Goal: Task Accomplishment & Management: Manage account settings

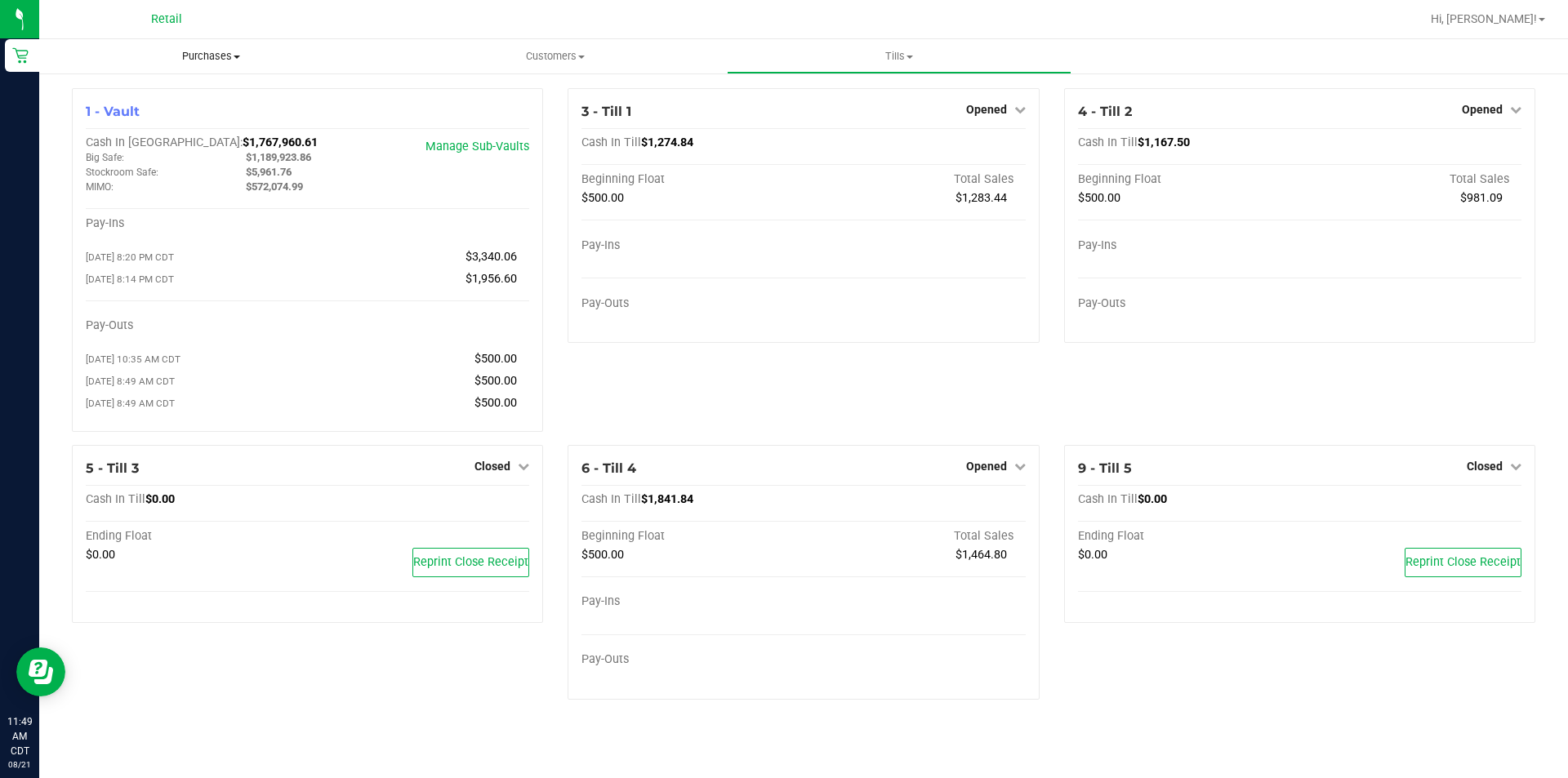
click at [218, 52] on span "Purchases" at bounding box center [211, 56] width 344 height 15
click at [158, 151] on ul "Summary of purchases Fulfillment All purchases" at bounding box center [211, 118] width 344 height 88
click at [225, 59] on span "Purchases" at bounding box center [211, 56] width 344 height 15
click at [98, 137] on span "All purchases" at bounding box center [97, 137] width 116 height 14
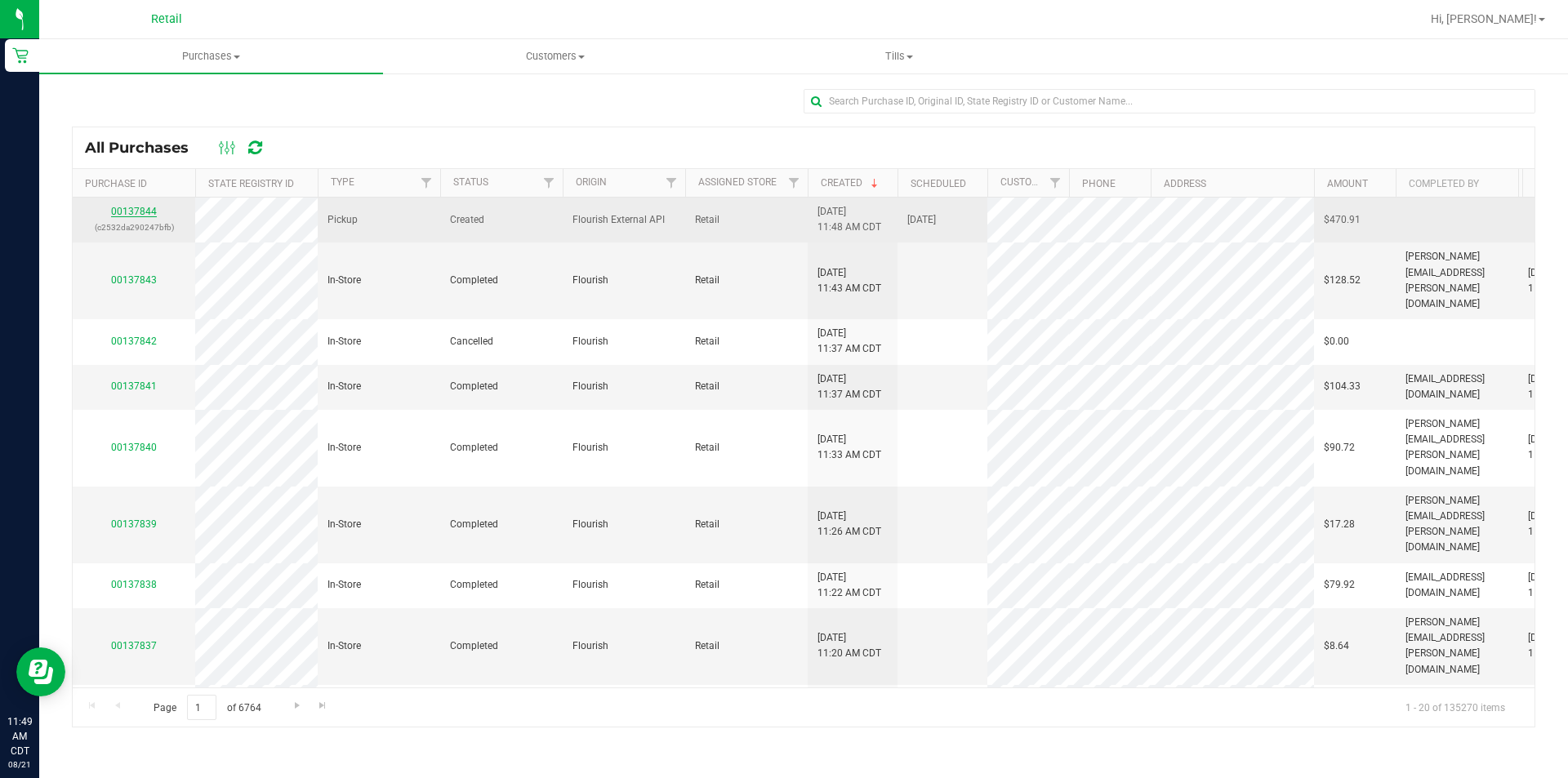
click at [132, 209] on link "00137844" at bounding box center [134, 211] width 46 height 11
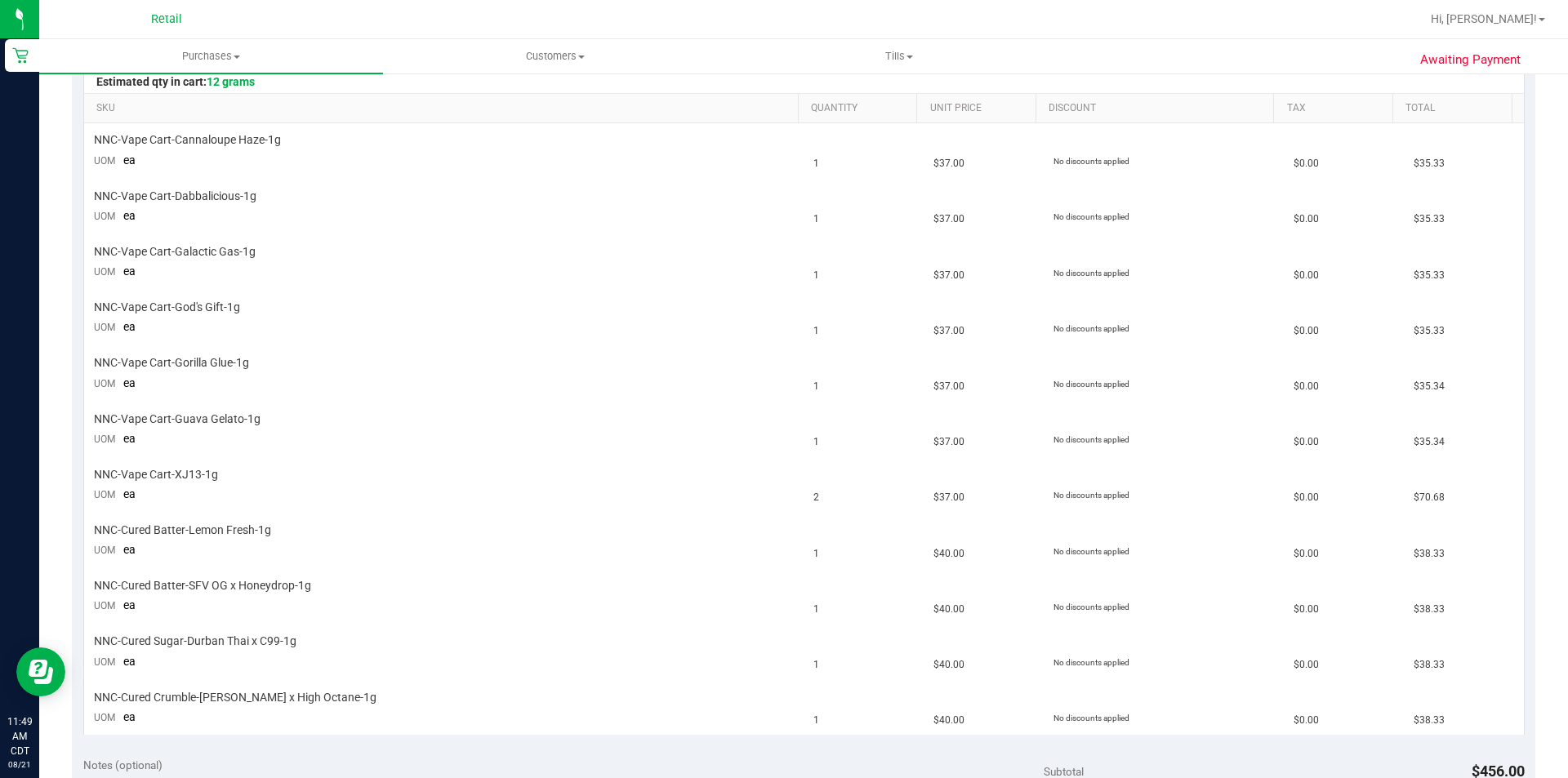
scroll to position [551, 0]
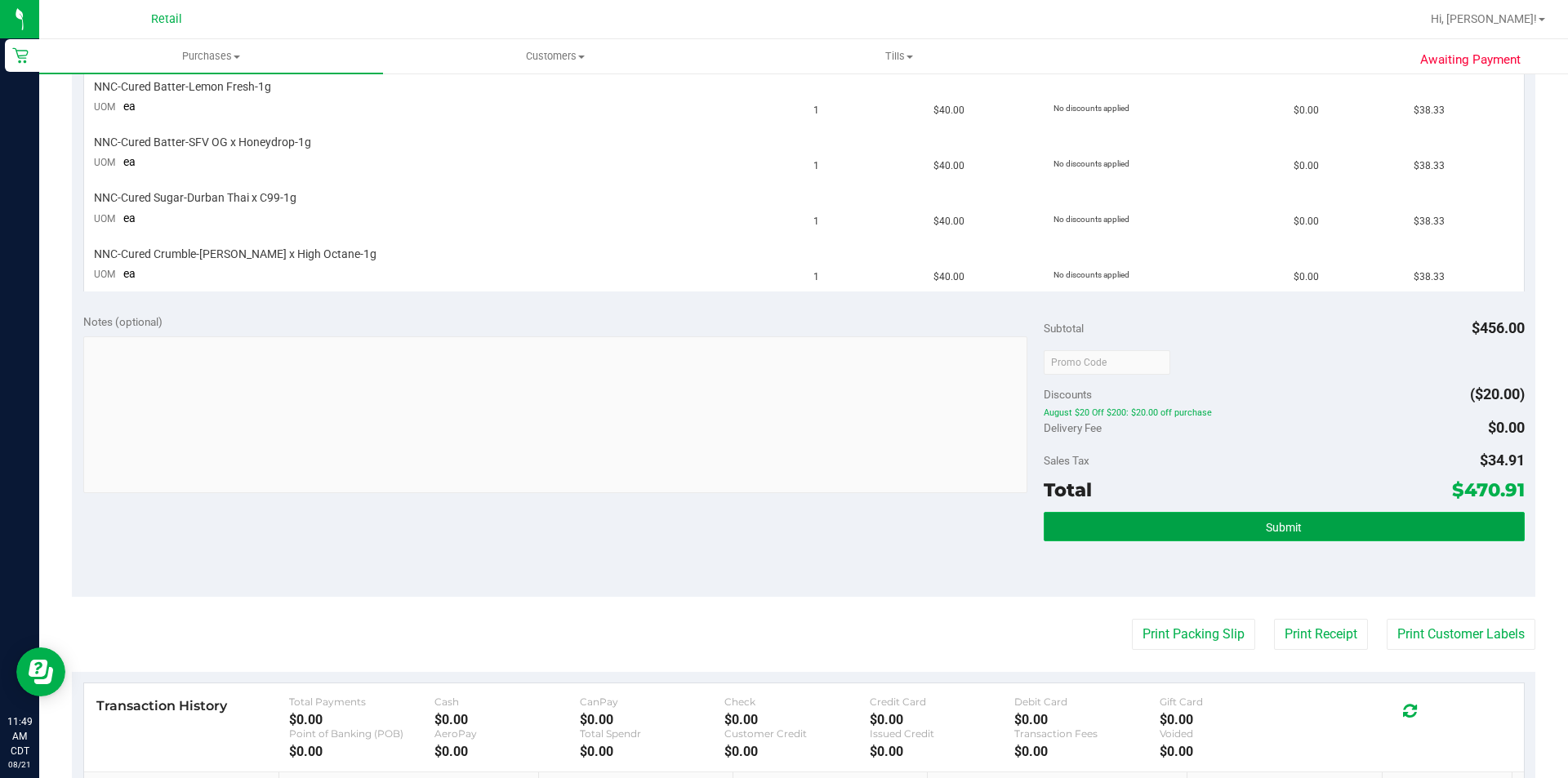
click at [1327, 539] on button "Submit" at bounding box center [1284, 526] width 480 height 29
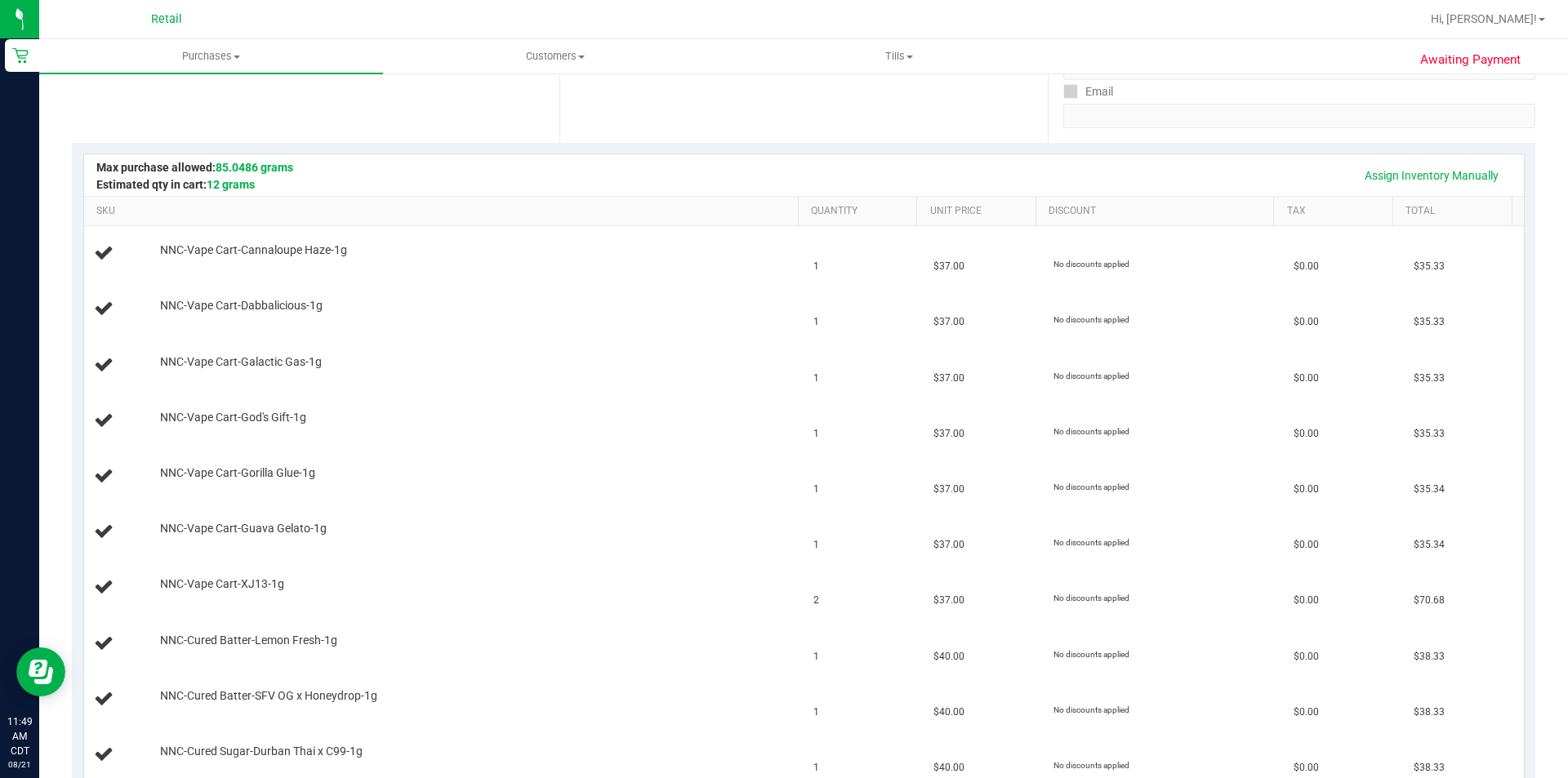
scroll to position [279, 0]
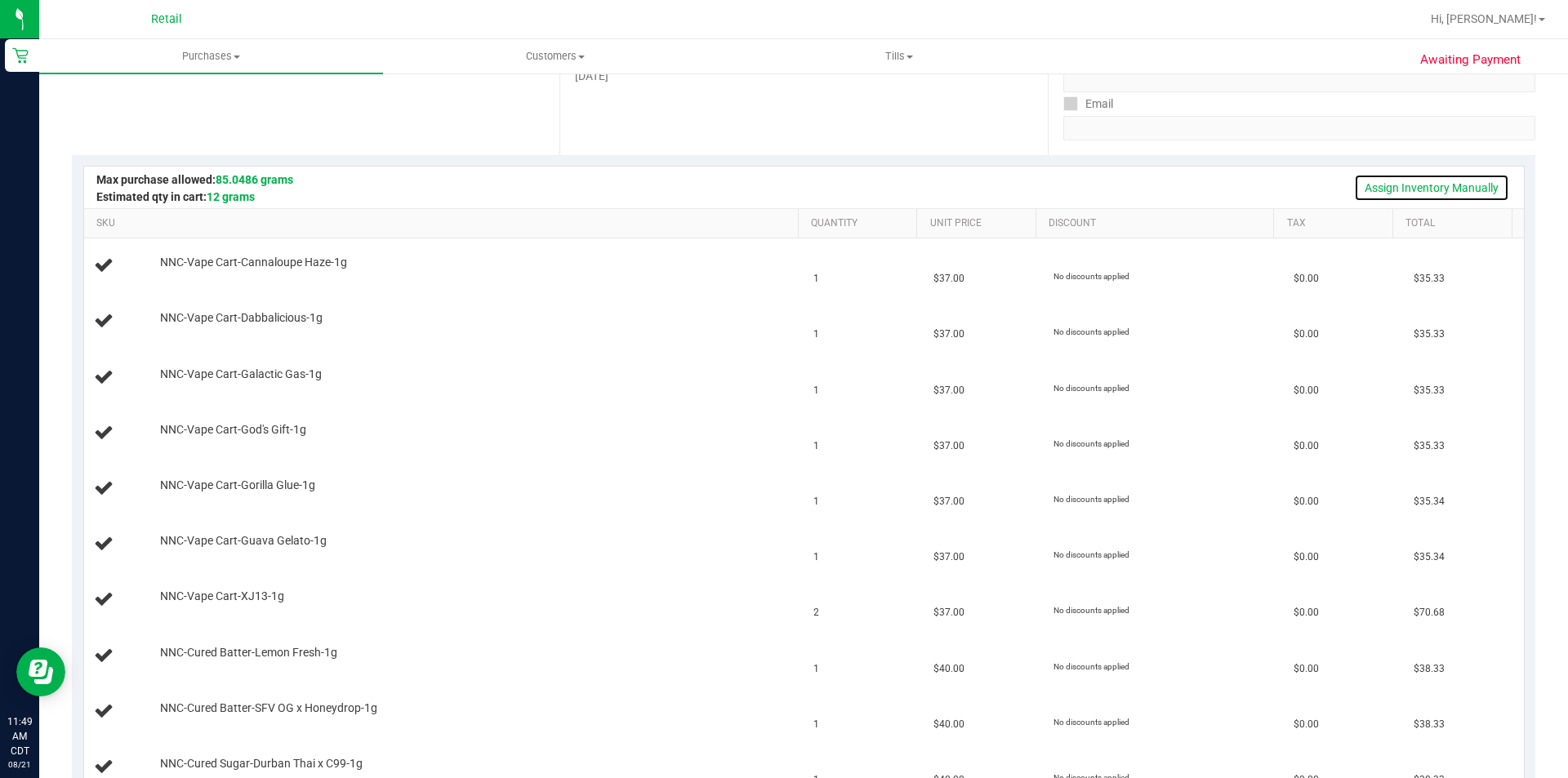
click at [1444, 180] on link "Assign Inventory Manually" at bounding box center [1432, 188] width 155 height 28
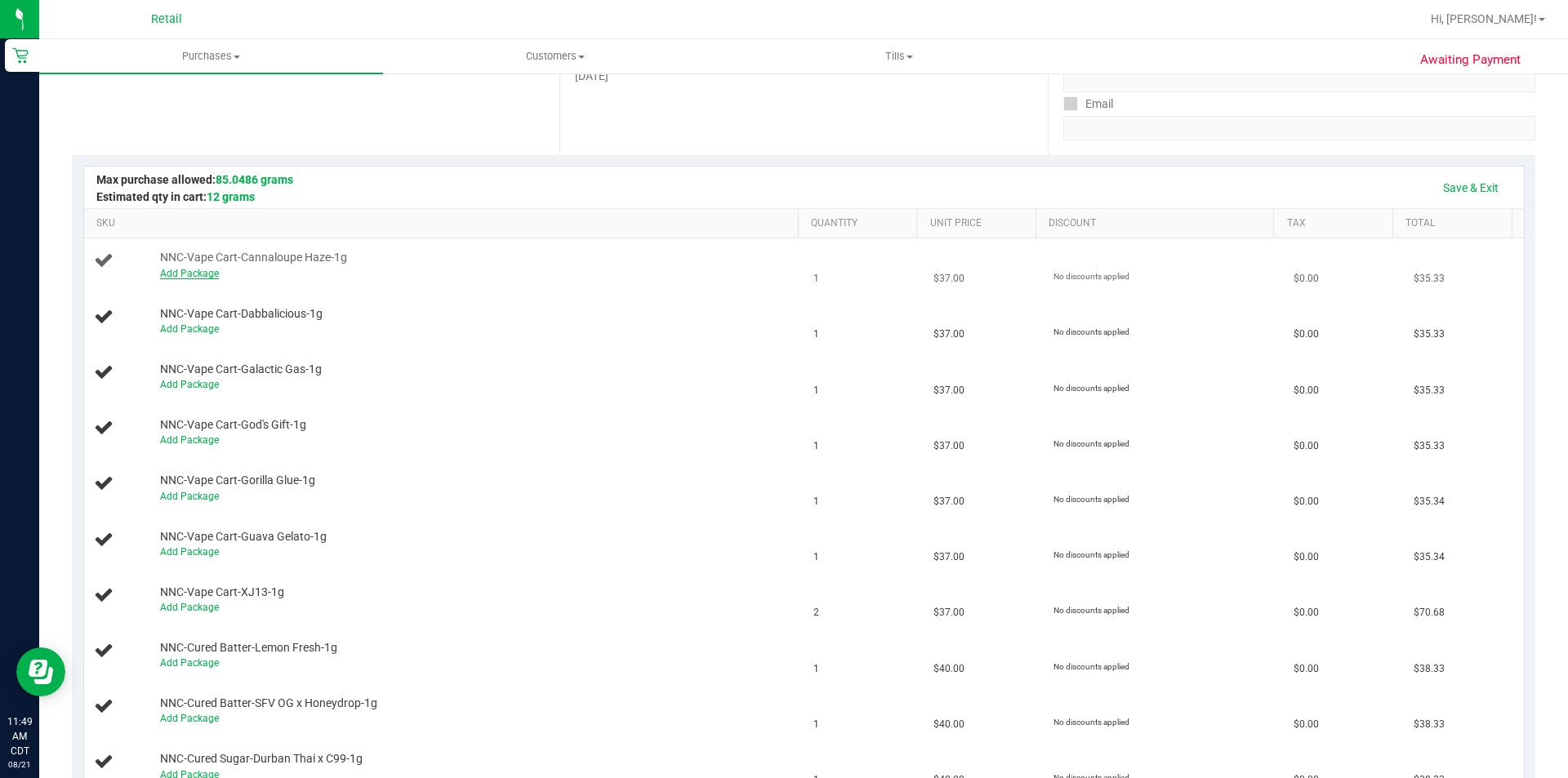
click at [192, 275] on link "Add Package" at bounding box center [189, 273] width 59 height 11
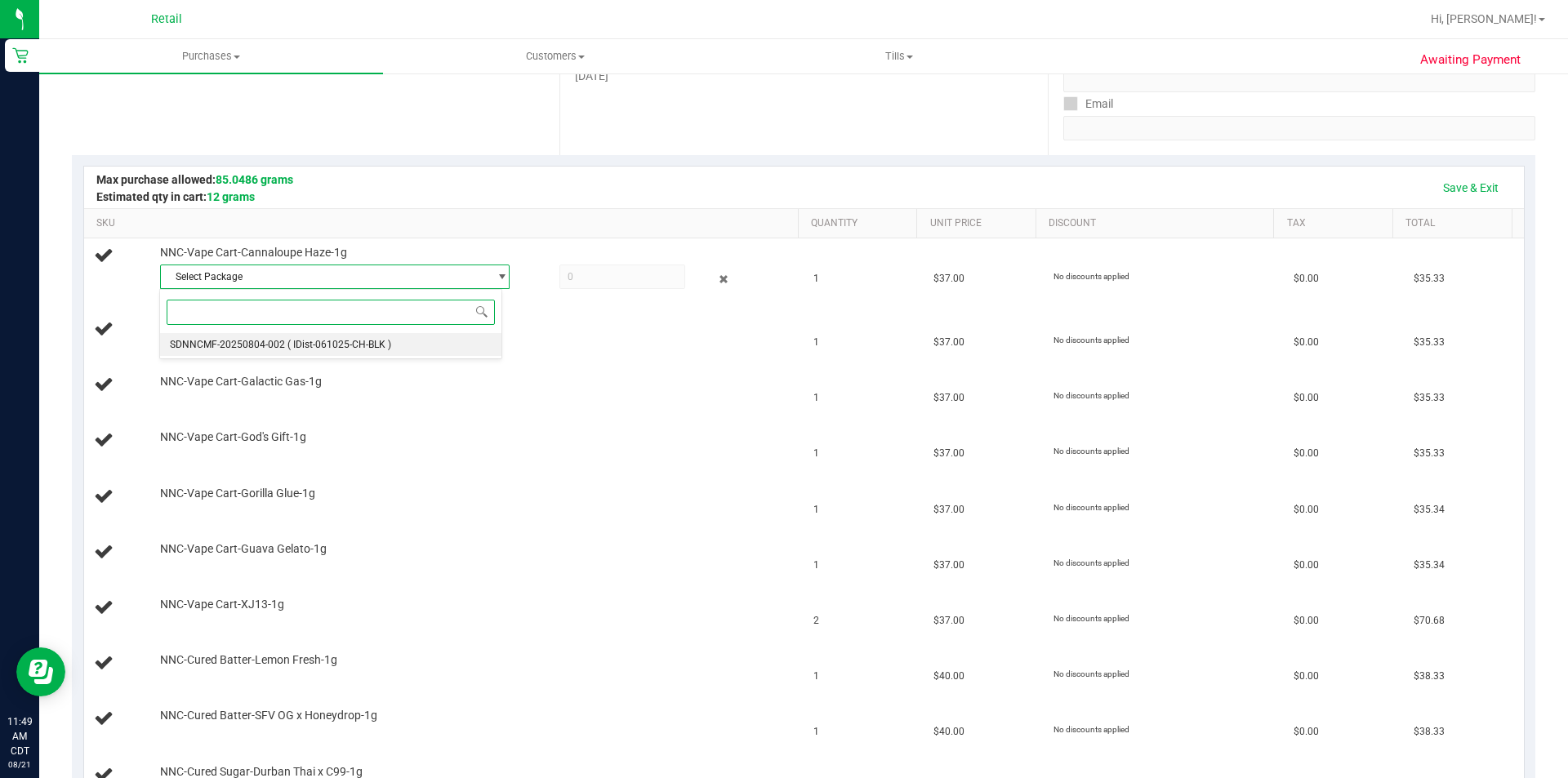
click at [295, 341] on span "( IDist-061025-CH-BLK )" at bounding box center [339, 344] width 104 height 11
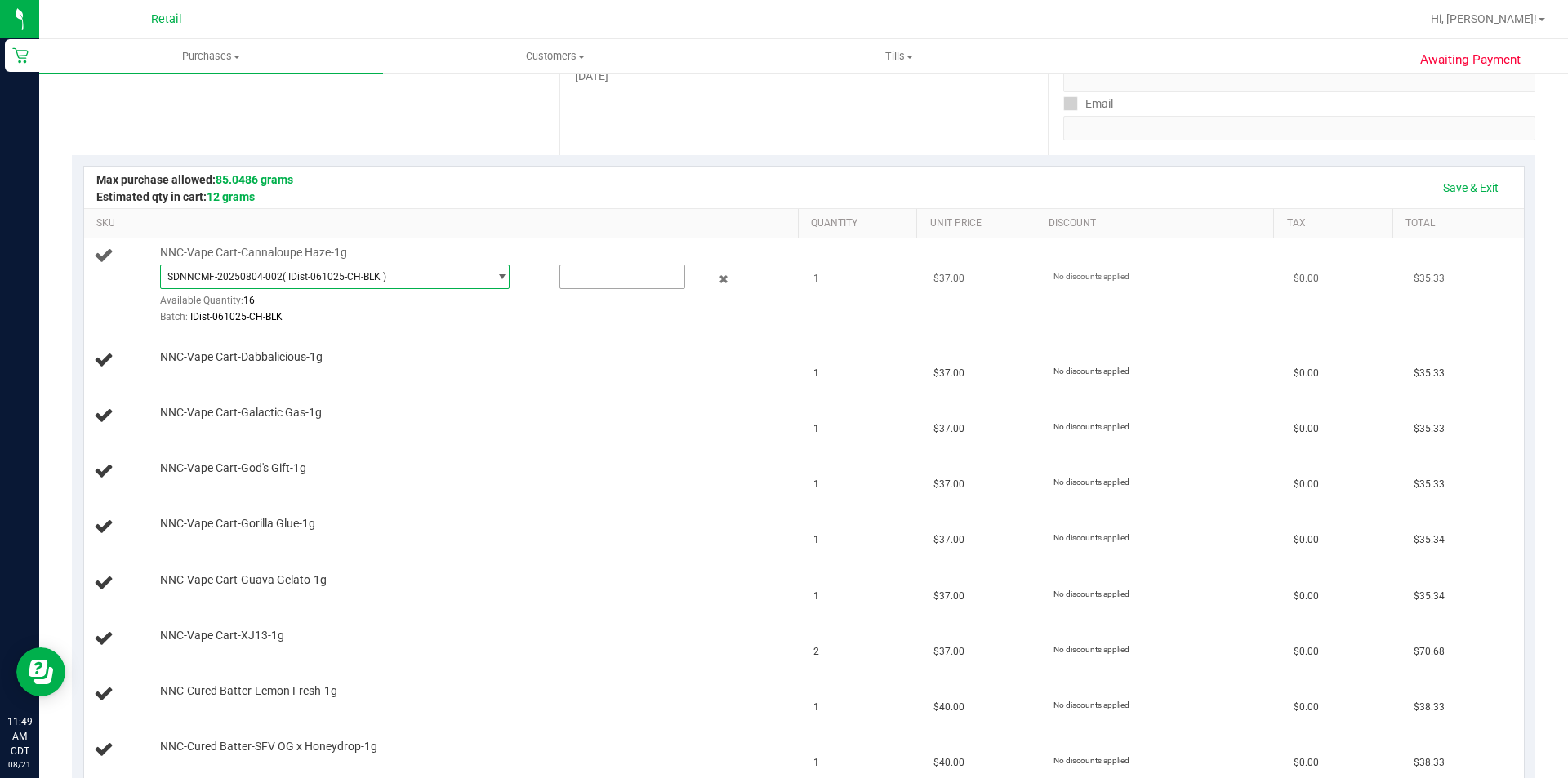
click at [568, 280] on input "text" at bounding box center [622, 277] width 124 height 22
type input "1"
click at [680, 483] on td "NNC-Vape Cart-God's Gift-1g" at bounding box center [444, 471] width 720 height 55
type input "1.0000"
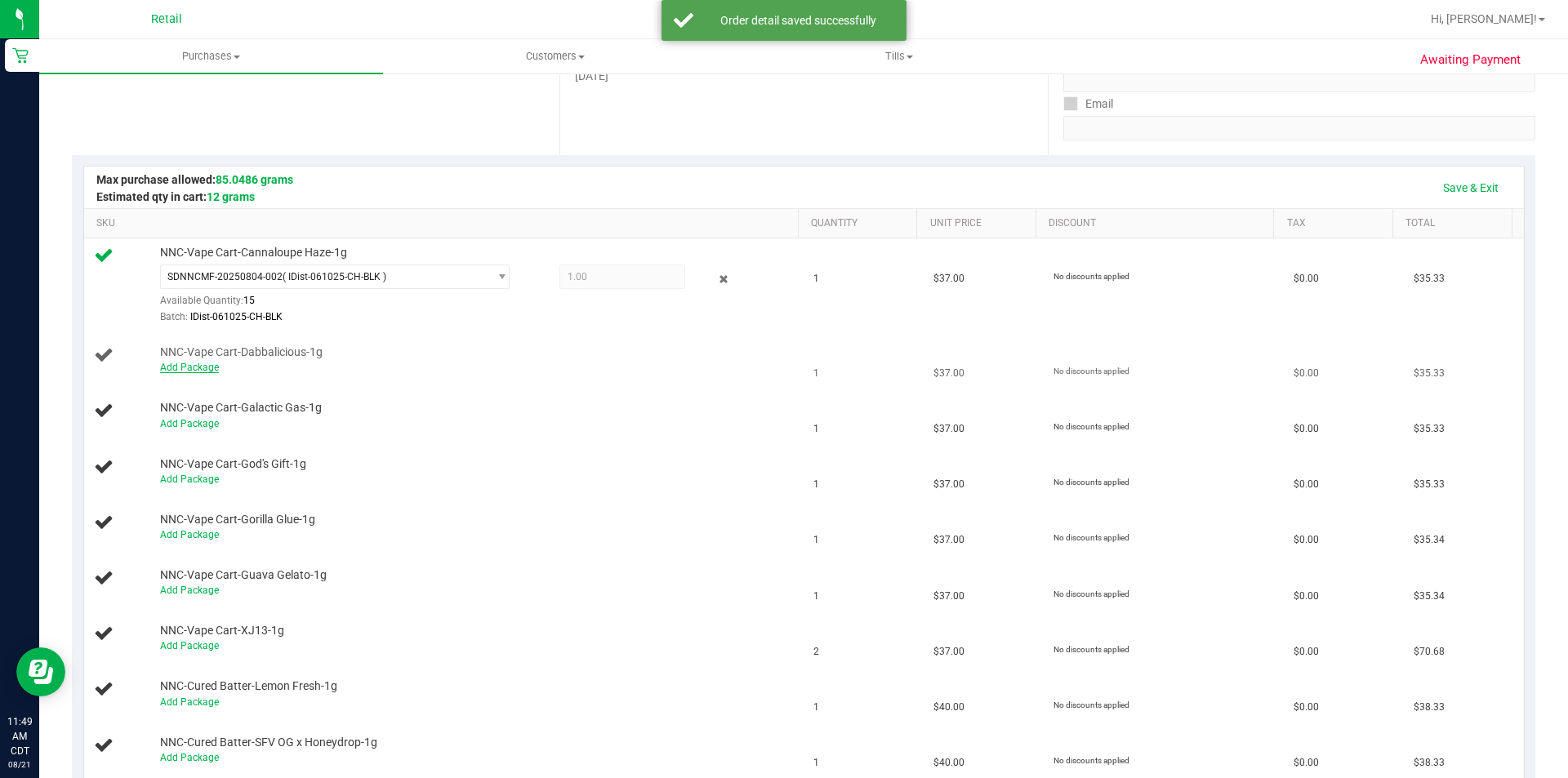
click at [184, 367] on link "Add Package" at bounding box center [189, 367] width 59 height 11
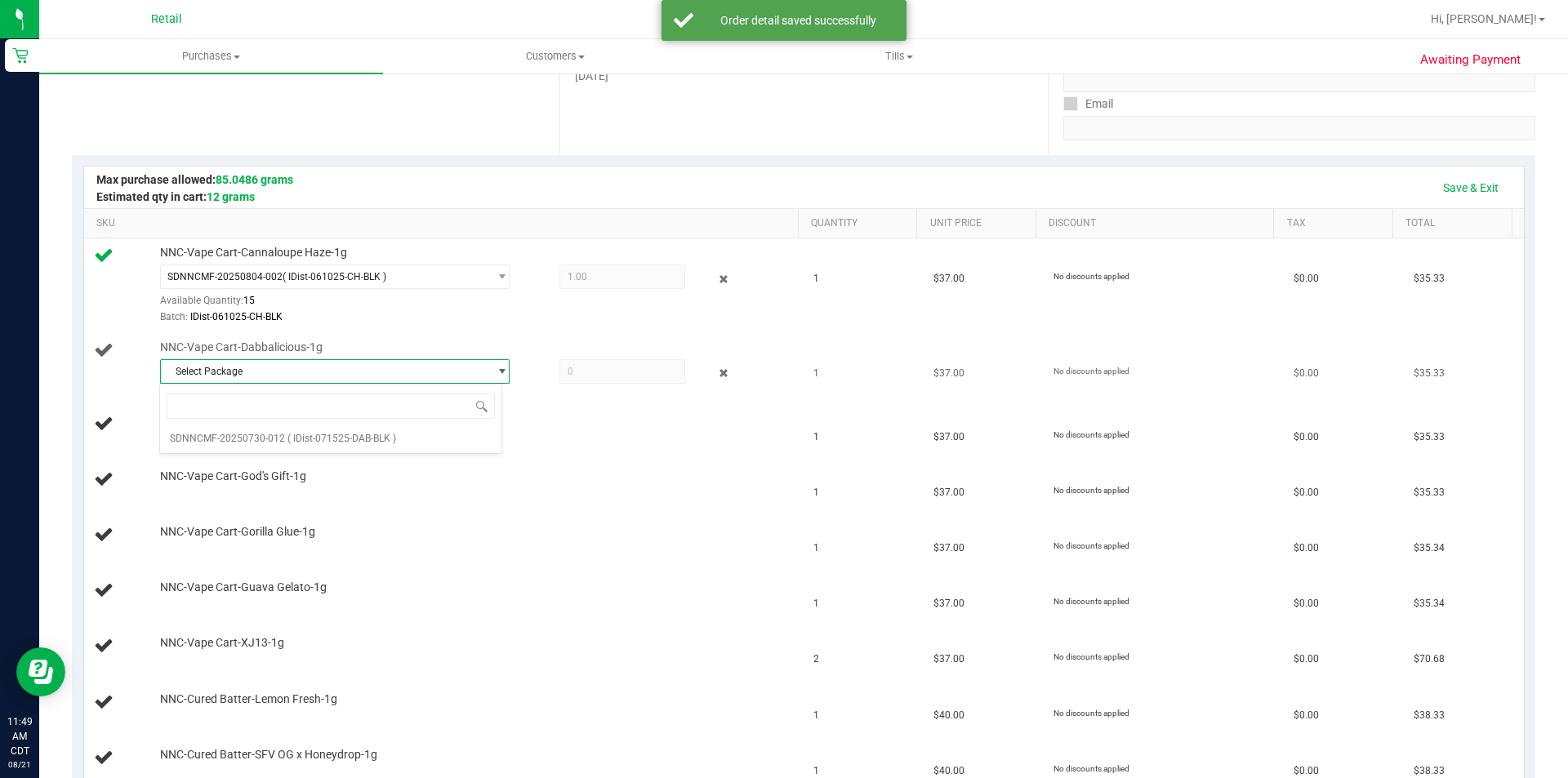
click at [312, 379] on span "Select Package" at bounding box center [325, 371] width 327 height 22
click at [341, 370] on span "Select Package" at bounding box center [325, 371] width 327 height 22
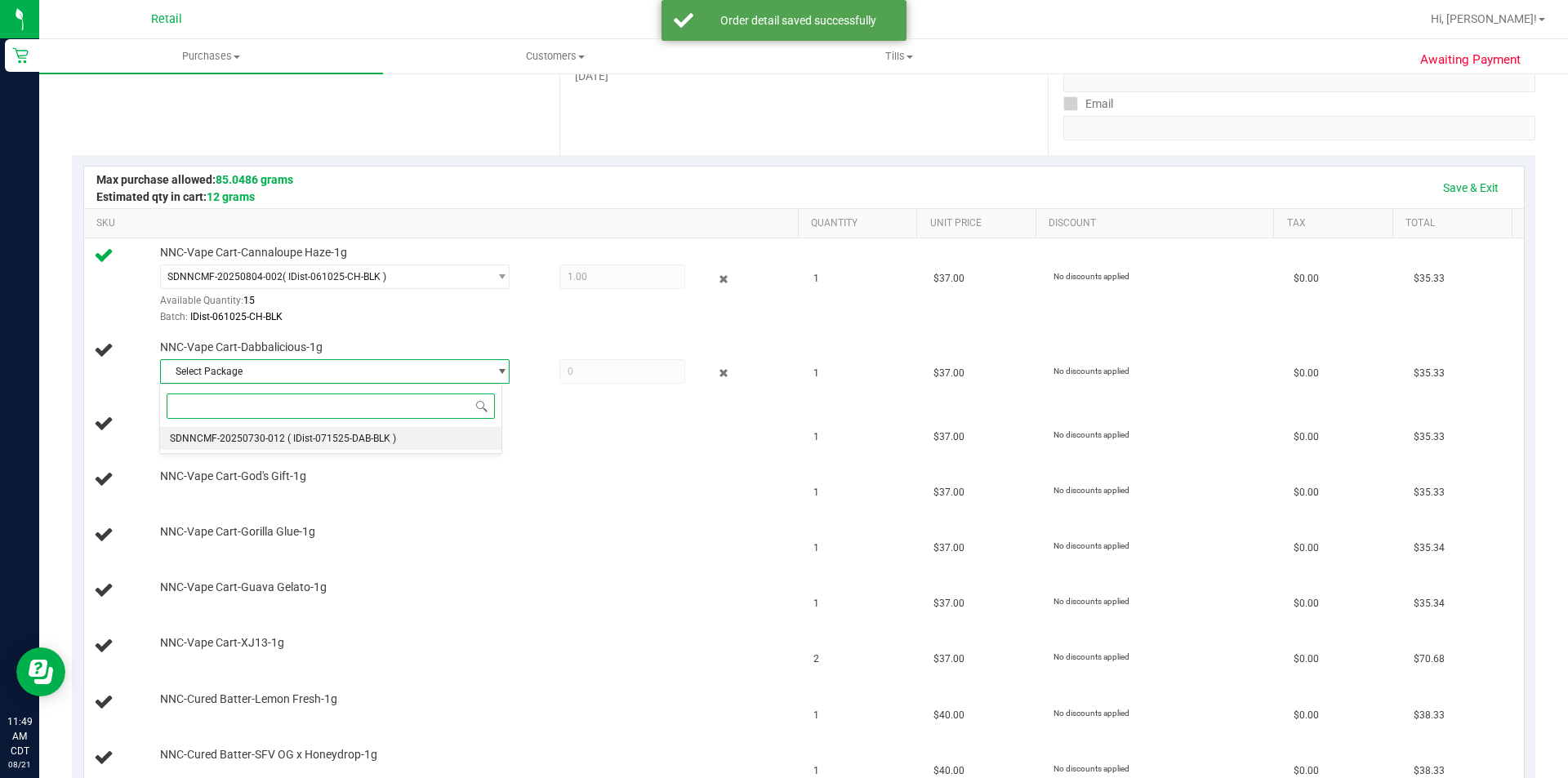
click at [299, 440] on span "( IDist-071525-DAB-BLK )" at bounding box center [341, 439] width 109 height 11
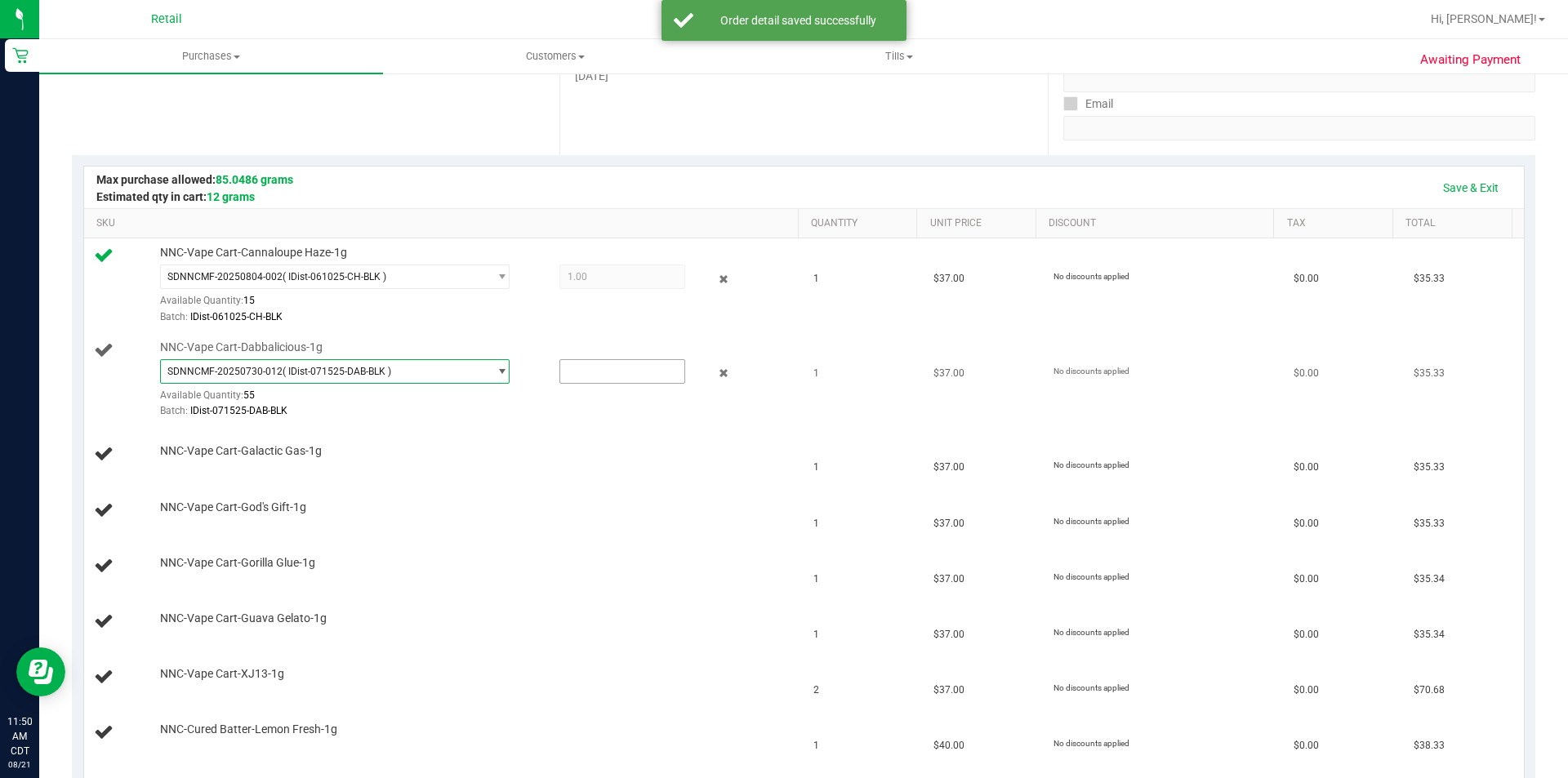
click at [569, 370] on input "text" at bounding box center [622, 371] width 124 height 22
type input "1"
click at [713, 543] on td "NNC-Vape Cart-Gorilla Glue-1g" at bounding box center [444, 566] width 720 height 55
type input "1.0000"
click at [191, 461] on link "Add Package" at bounding box center [189, 462] width 59 height 11
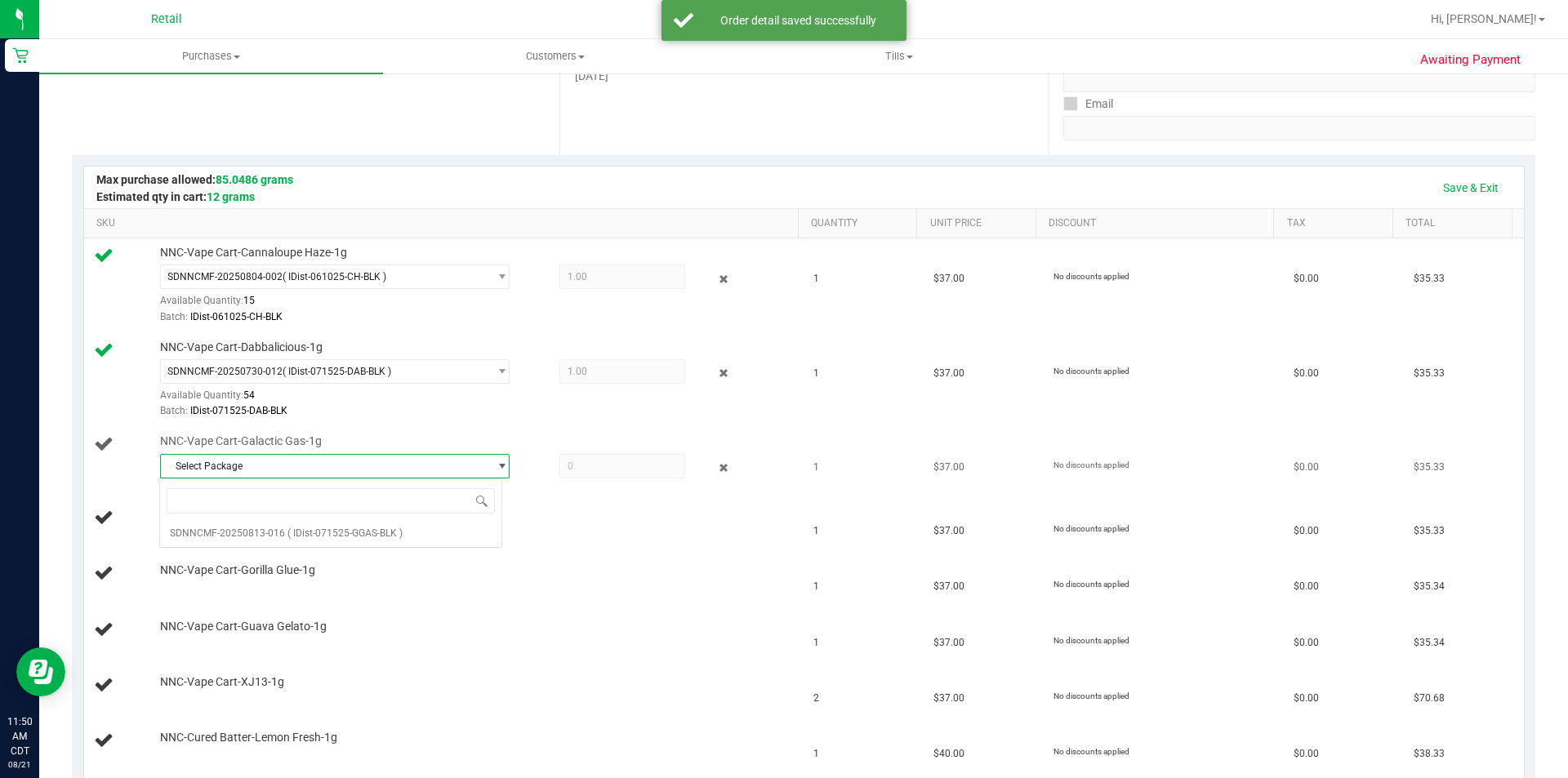
click at [331, 454] on span "Select Package" at bounding box center [335, 466] width 350 height 24
click at [344, 475] on span "Select Package" at bounding box center [325, 466] width 327 height 22
click at [326, 530] on span "( IDist-071525-GGAS-BLK )" at bounding box center [344, 533] width 115 height 11
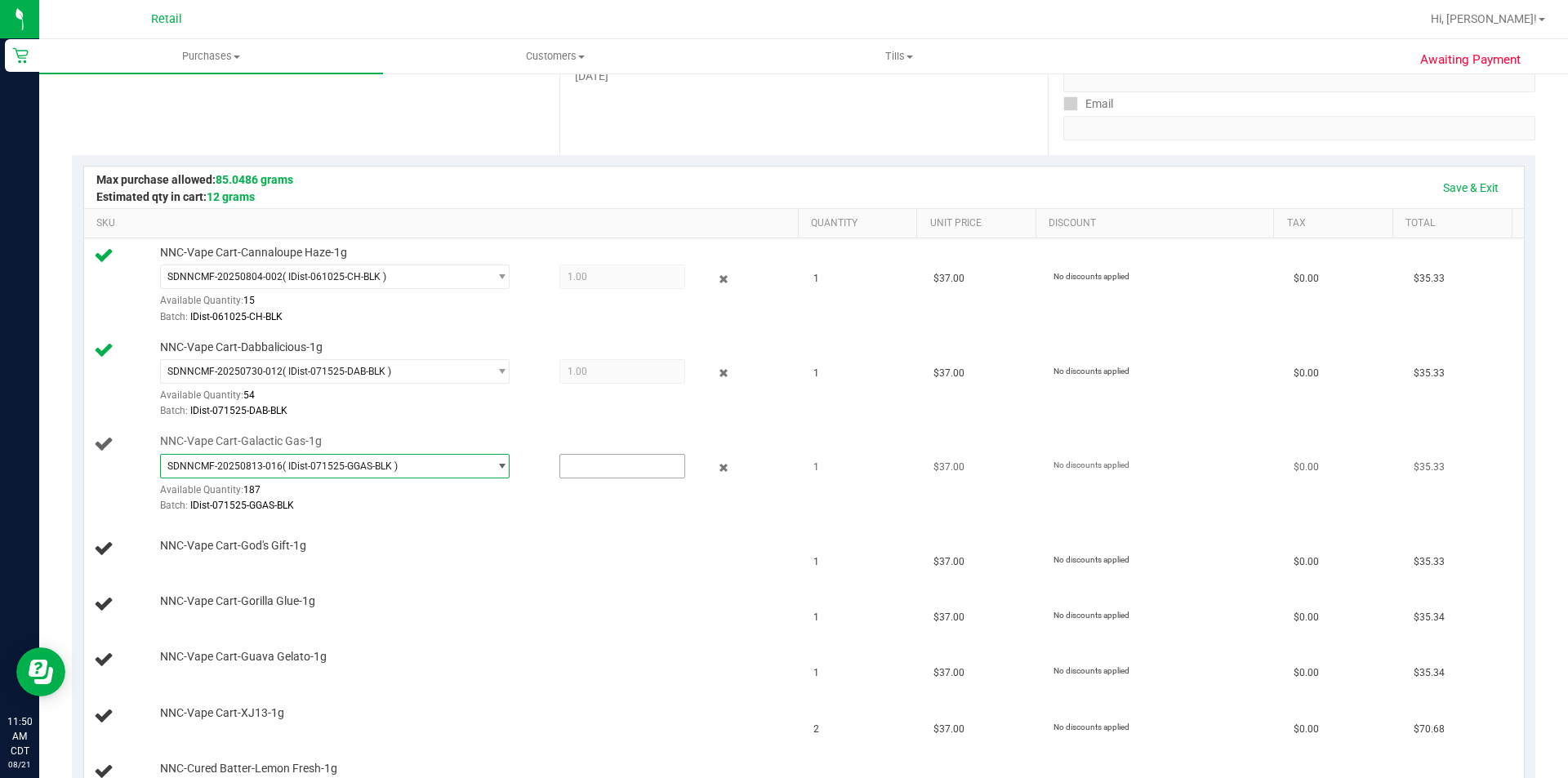
click at [630, 465] on input "text" at bounding box center [622, 466] width 124 height 22
type input "1"
click at [685, 597] on div "NNC-Vape Cart-Gorilla Glue-1g" at bounding box center [471, 601] width 639 height 16
type input "1.0000"
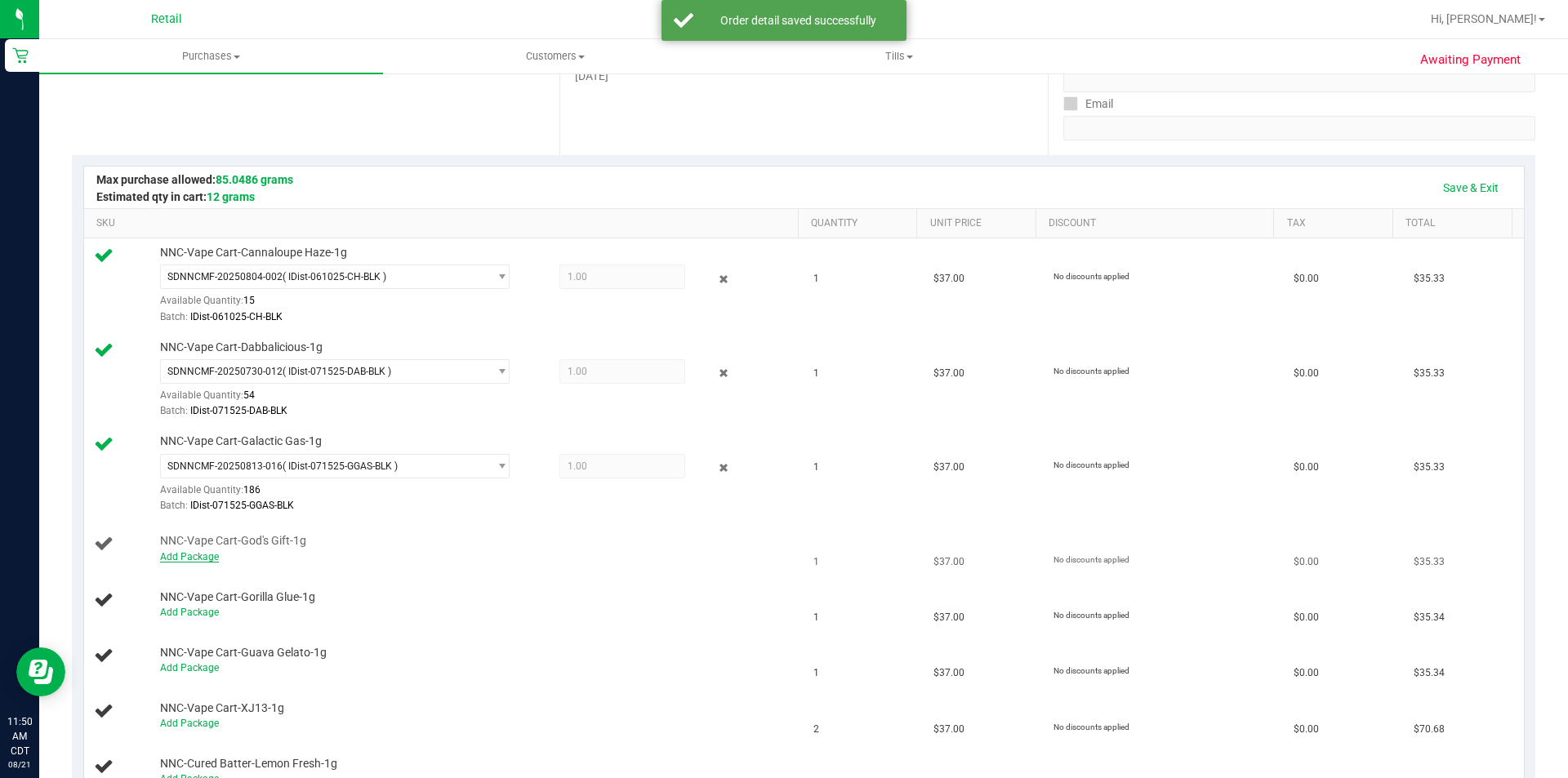
click at [198, 552] on link "Add Package" at bounding box center [189, 556] width 59 height 11
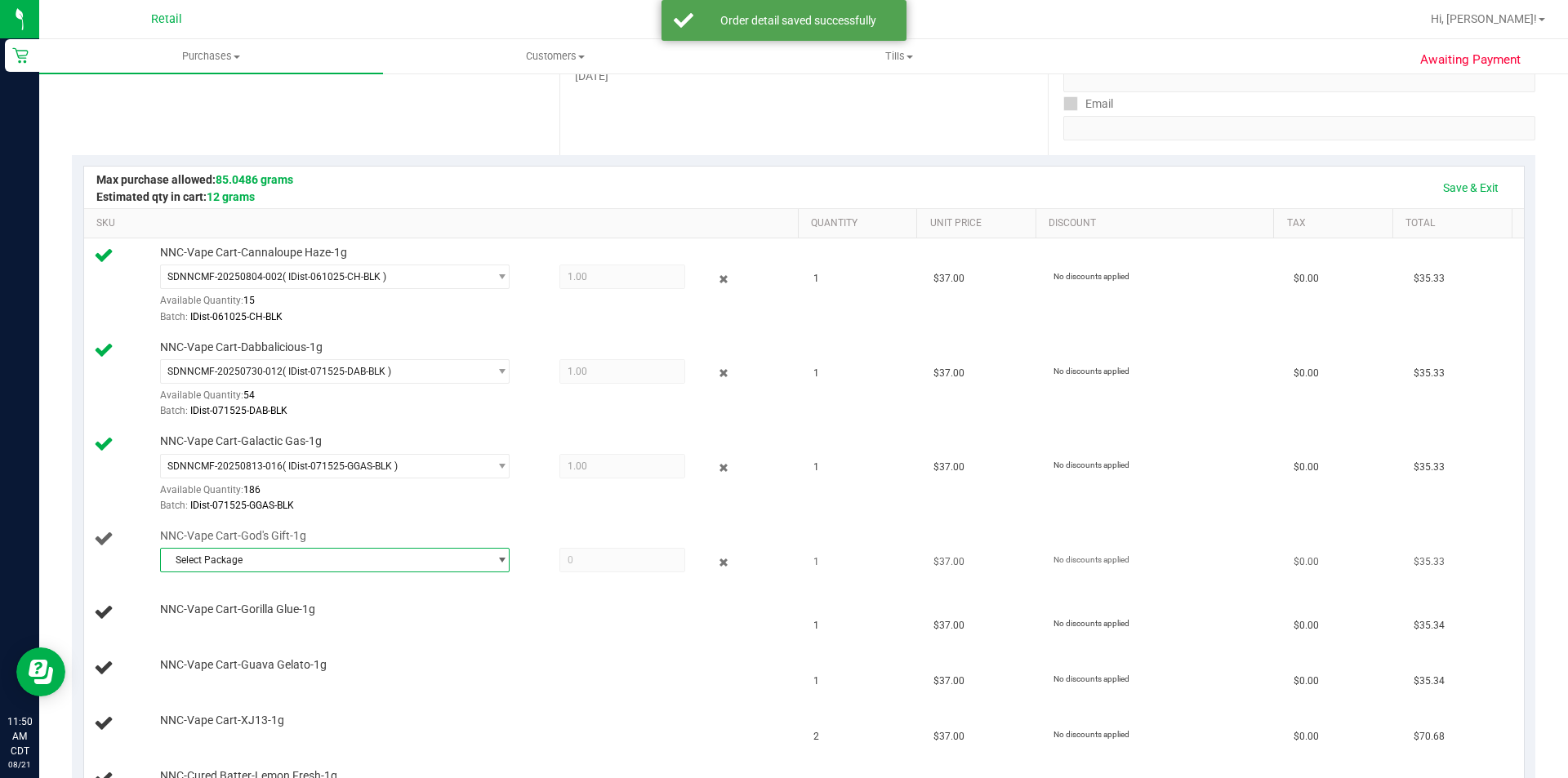
click at [337, 558] on span "Select Package" at bounding box center [325, 560] width 327 height 22
click at [347, 627] on span "( IDist-051325-BLK-GDG )" at bounding box center [341, 627] width 109 height 11
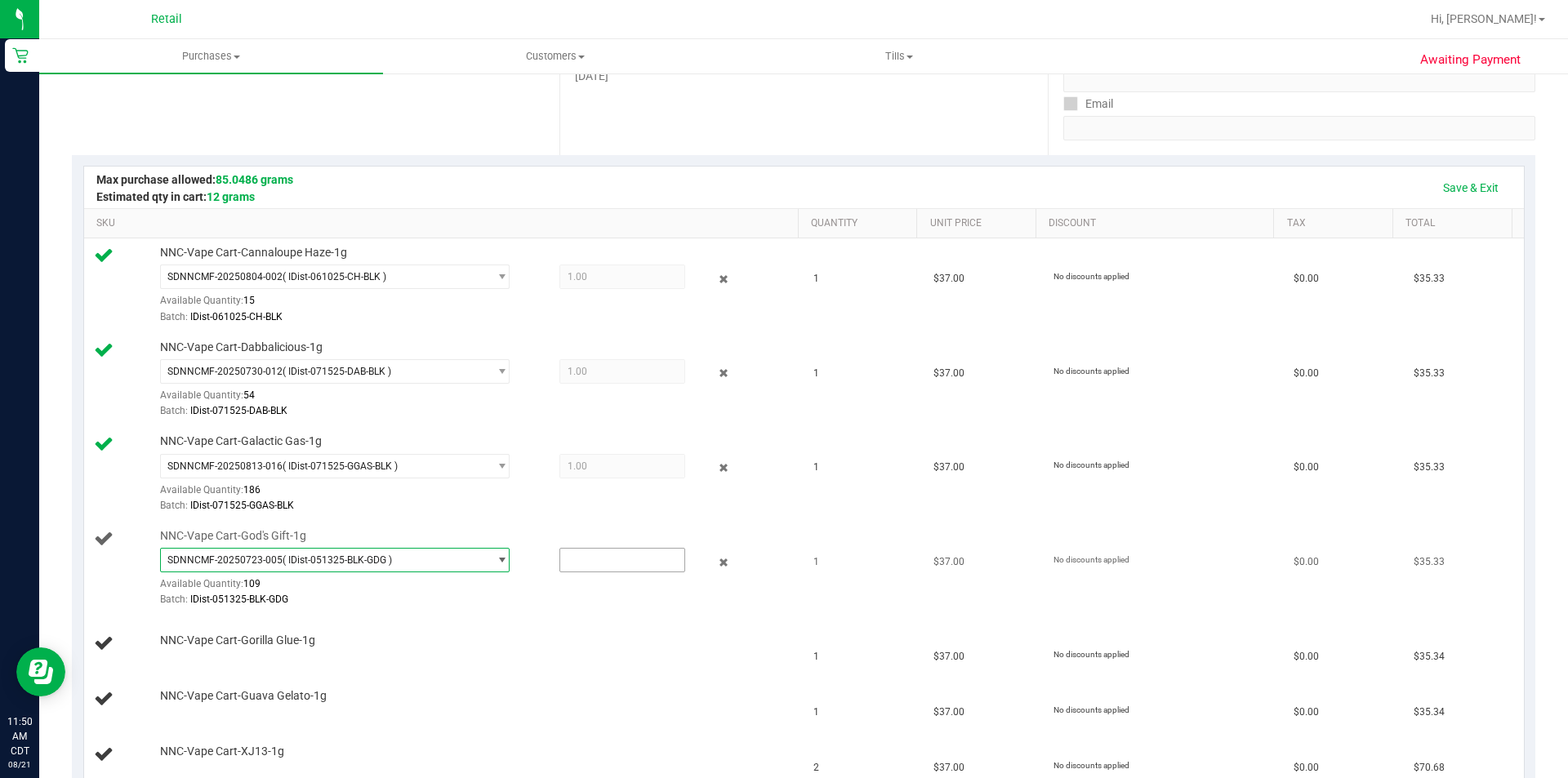
click at [616, 566] on input "text" at bounding box center [622, 560] width 124 height 22
type input "1"
click at [683, 656] on td "NNC-Vape Cart-Gorilla Glue-1g" at bounding box center [444, 643] width 720 height 55
type input "1.0000"
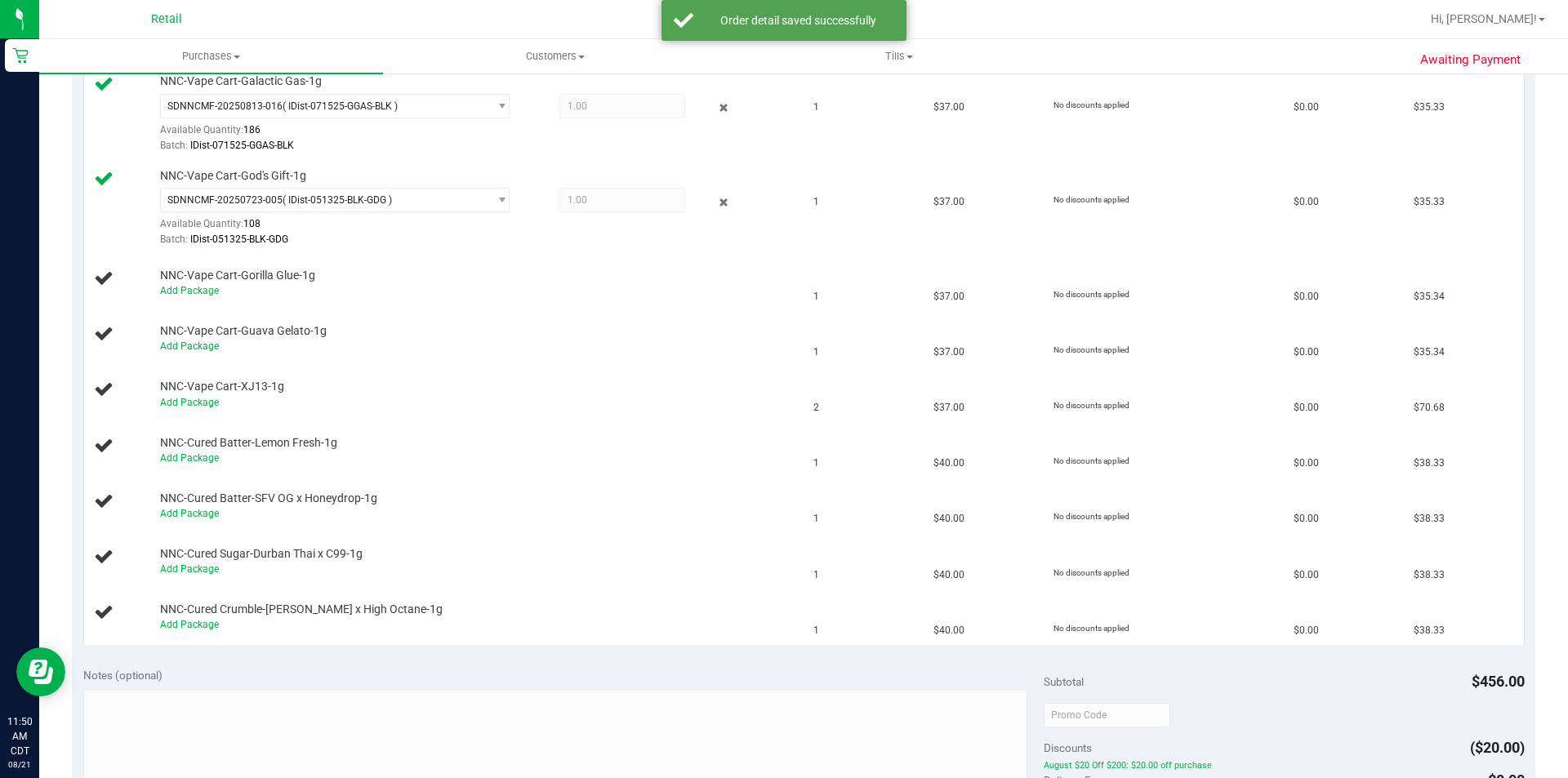
scroll to position [673, 0]
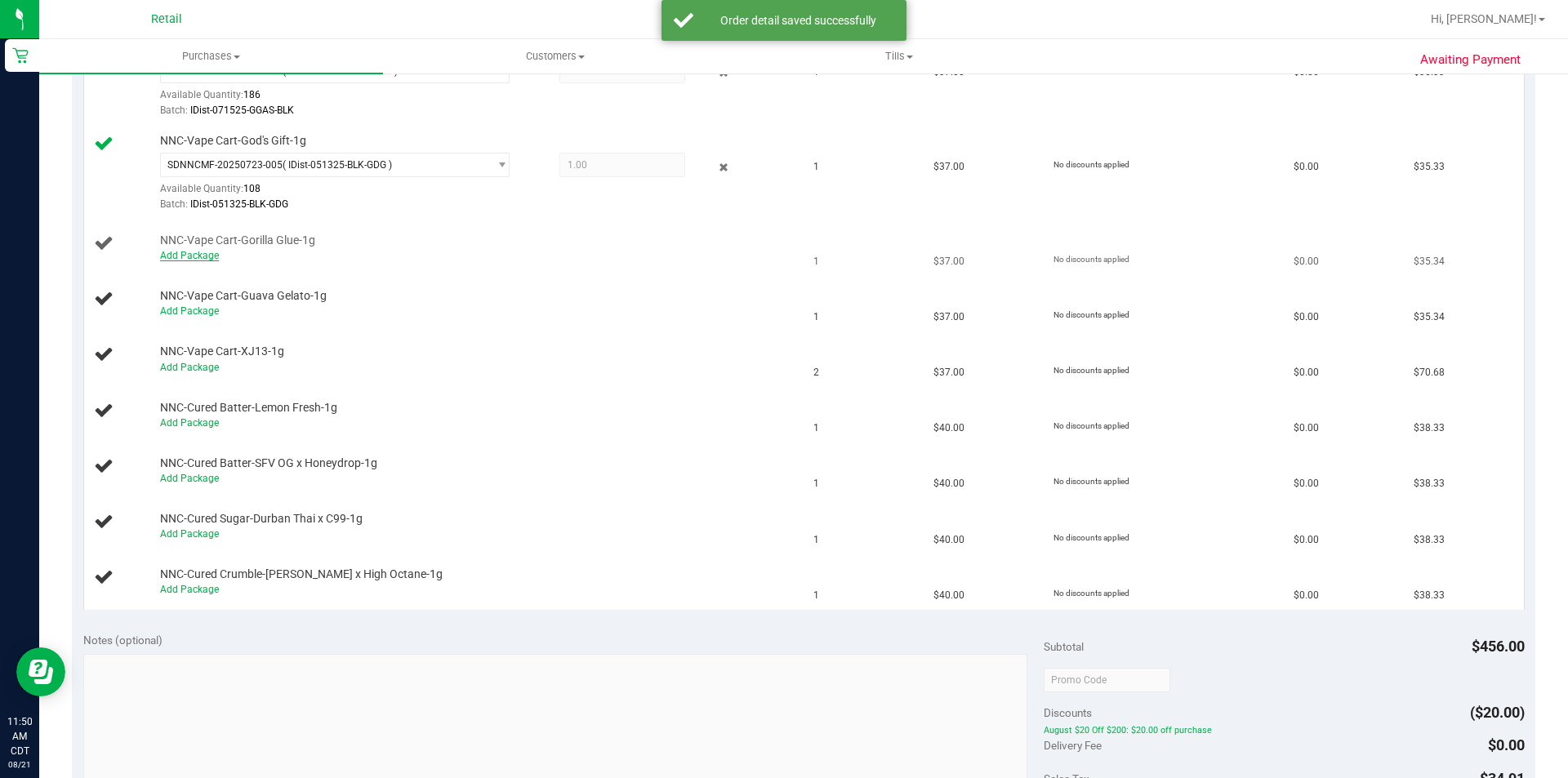
click at [203, 261] on link "Add Package" at bounding box center [189, 255] width 59 height 11
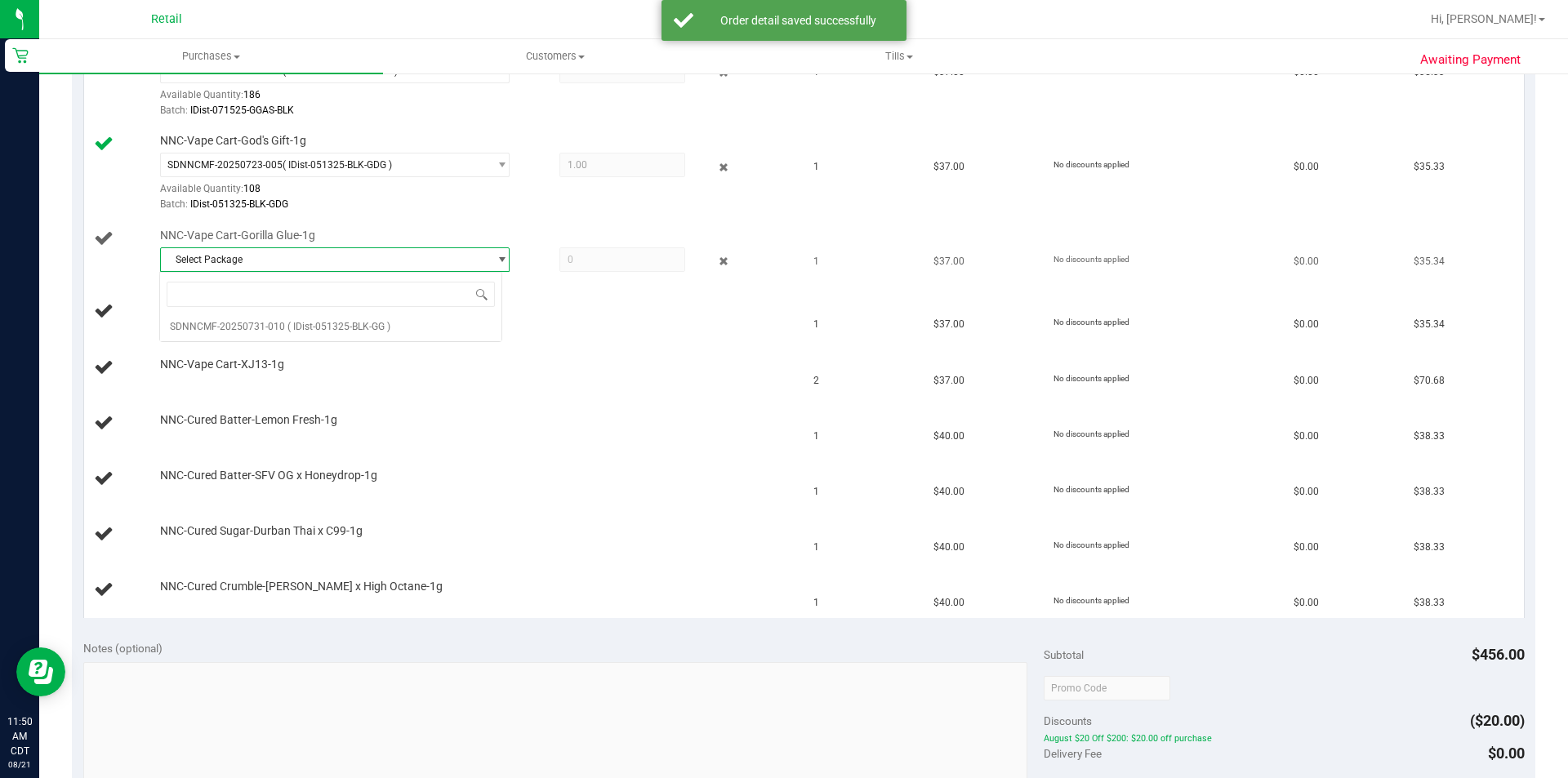
click at [425, 255] on span "Select Package" at bounding box center [325, 259] width 327 height 22
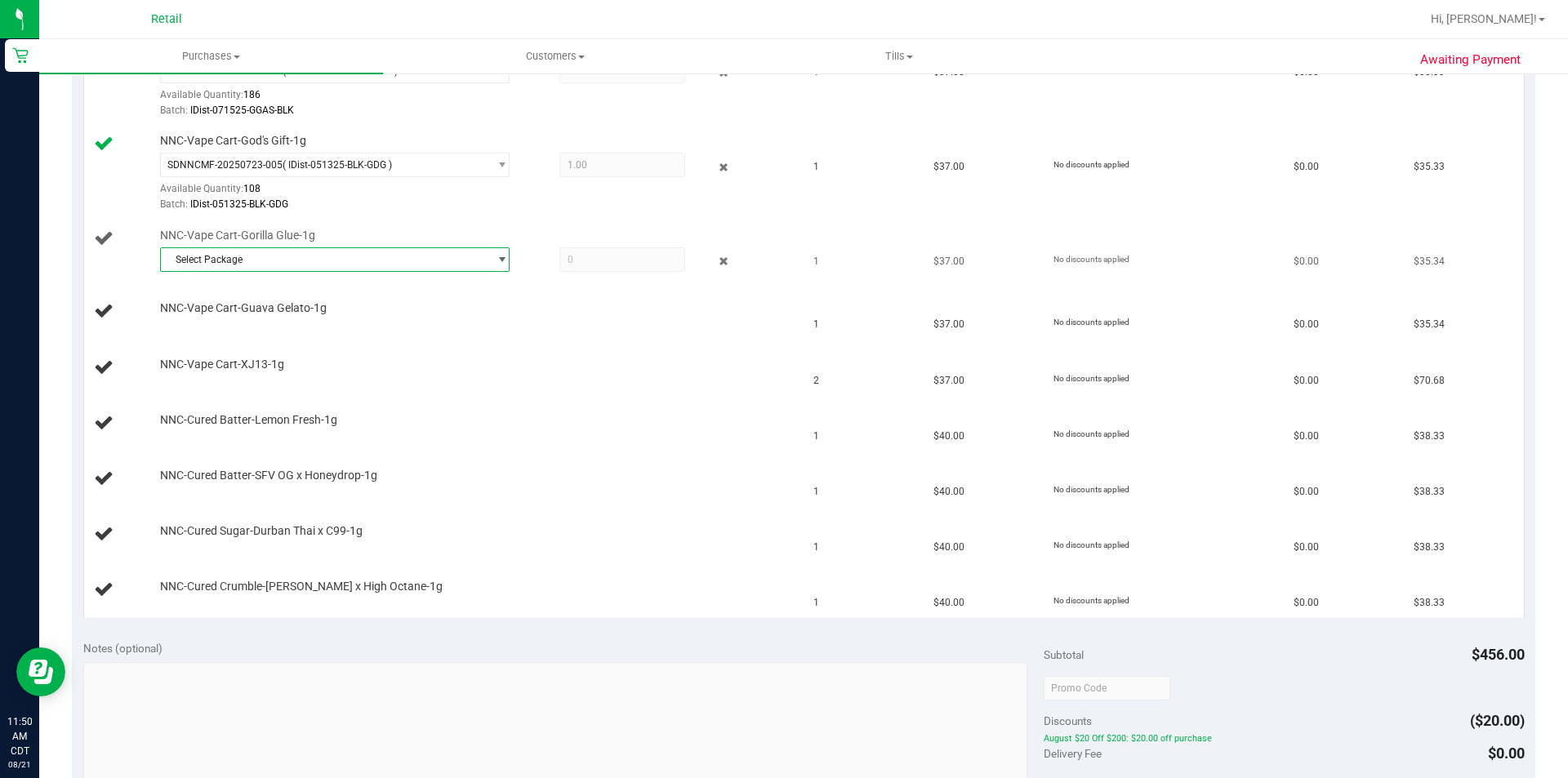
click at [428, 264] on span "Select Package" at bounding box center [325, 259] width 327 height 22
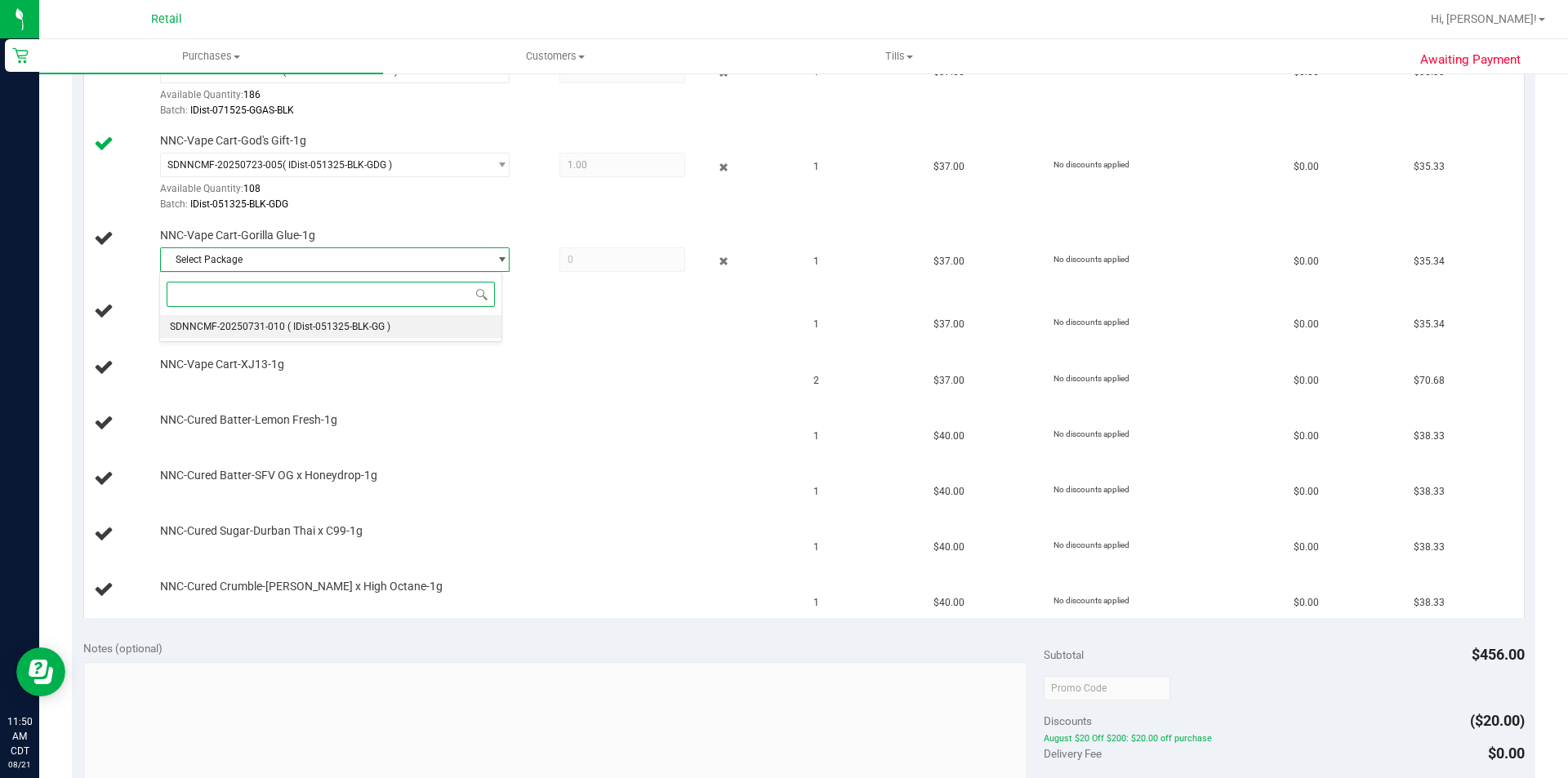
click at [387, 333] on li "SDNNCMF-20250731-010 ( IDist-051325-BLK-GG )" at bounding box center [330, 326] width 341 height 22
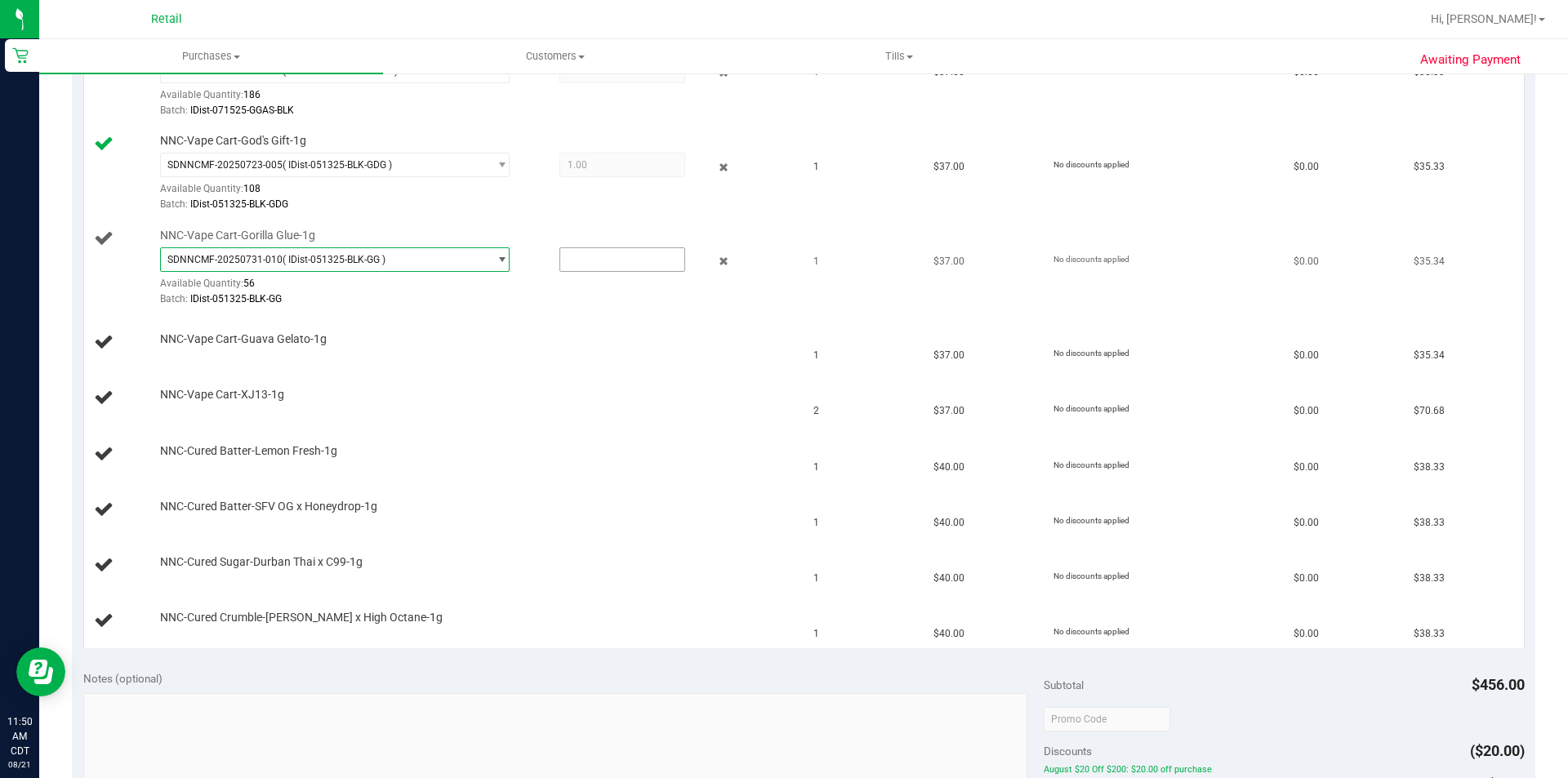
click at [601, 256] on input "text" at bounding box center [622, 259] width 124 height 22
type input "1"
click at [679, 437] on td "NNC-Cured Batter-Lemon Fresh-1g" at bounding box center [444, 454] width 720 height 55
type input "1.0000"
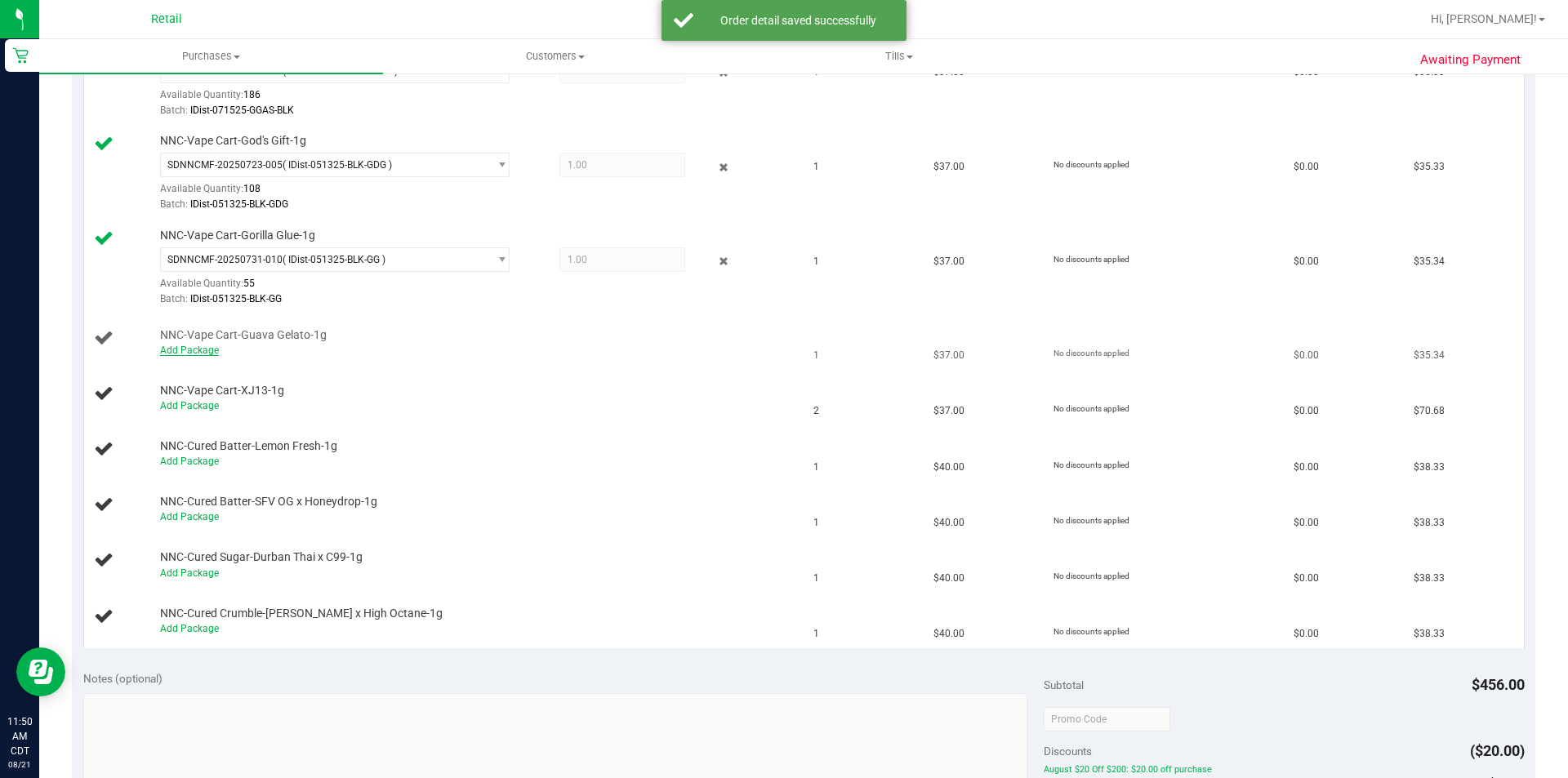
click at [196, 350] on link "Add Package" at bounding box center [189, 350] width 59 height 11
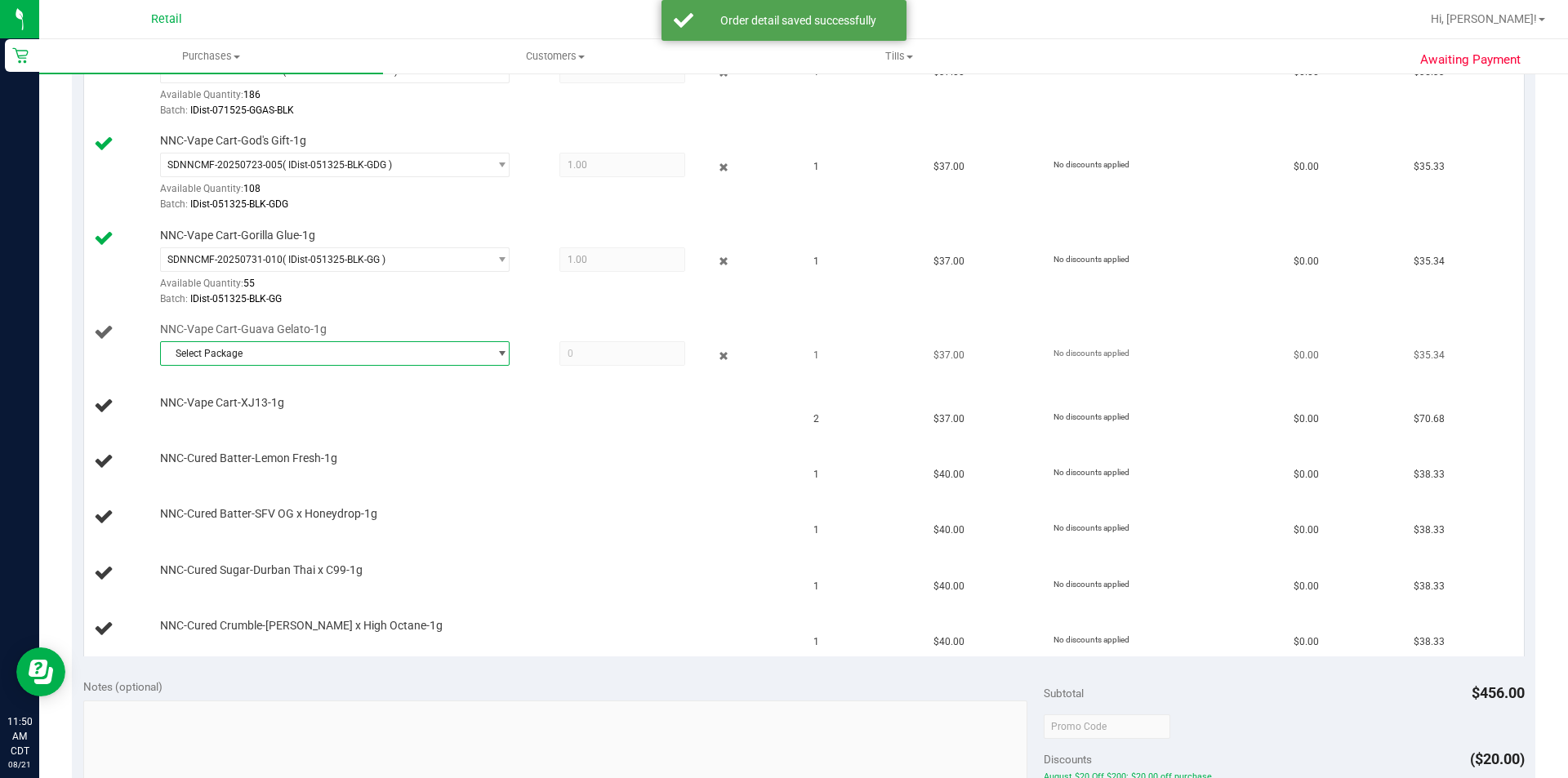
click at [387, 351] on span "Select Package" at bounding box center [325, 353] width 327 height 22
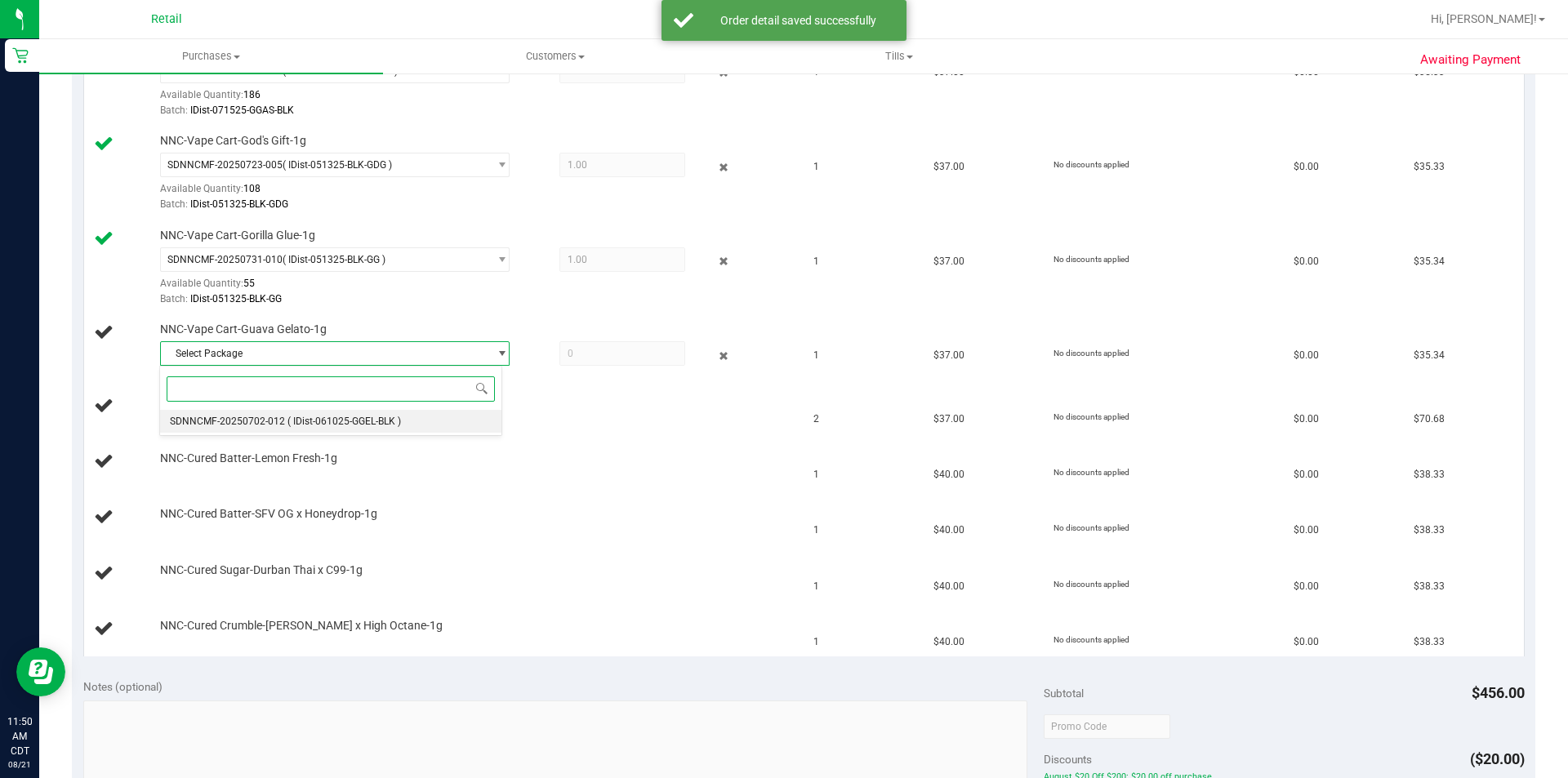
click at [375, 426] on span "( IDist-061025-GGEL-BLK )" at bounding box center [343, 421] width 113 height 11
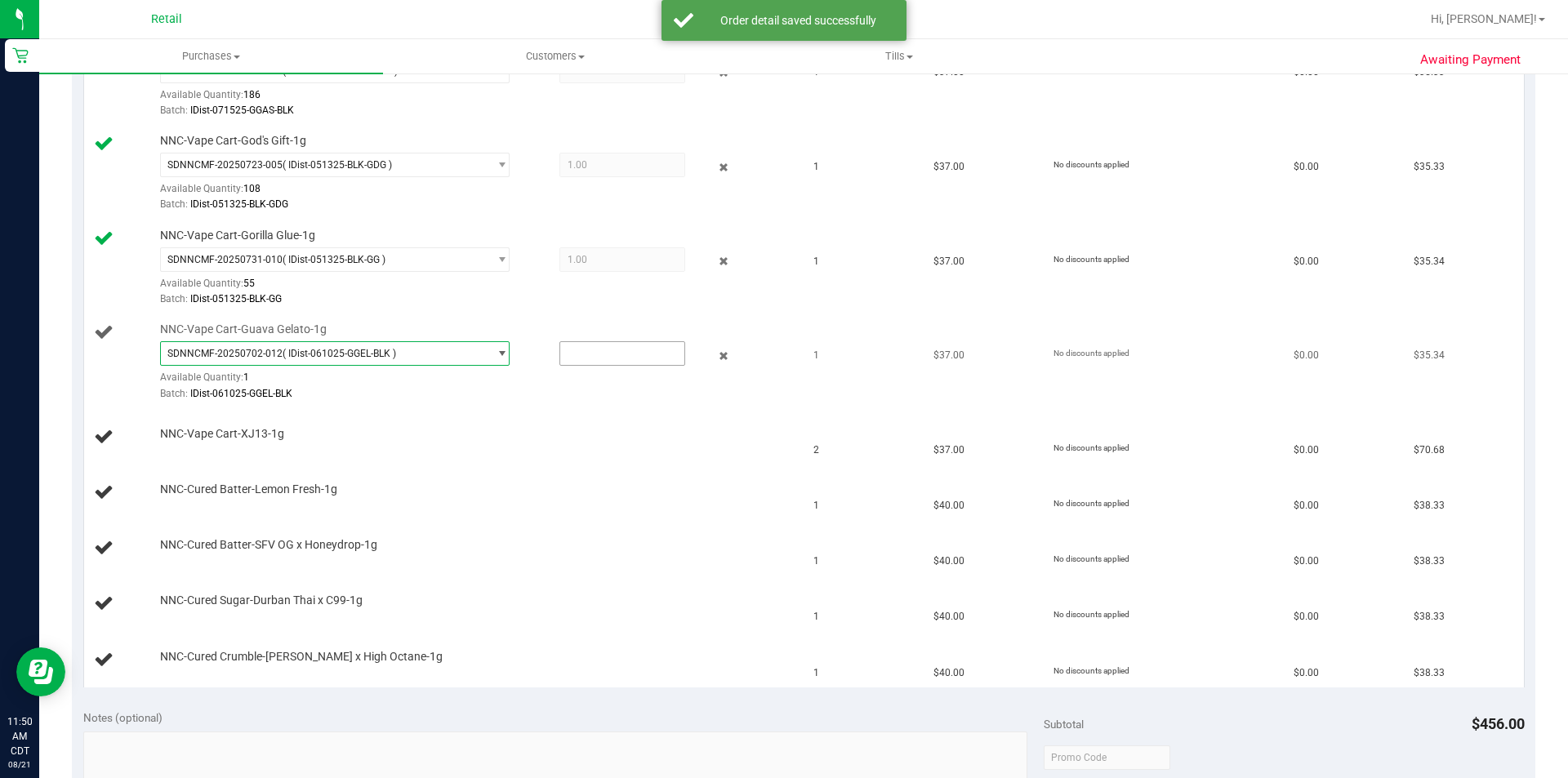
click at [609, 353] on input "text" at bounding box center [622, 353] width 124 height 22
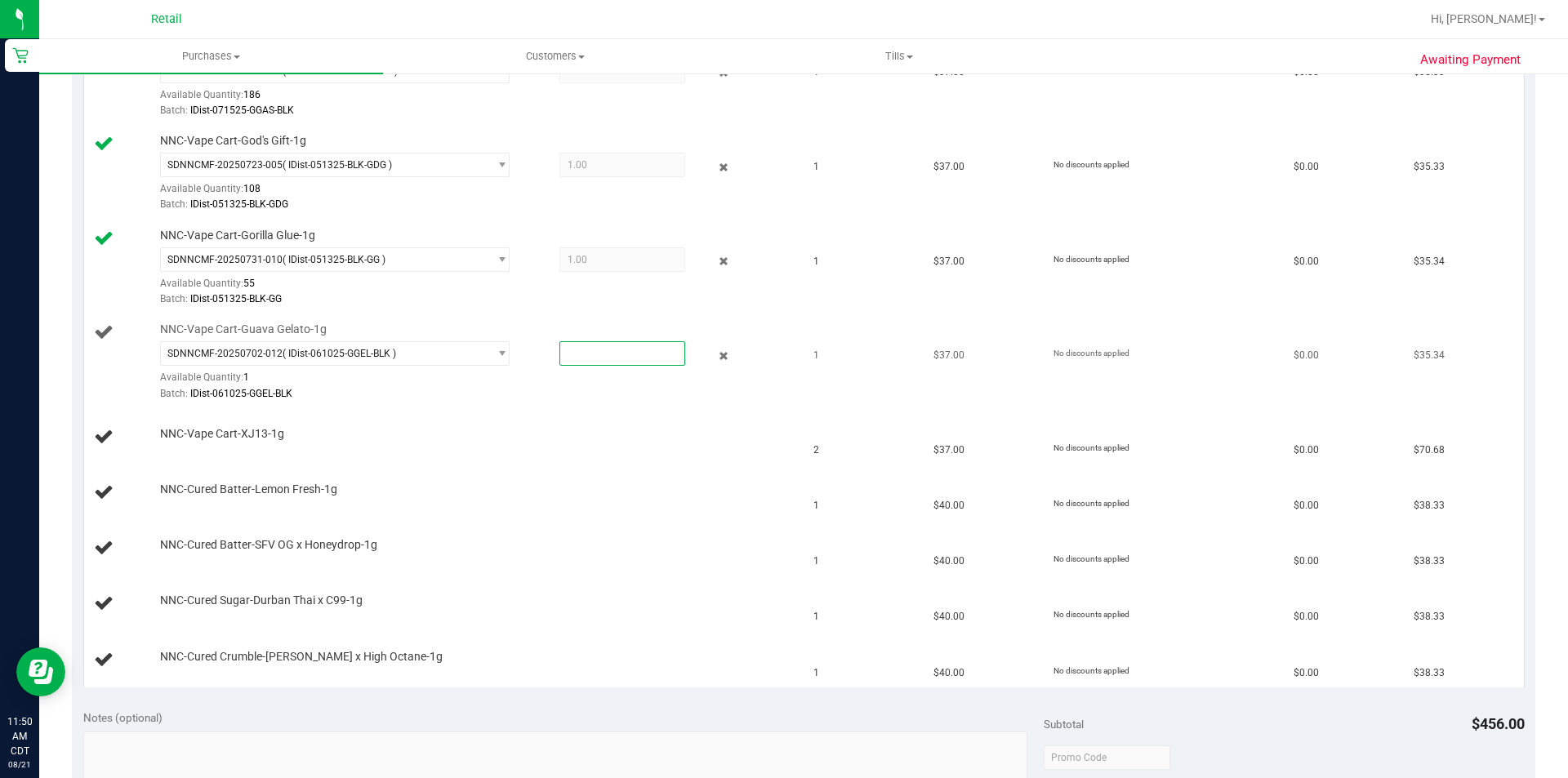
type input "1"
click at [676, 545] on div "NNC-Cured Batter-SFV OG x Honeydrop-1g" at bounding box center [471, 544] width 639 height 16
type input "1.0000"
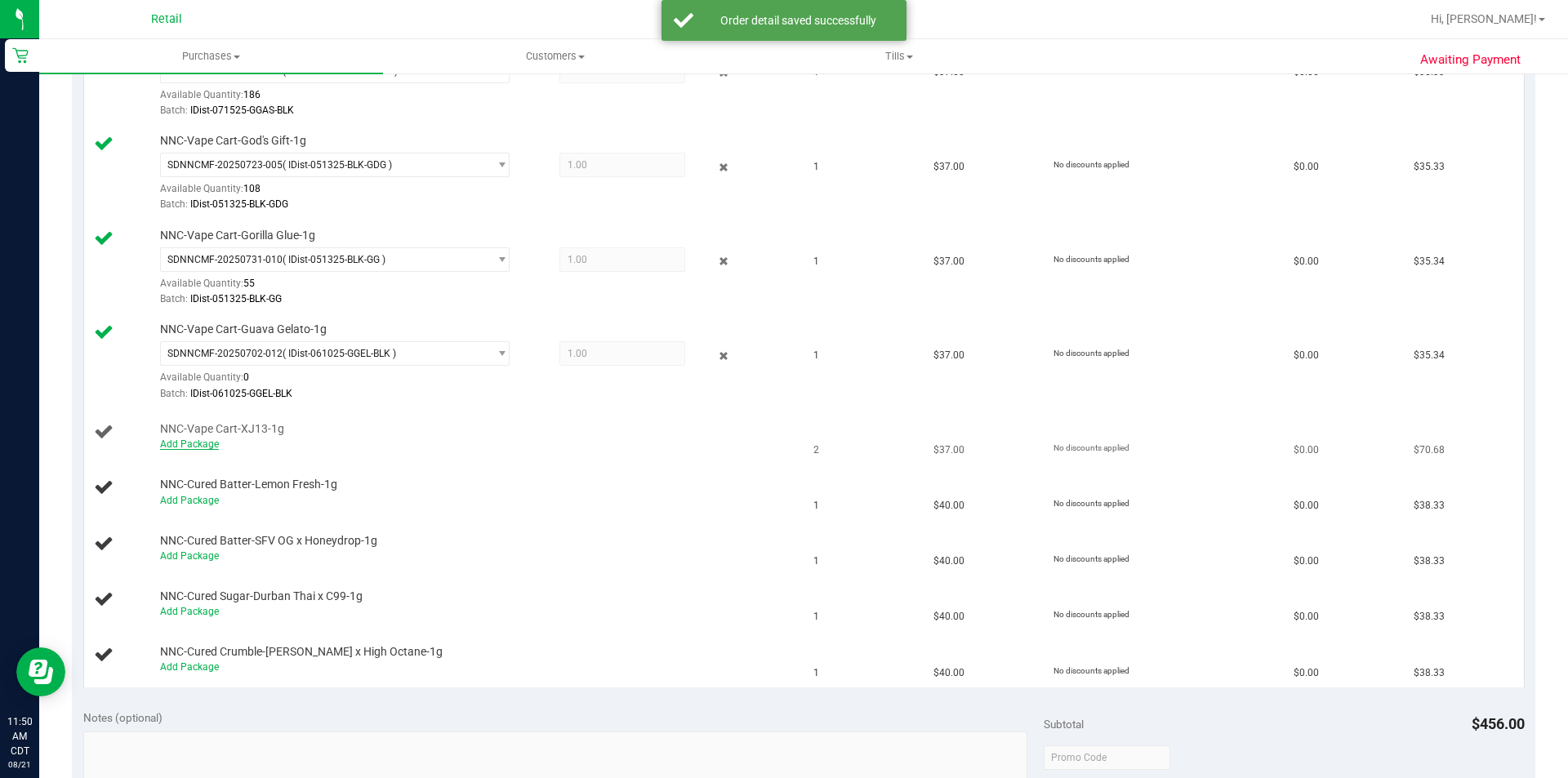
click at [194, 442] on link "Add Package" at bounding box center [189, 444] width 59 height 11
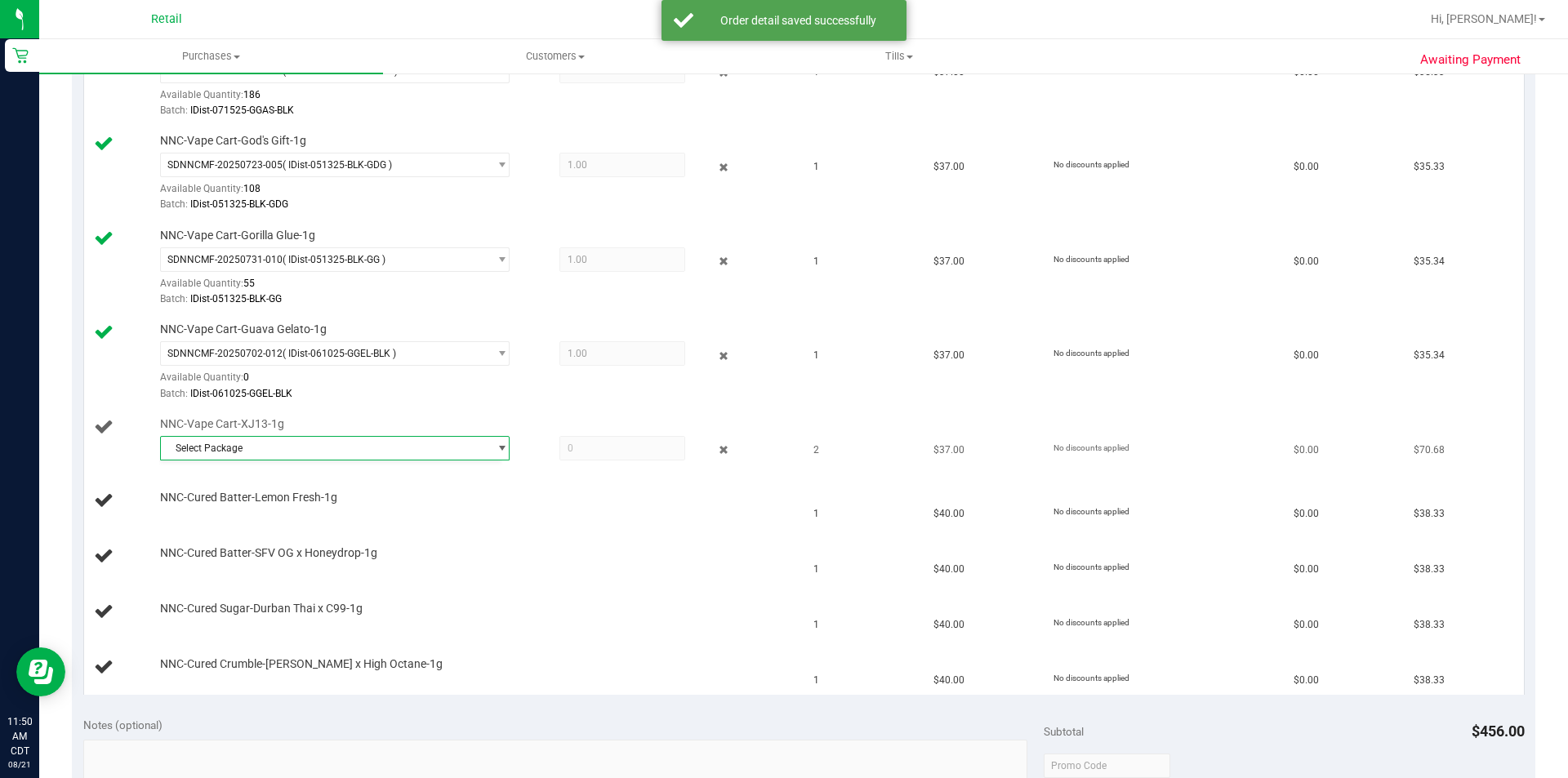
click at [435, 460] on div "Select Package SDNNCMF-20250805-012" at bounding box center [475, 450] width 631 height 29
click at [471, 456] on span "Select Package" at bounding box center [325, 448] width 327 height 22
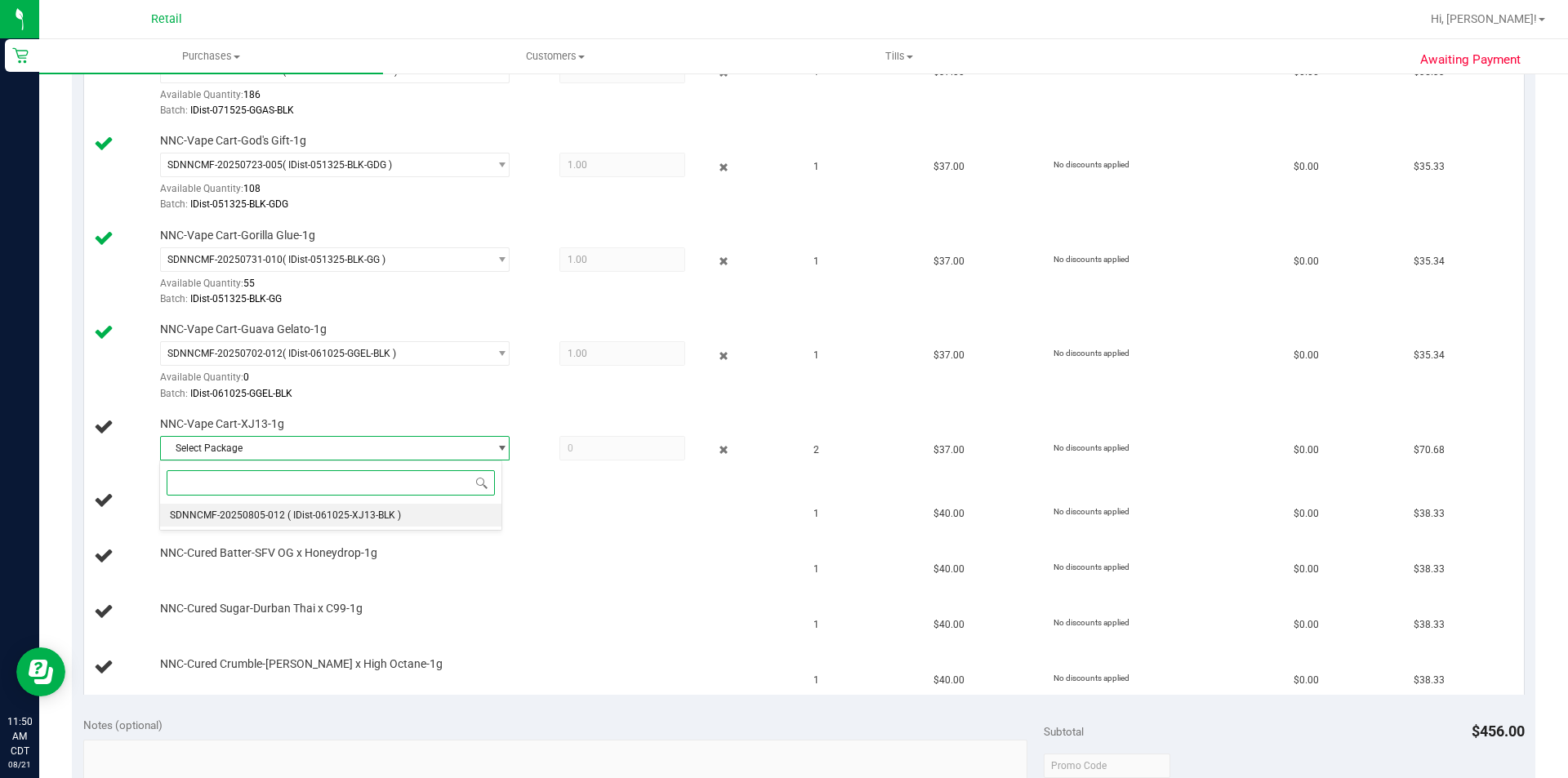
click at [397, 515] on span "( IDist-061025-XJ13-BLK )" at bounding box center [343, 515] width 113 height 11
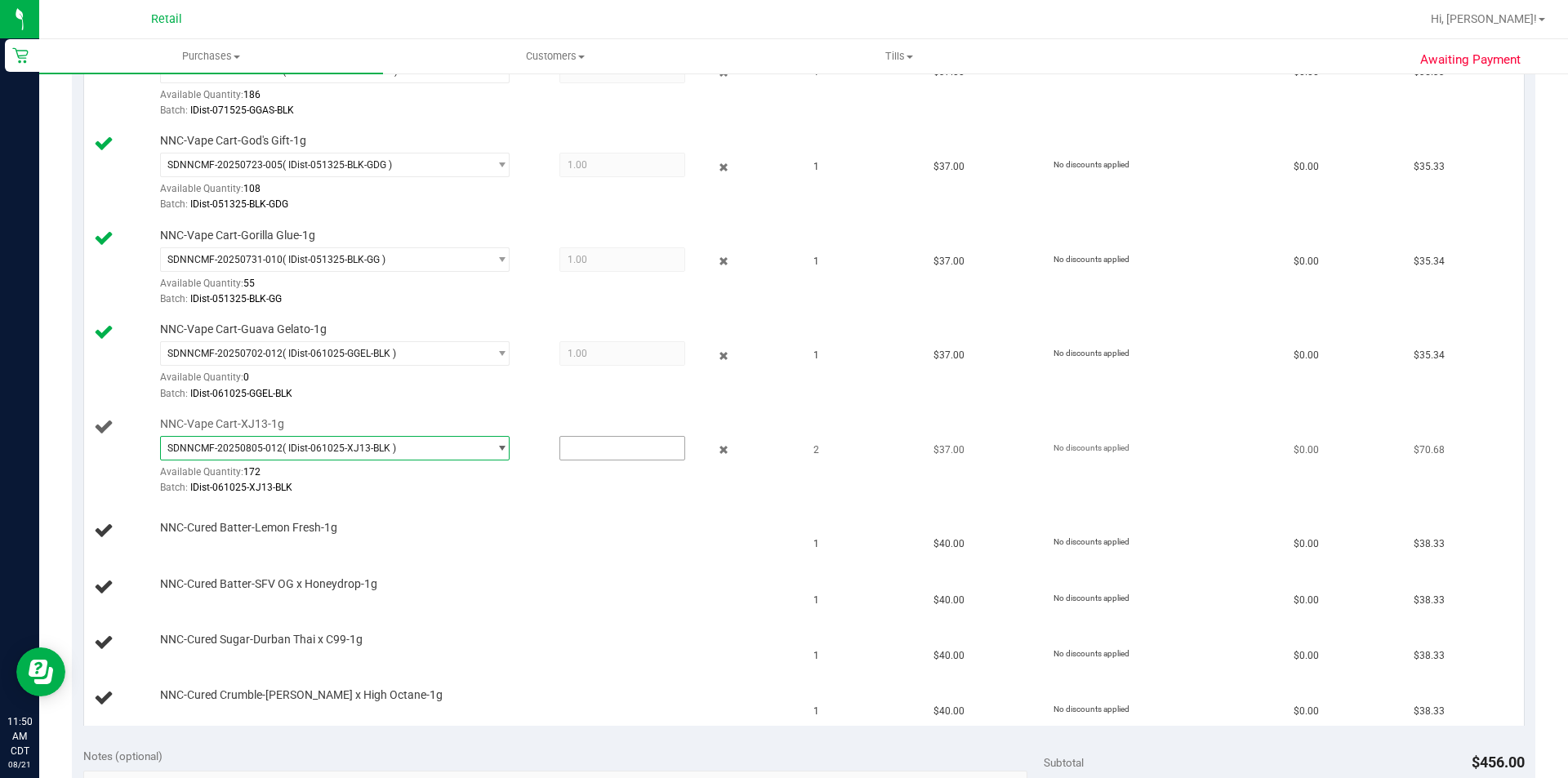
click at [629, 447] on input "text" at bounding box center [622, 448] width 124 height 22
type input "2"
click at [712, 595] on div "NNC-Cured Batter-SFV OG x Honeydrop-1g" at bounding box center [443, 587] width 701 height 22
type input "2.0000"
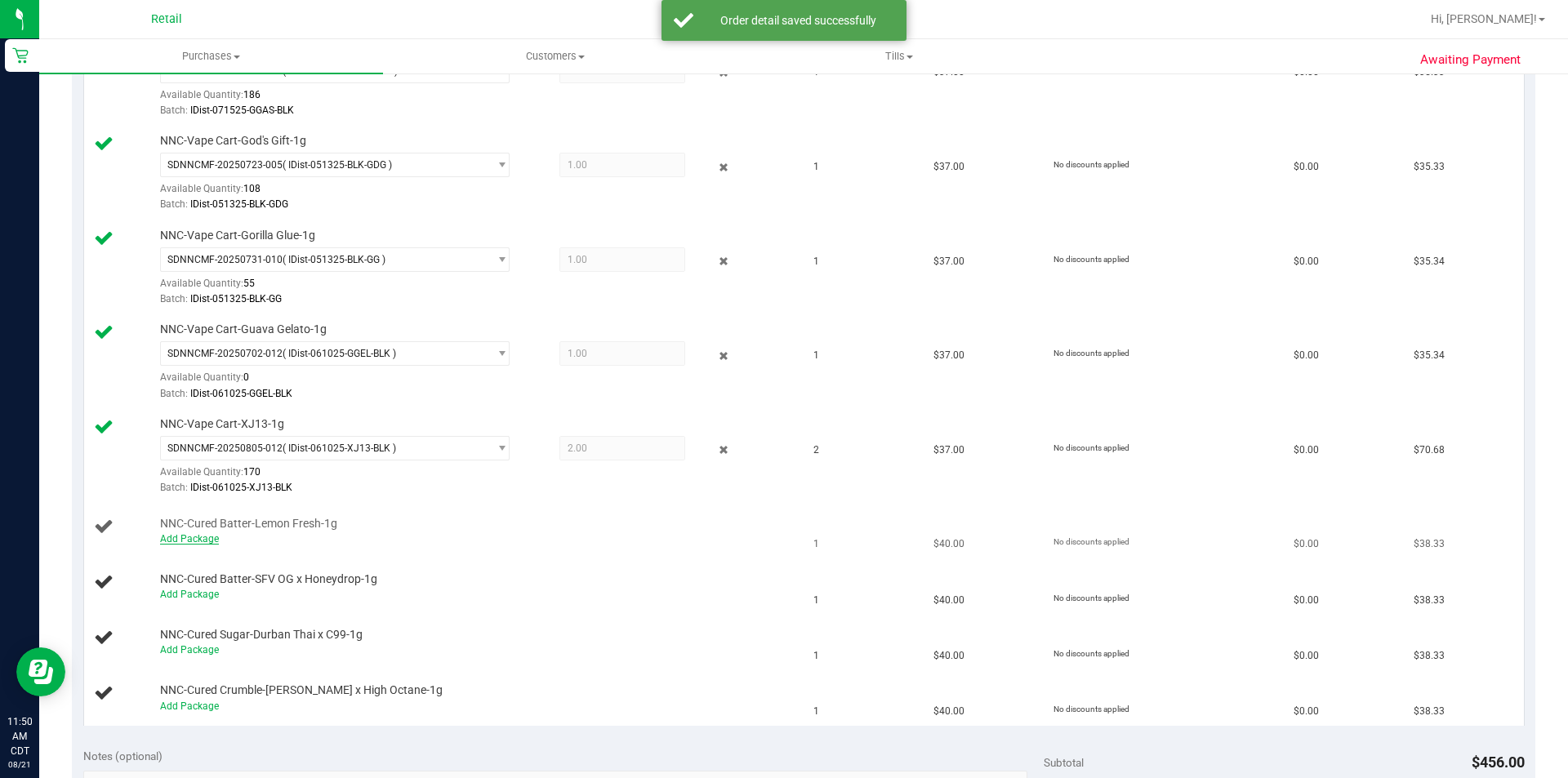
click at [179, 540] on link "Add Package" at bounding box center [189, 539] width 59 height 11
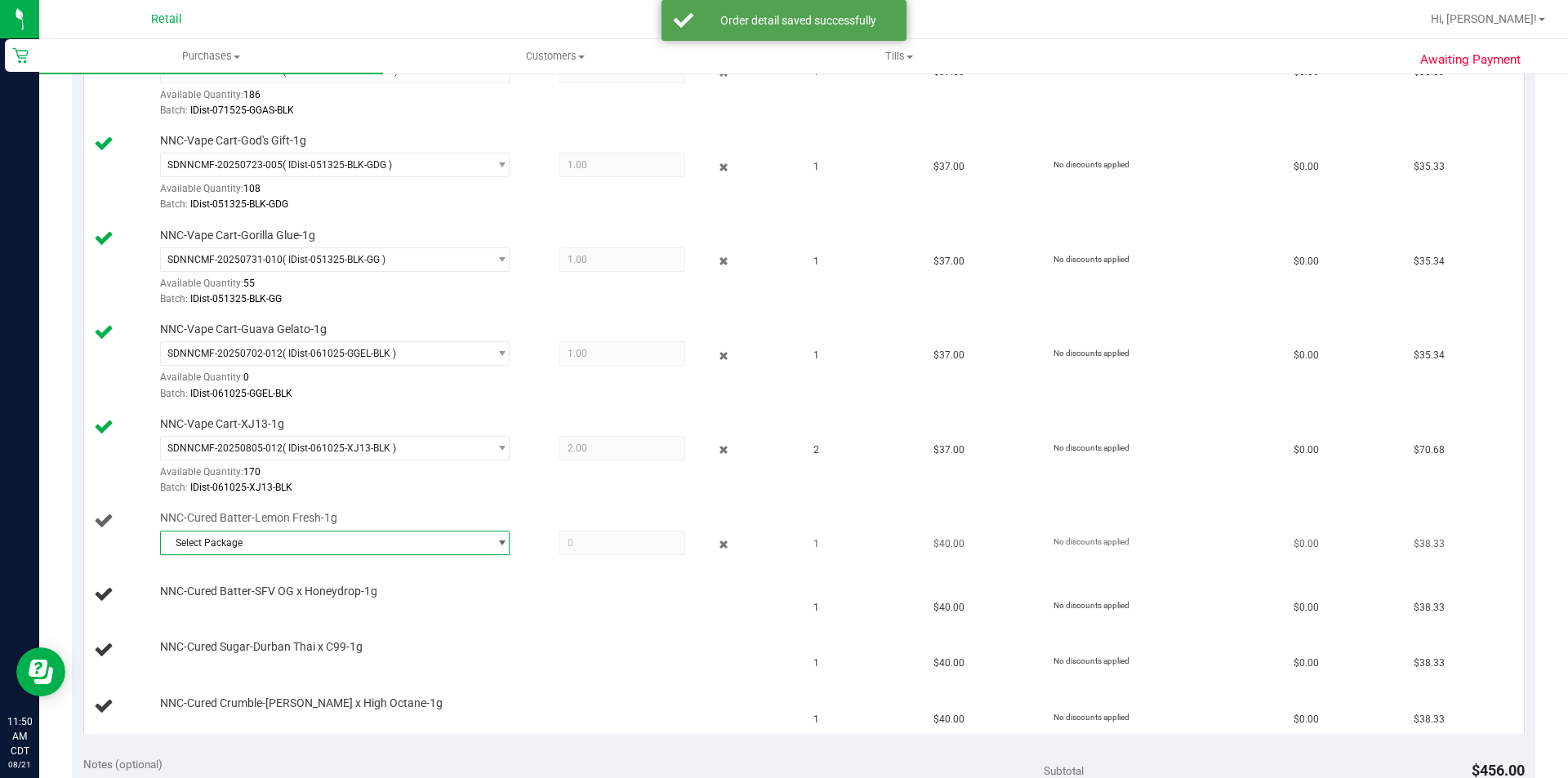
click at [472, 554] on span "Select Package" at bounding box center [325, 542] width 327 height 22
click at [469, 548] on span "Select Package" at bounding box center [325, 542] width 327 height 22
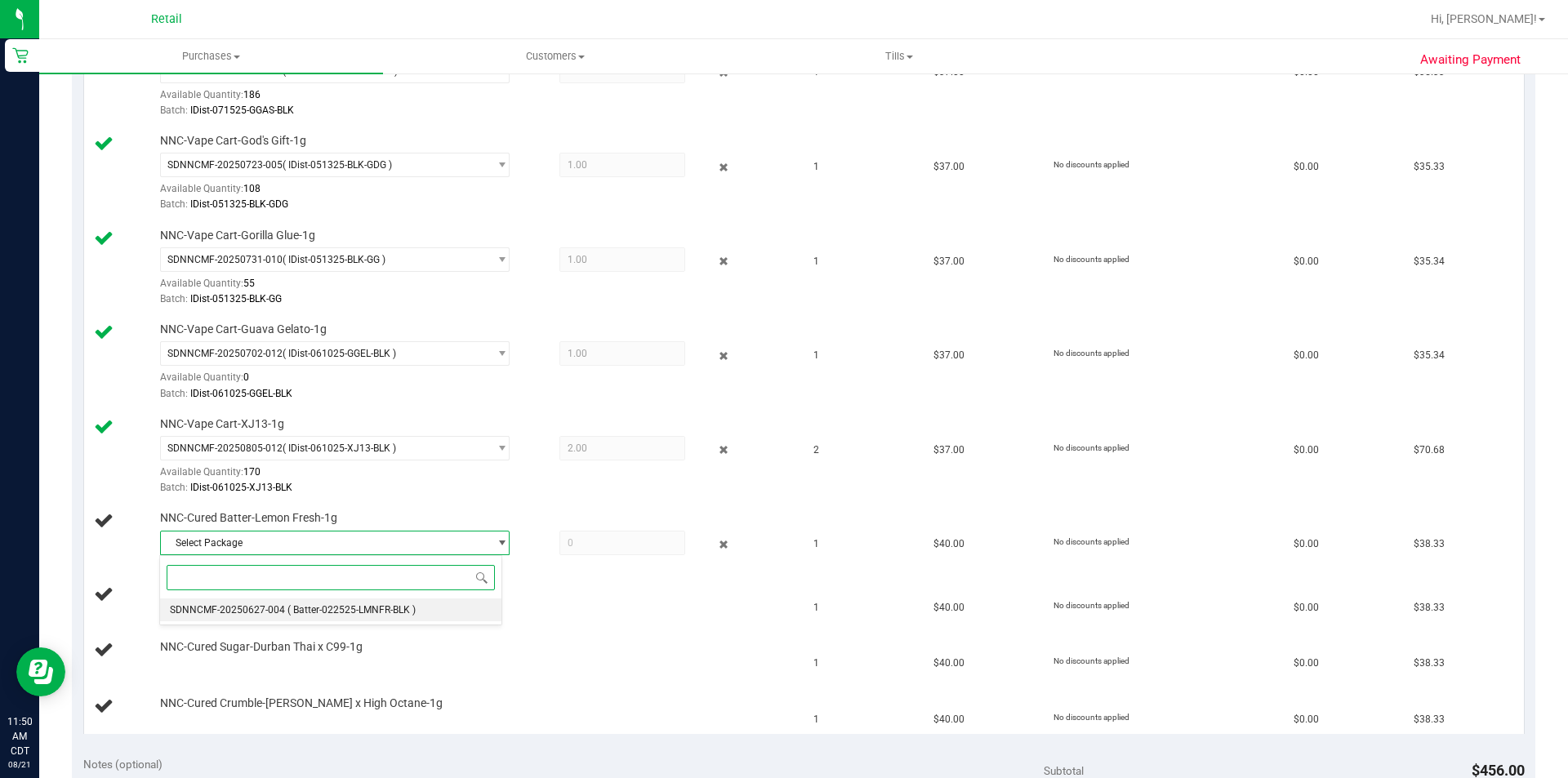
click at [434, 609] on li "SDNNCMF-20250627-004 ( Batter-022525-LMNFR-BLK )" at bounding box center [330, 610] width 341 height 22
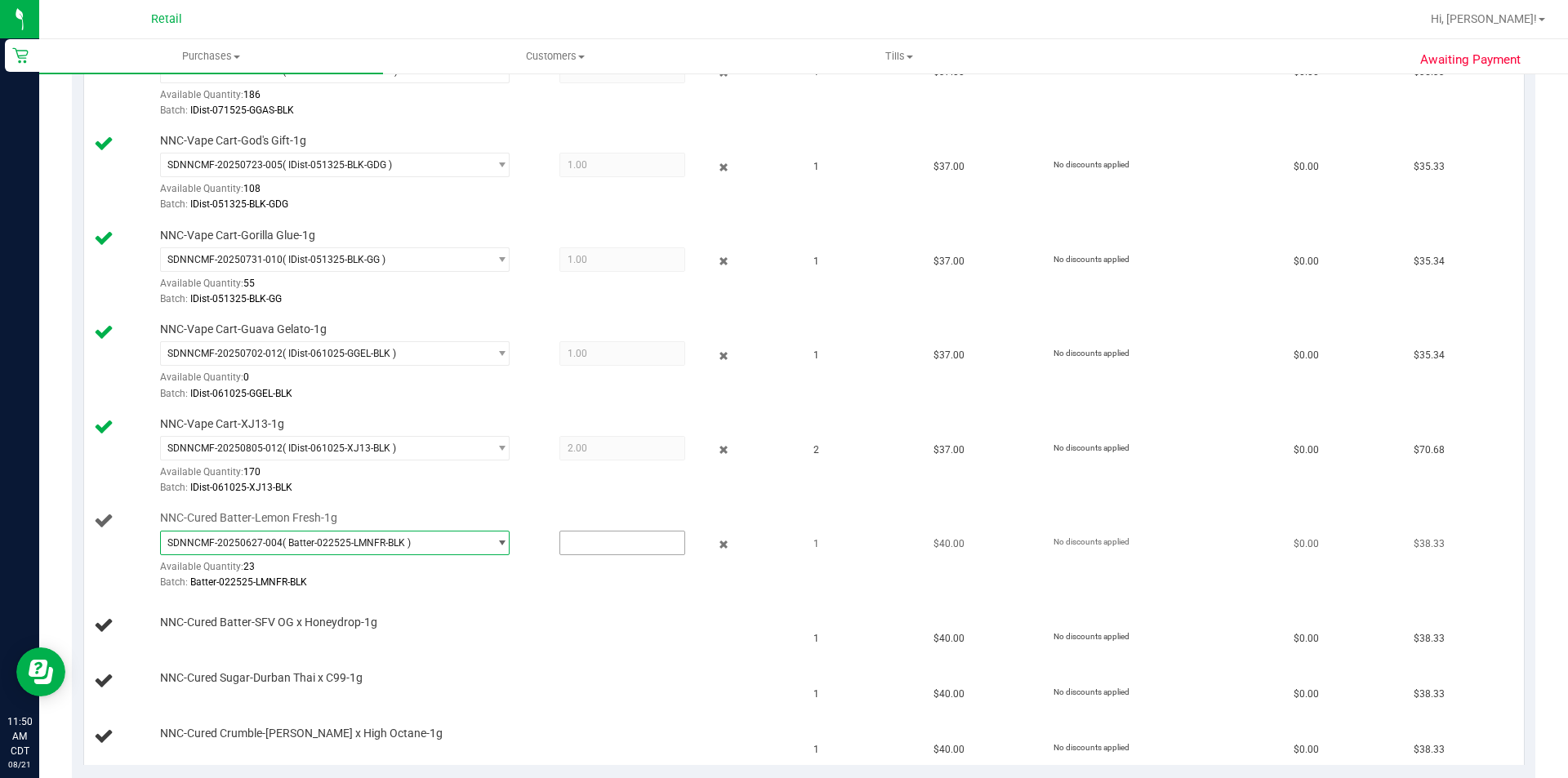
click at [606, 539] on input "text" at bounding box center [622, 542] width 124 height 22
type input "1"
click at [676, 645] on td "NNC-Cured Batter-SFV OG x Honeydrop-1g" at bounding box center [444, 626] width 720 height 55
type input "1.0000"
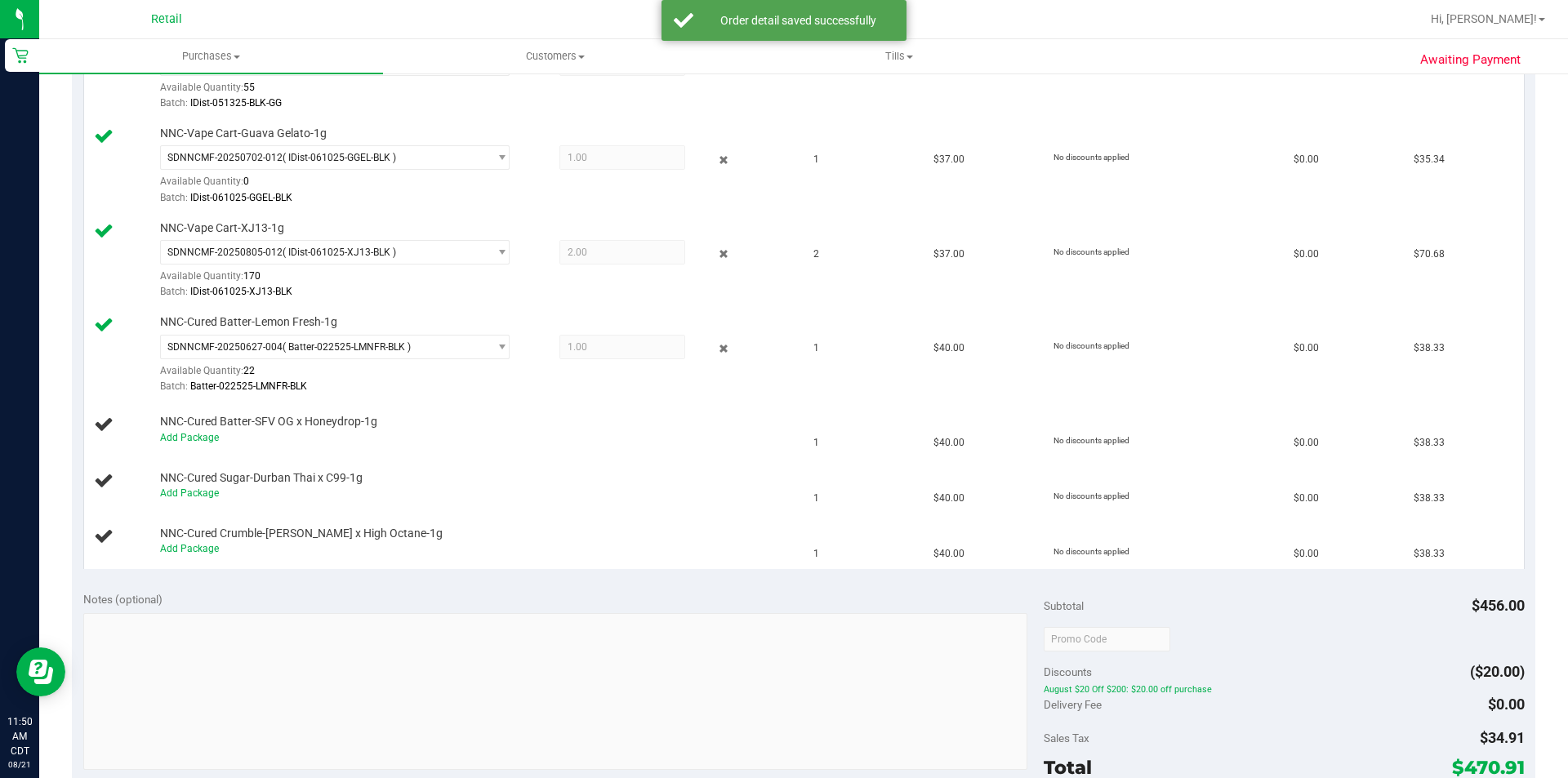
scroll to position [914, 0]
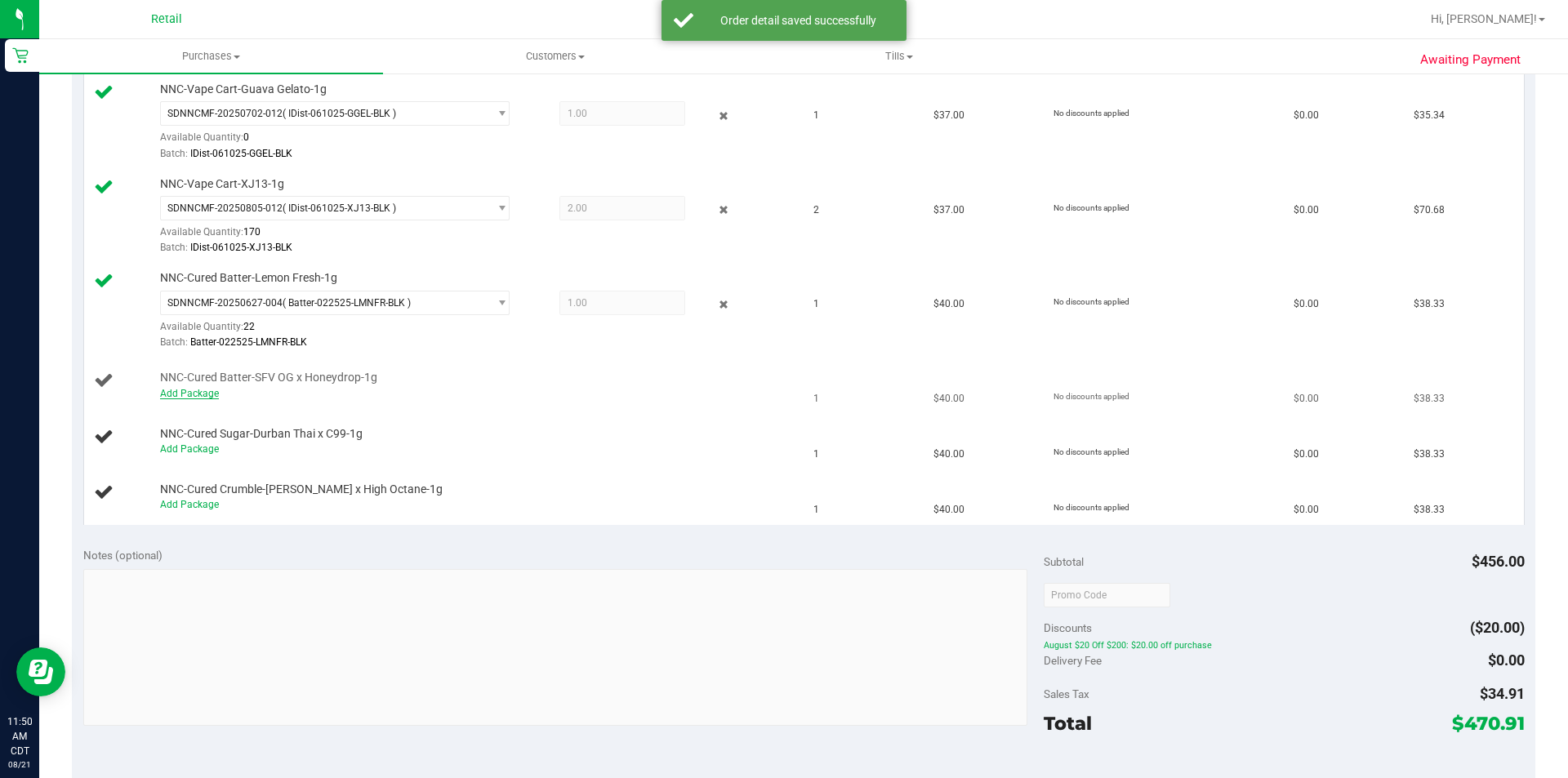
click at [200, 395] on link "Add Package" at bounding box center [189, 394] width 59 height 11
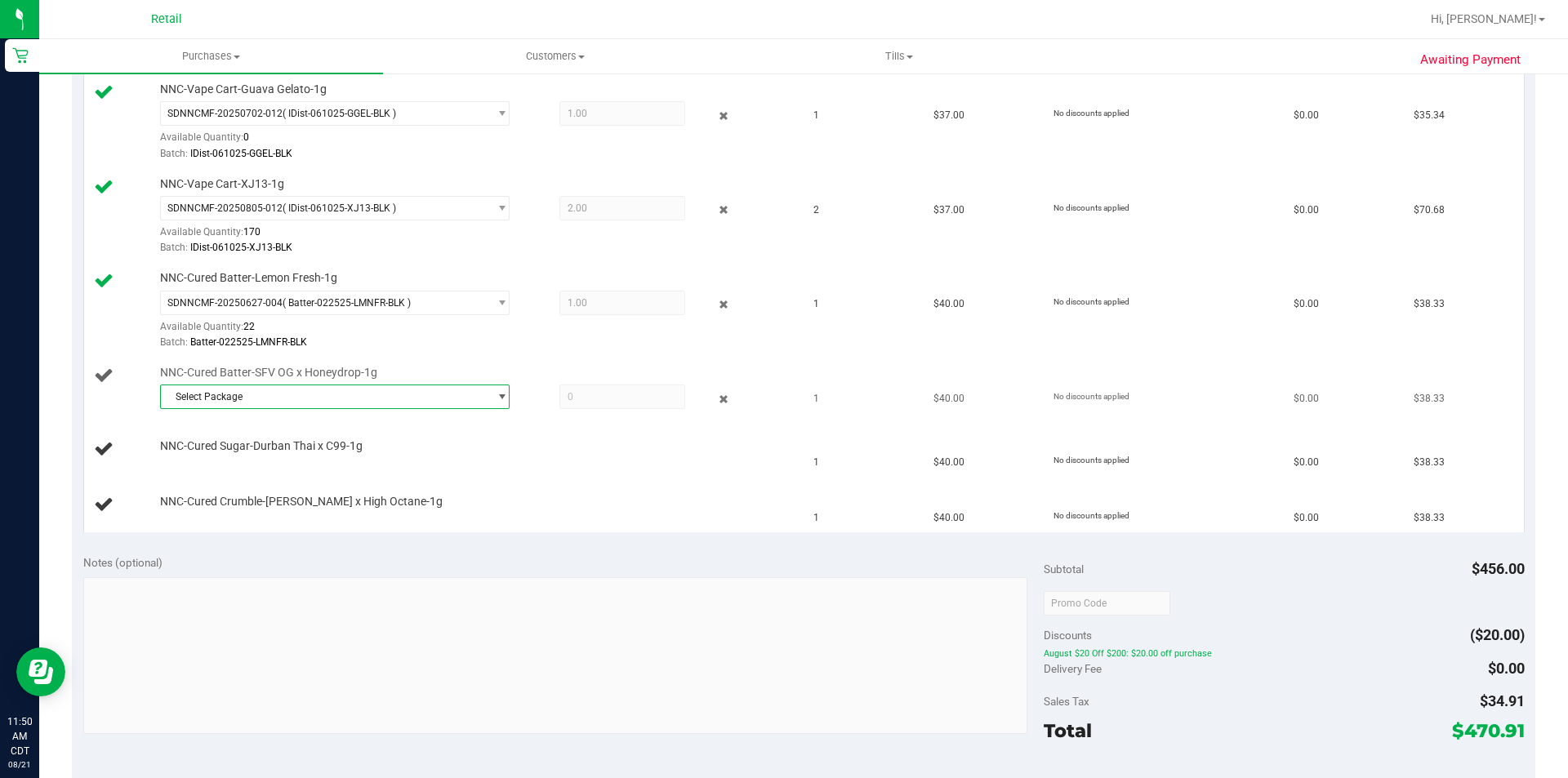
click at [497, 396] on span "select" at bounding box center [501, 396] width 12 height 13
click at [441, 468] on li "SDNNCMF-20250716-002 ( Batter-022525-SFVHD-BLK )" at bounding box center [330, 465] width 341 height 22
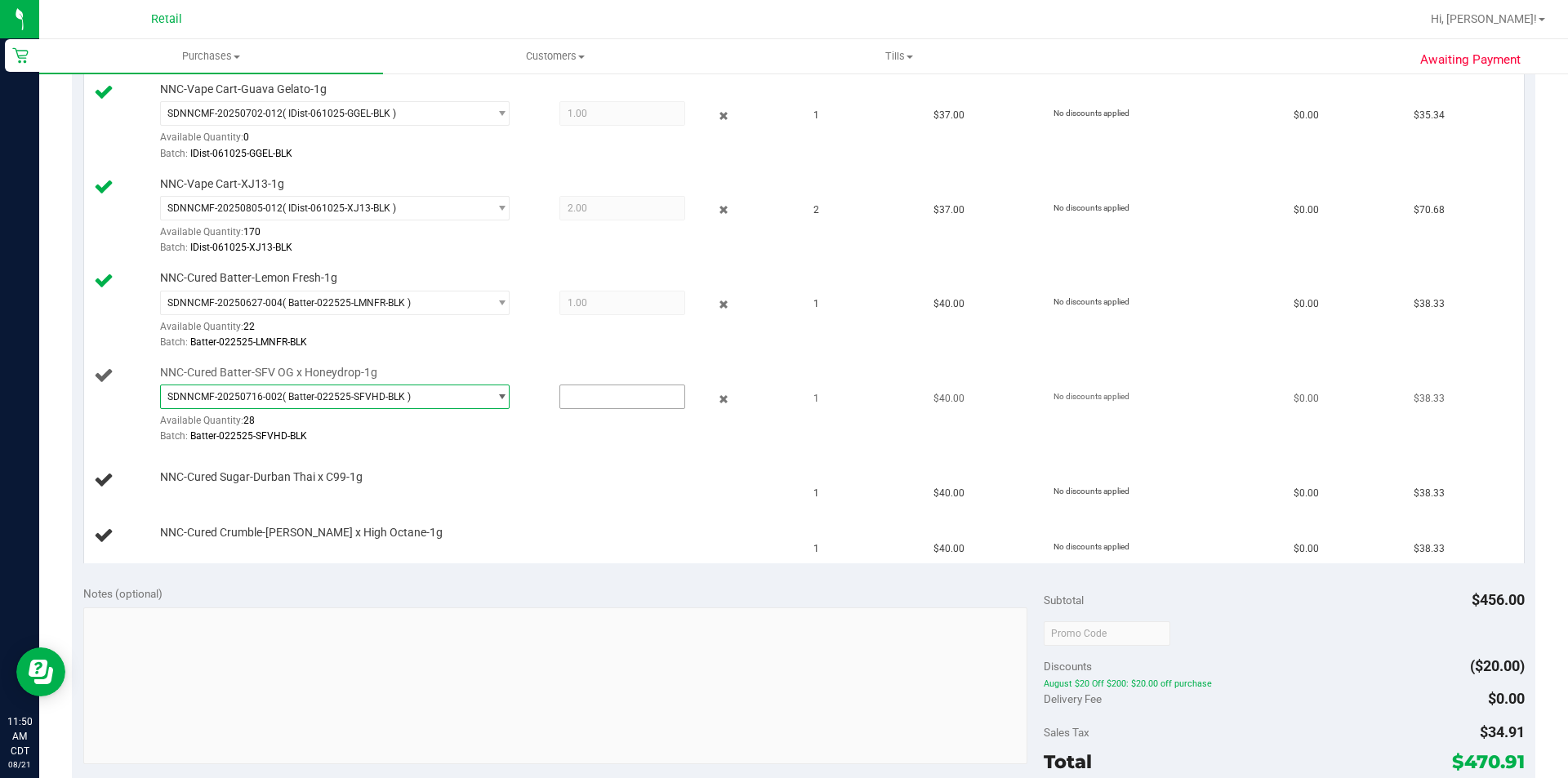
click at [596, 396] on input "text" at bounding box center [622, 396] width 124 height 22
type input "1"
click at [715, 581] on div "Notes (optional) Subtotal $456.00 Discounts ($20.00) August $20 Off $200: $20.0…" at bounding box center [804, 721] width 1463 height 294
type input "1.0000"
click at [192, 487] on link "Add Package" at bounding box center [189, 487] width 59 height 11
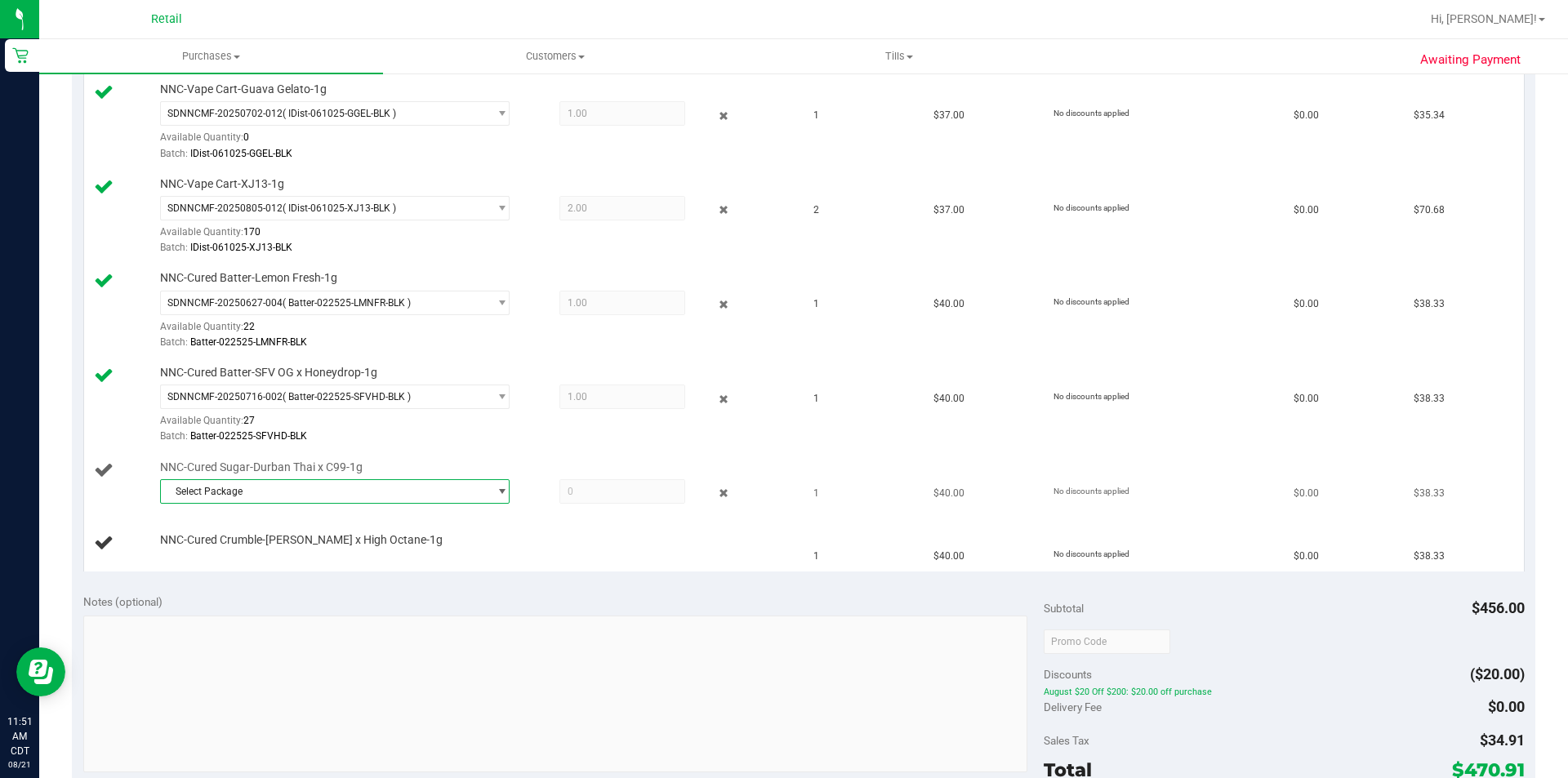
click at [496, 493] on span "select" at bounding box center [501, 492] width 12 height 13
click at [402, 563] on span "( Sugar-061424-DTxC99-BLK )" at bounding box center [353, 558] width 132 height 11
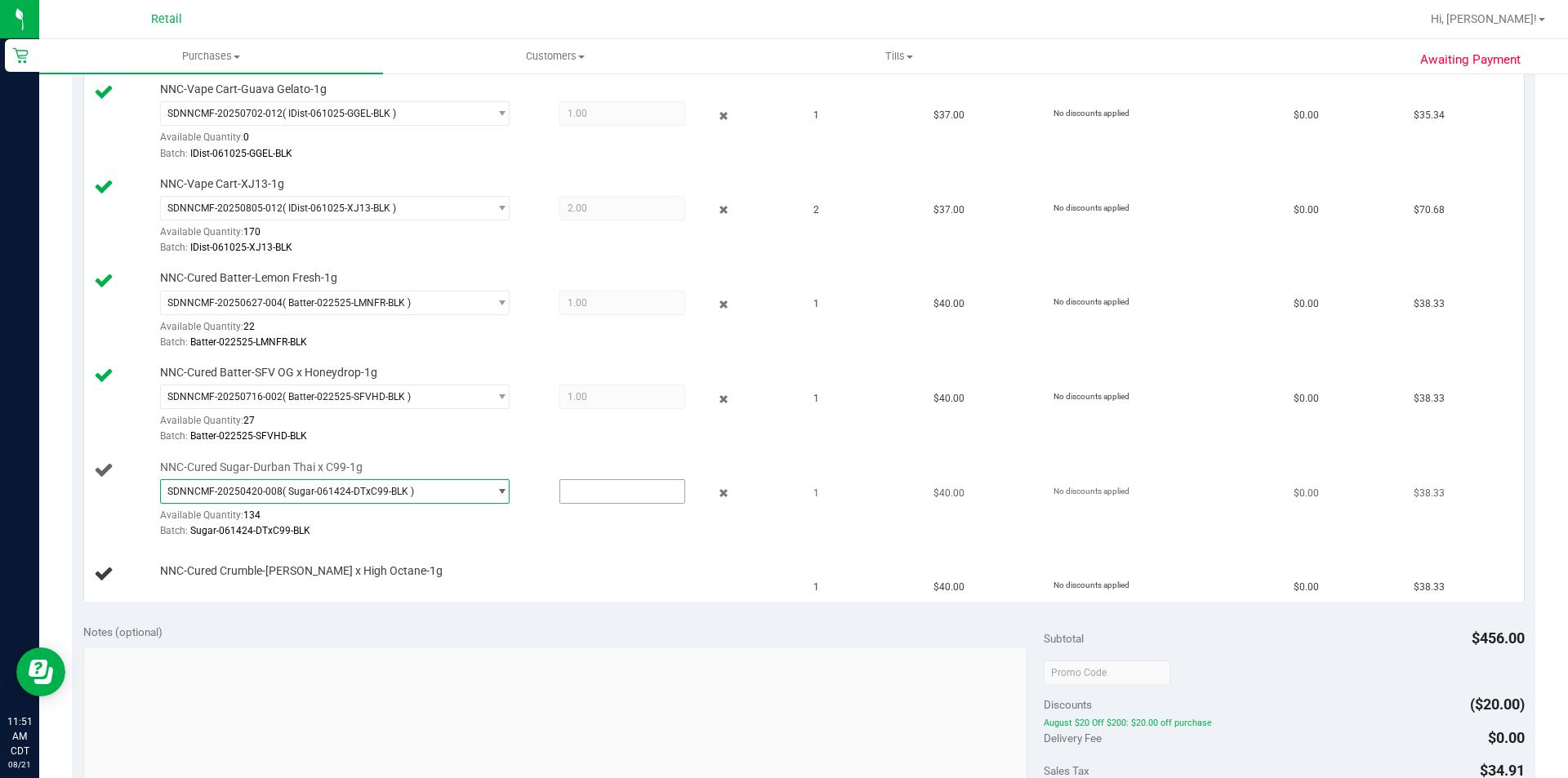
click at [616, 491] on input "text" at bounding box center [622, 491] width 124 height 22
type input "1"
click at [667, 599] on td "NNC-Cured Crumble-[PERSON_NAME] x High Octane-1g" at bounding box center [444, 574] width 720 height 54
type input "1.0000"
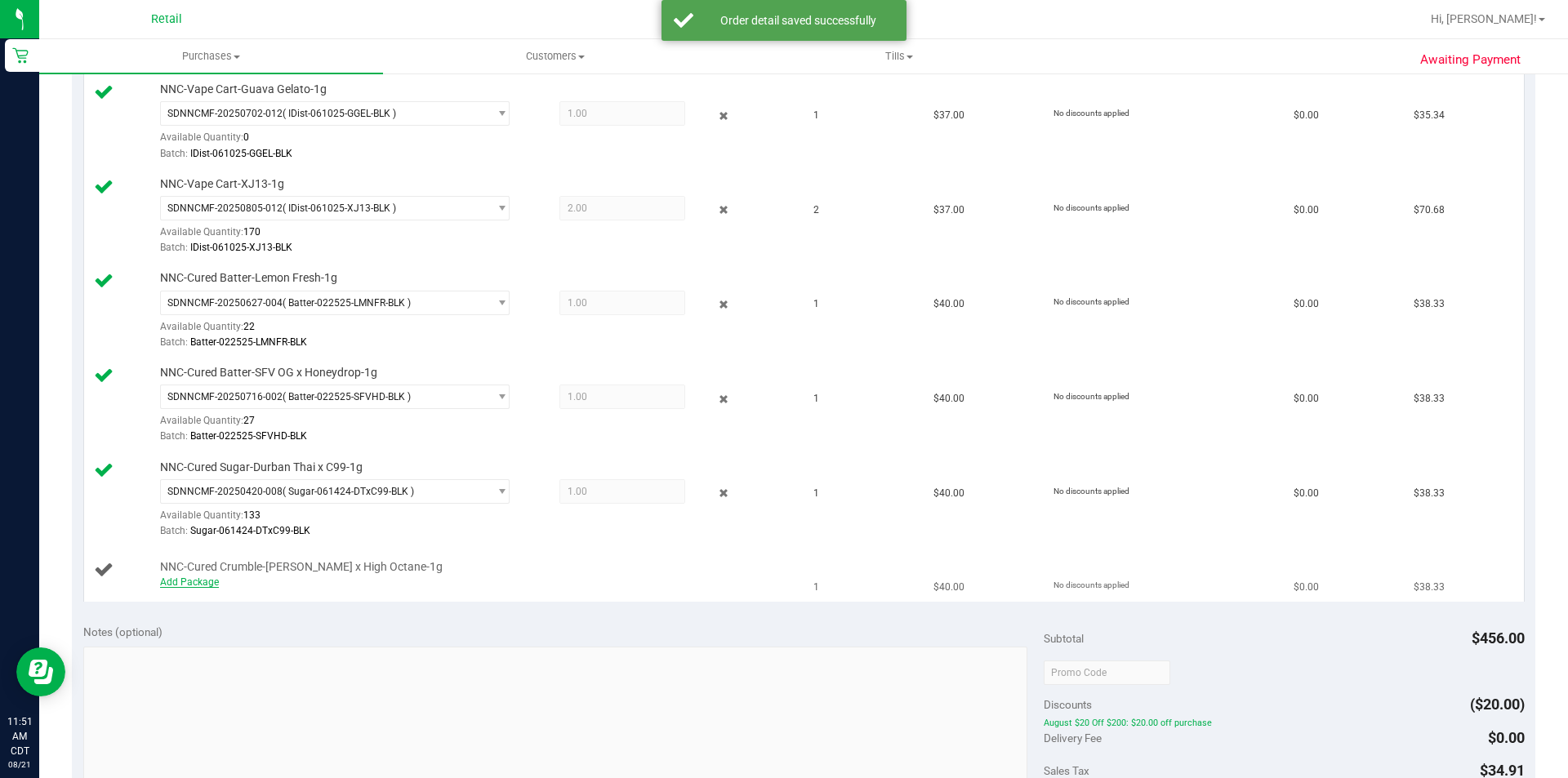
click at [191, 577] on link "Add Package" at bounding box center [189, 582] width 59 height 11
click at [496, 584] on span "select" at bounding box center [501, 585] width 12 height 13
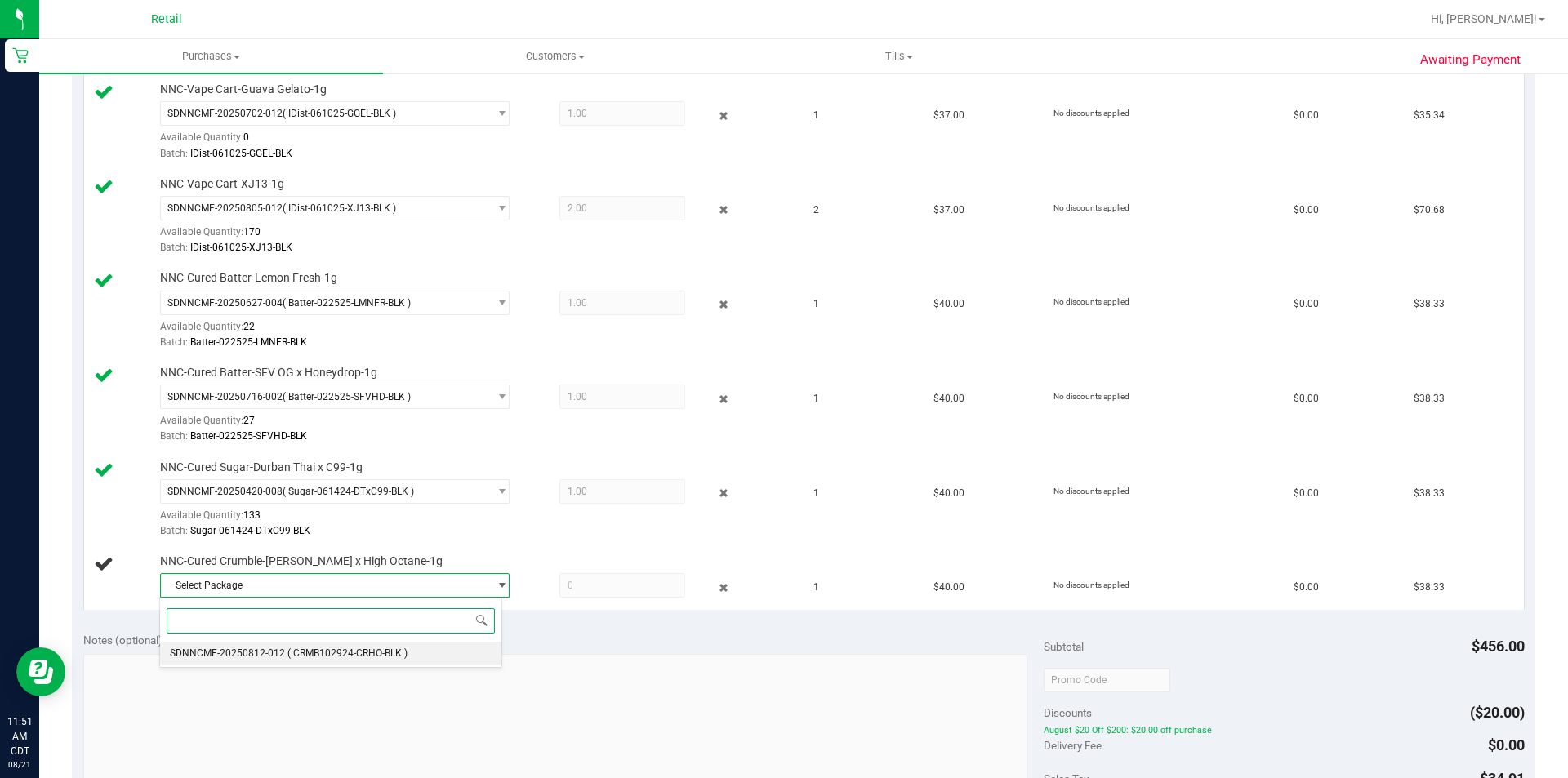
click at [408, 654] on span "( CRMB102924-CRHO-BLK )" at bounding box center [347, 653] width 120 height 11
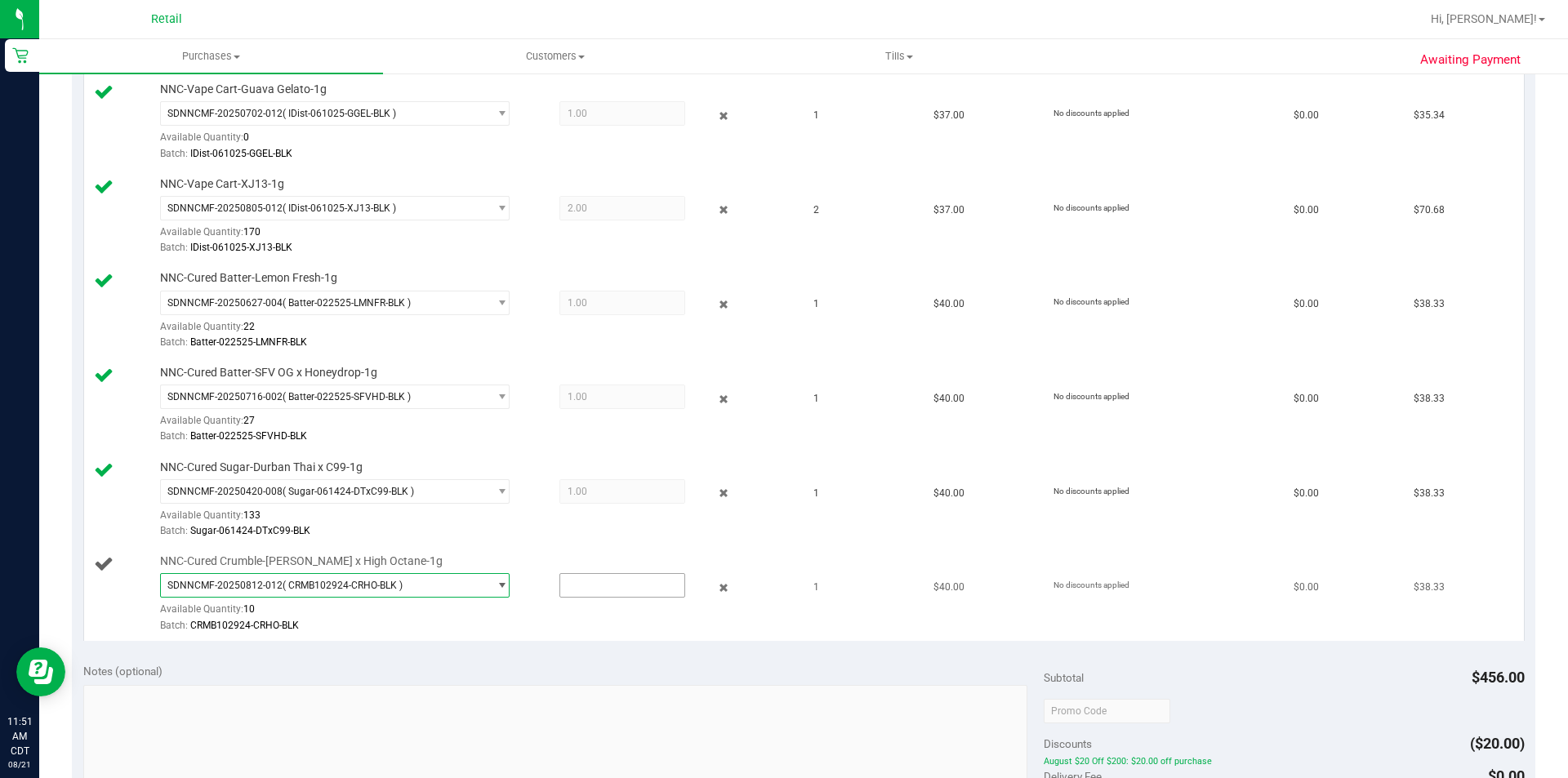
click at [616, 588] on input "text" at bounding box center [622, 585] width 124 height 22
type input "1"
type input "1.0000"
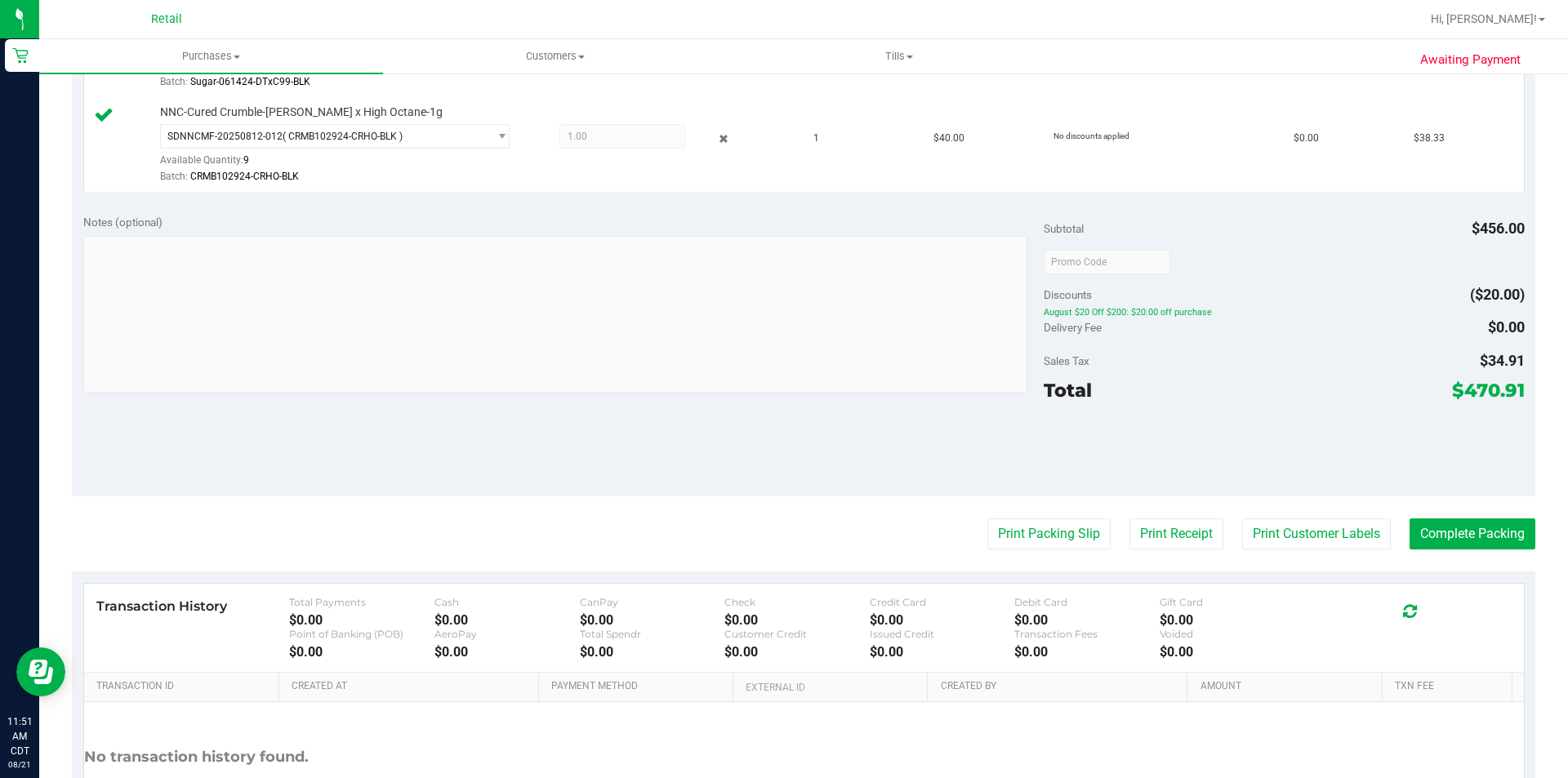
scroll to position [1432, 0]
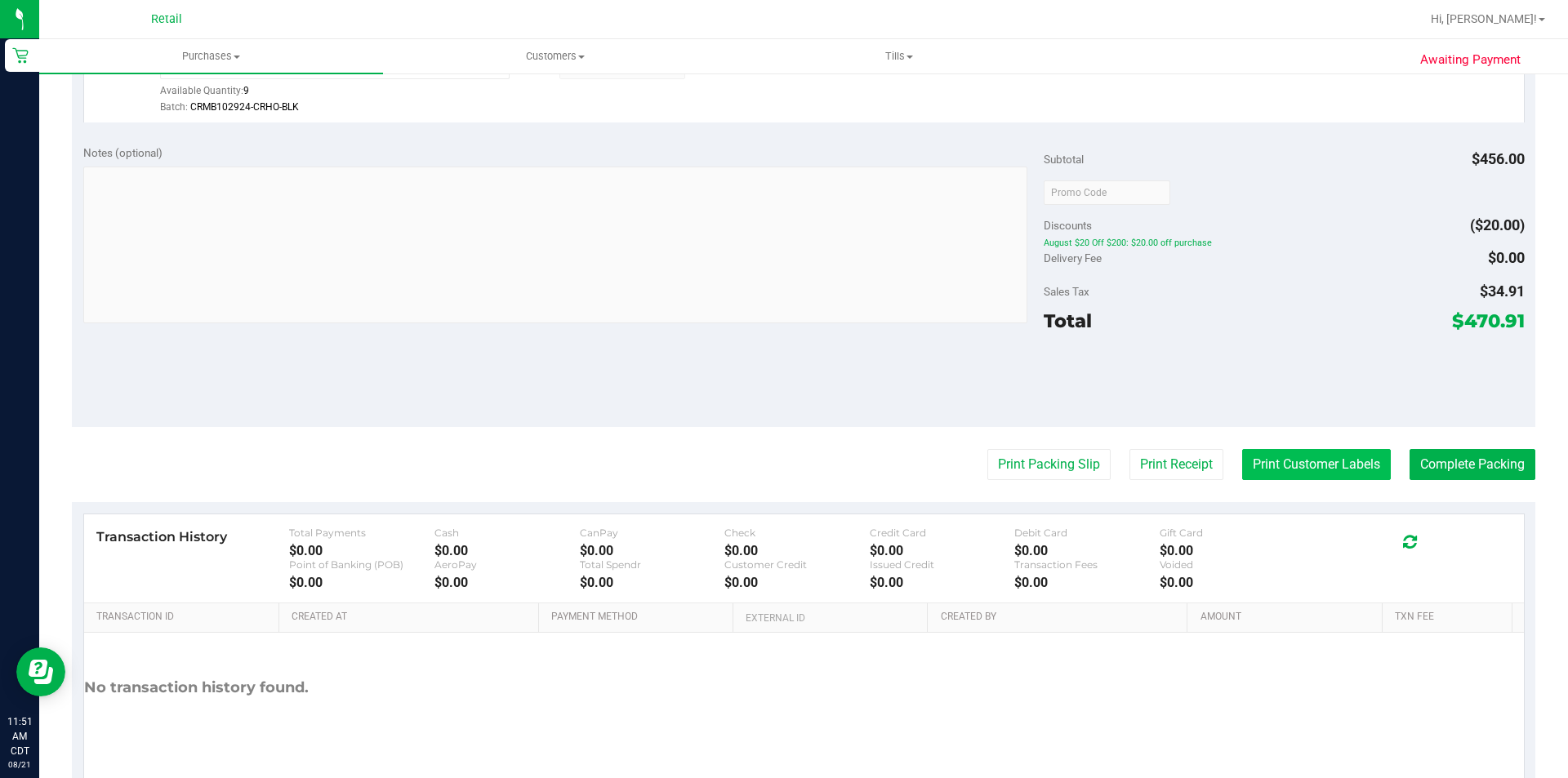
click at [1299, 455] on button "Print Customer Labels" at bounding box center [1316, 464] width 149 height 31
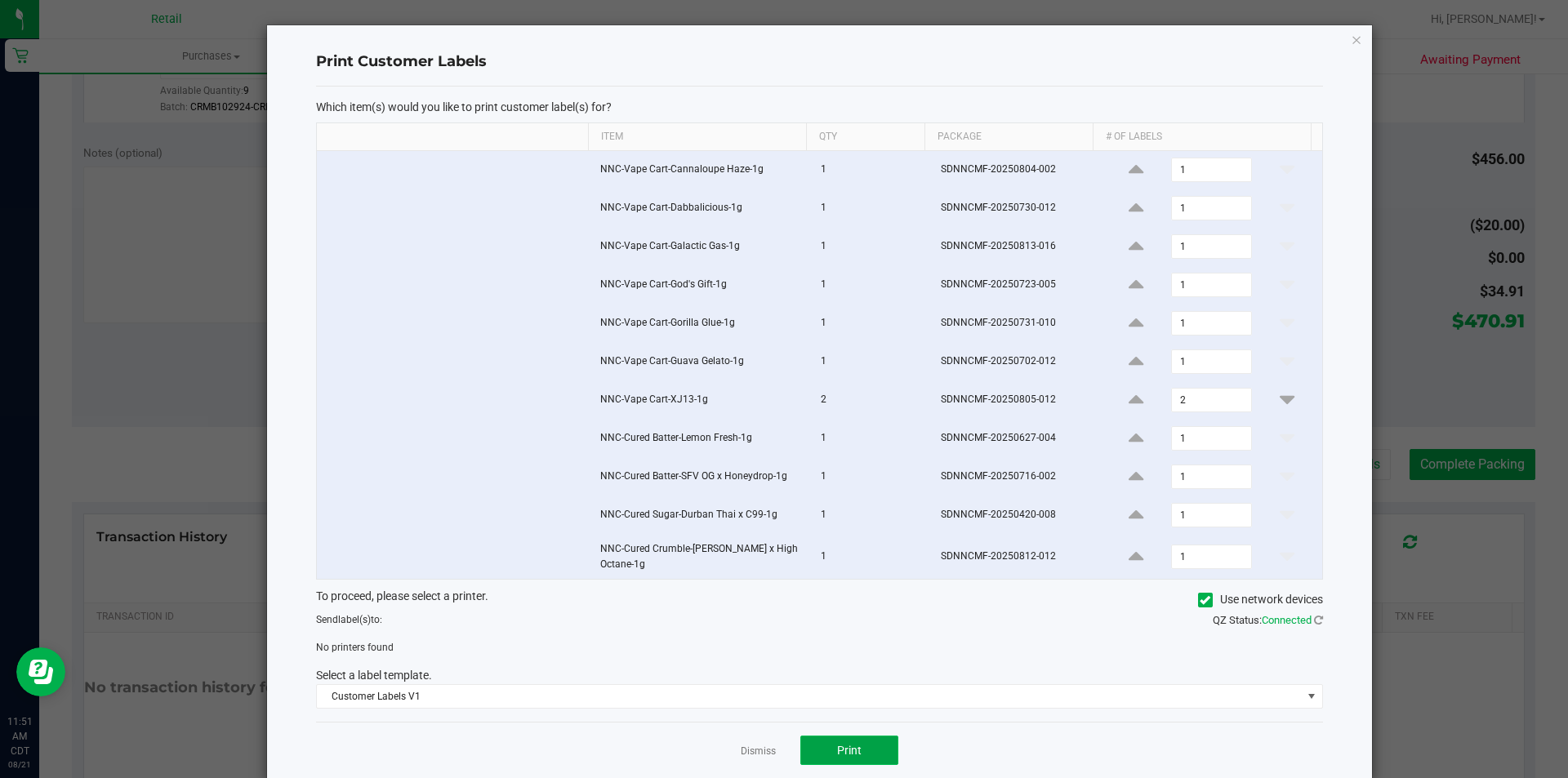
click at [860, 750] on button "Print" at bounding box center [849, 750] width 98 height 29
click at [1200, 600] on icon at bounding box center [1205, 600] width 10 height 0
click at [0, 0] on input "Use network devices" at bounding box center [0, 0] width 0 height 0
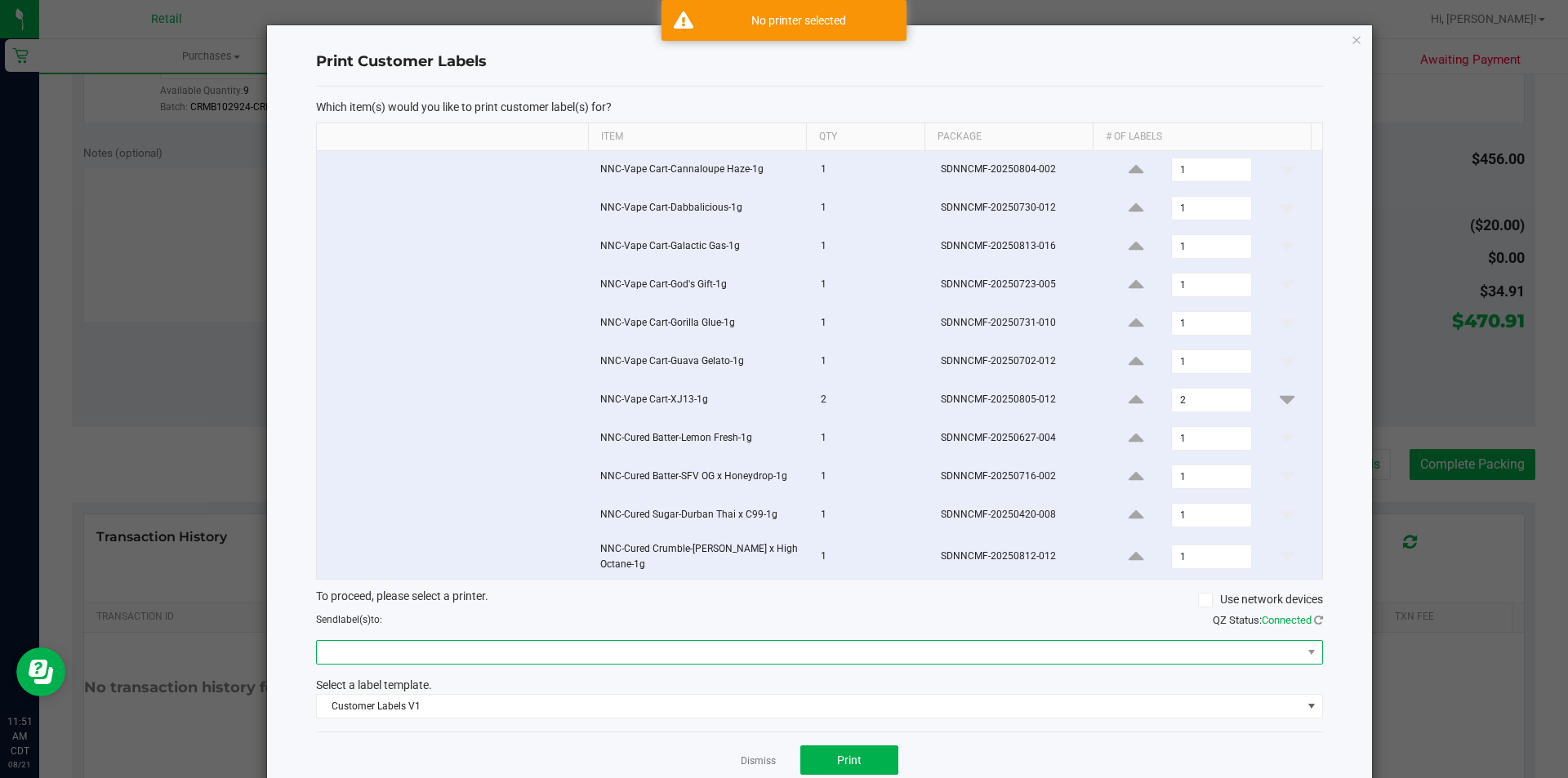
click at [1140, 643] on span at bounding box center [809, 652] width 985 height 22
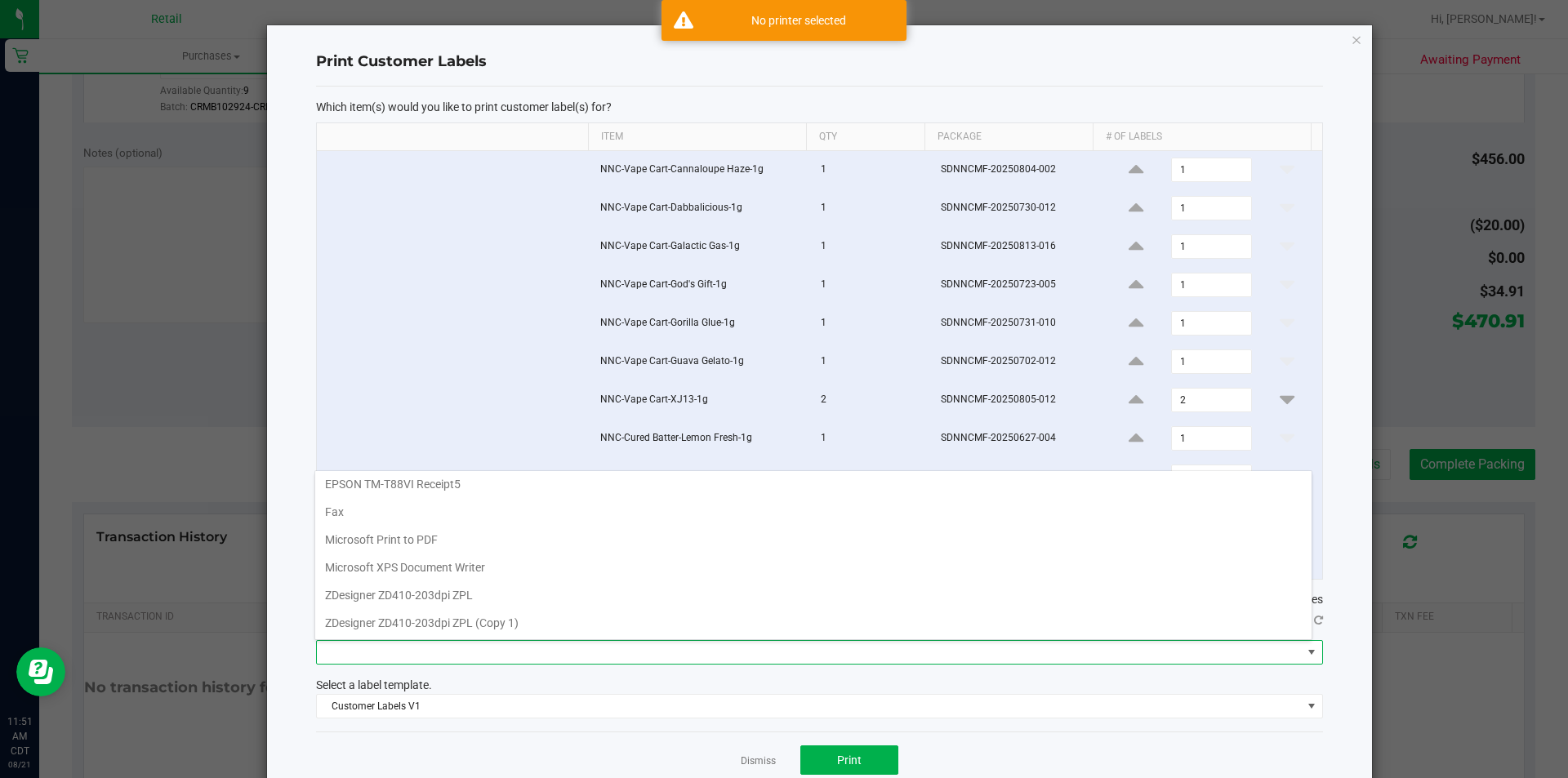
scroll to position [57, 0]
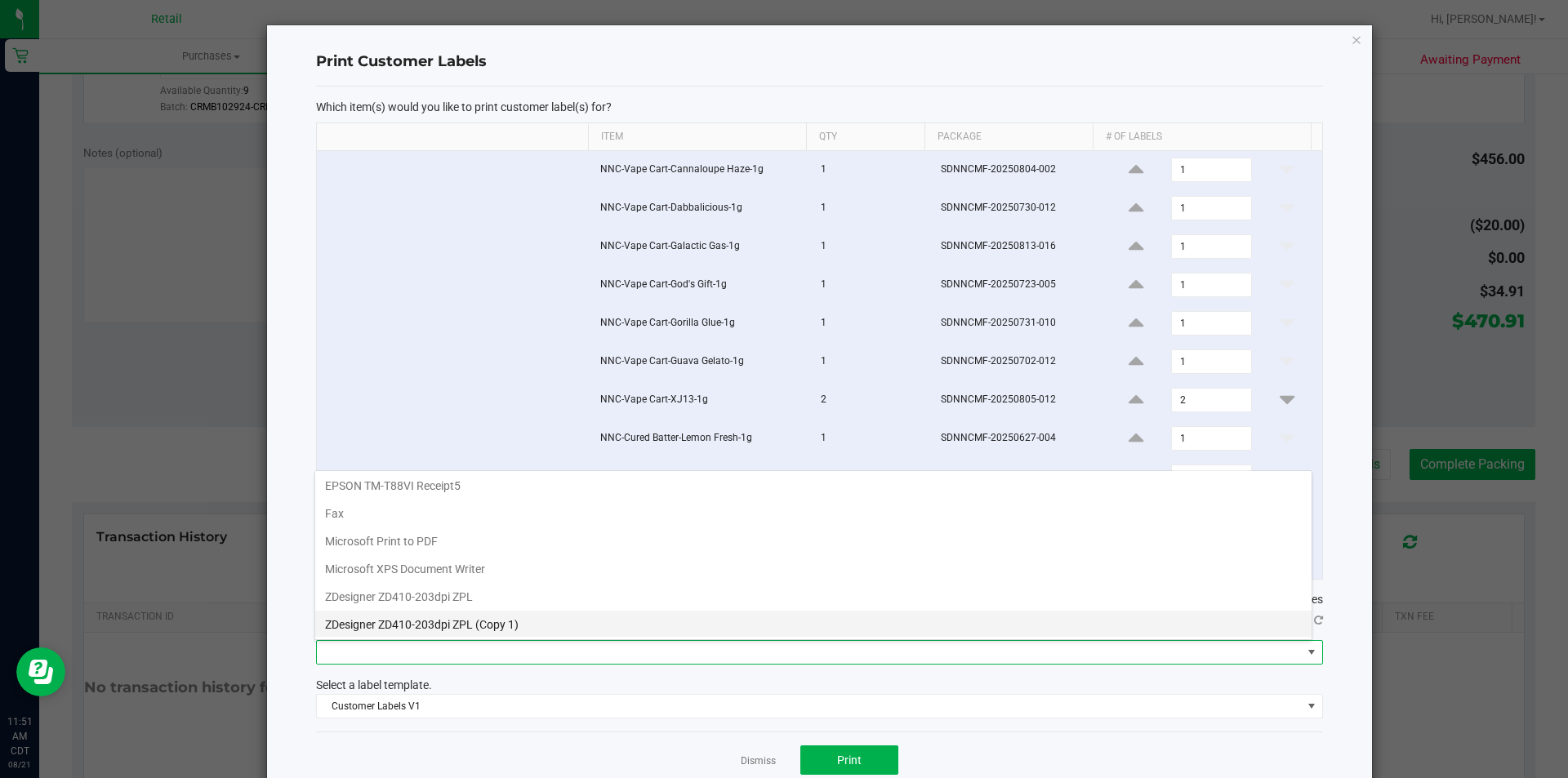
click at [489, 621] on 1\) "ZDesigner ZD410-203dpi ZPL (Copy 1)" at bounding box center [813, 625] width 996 height 28
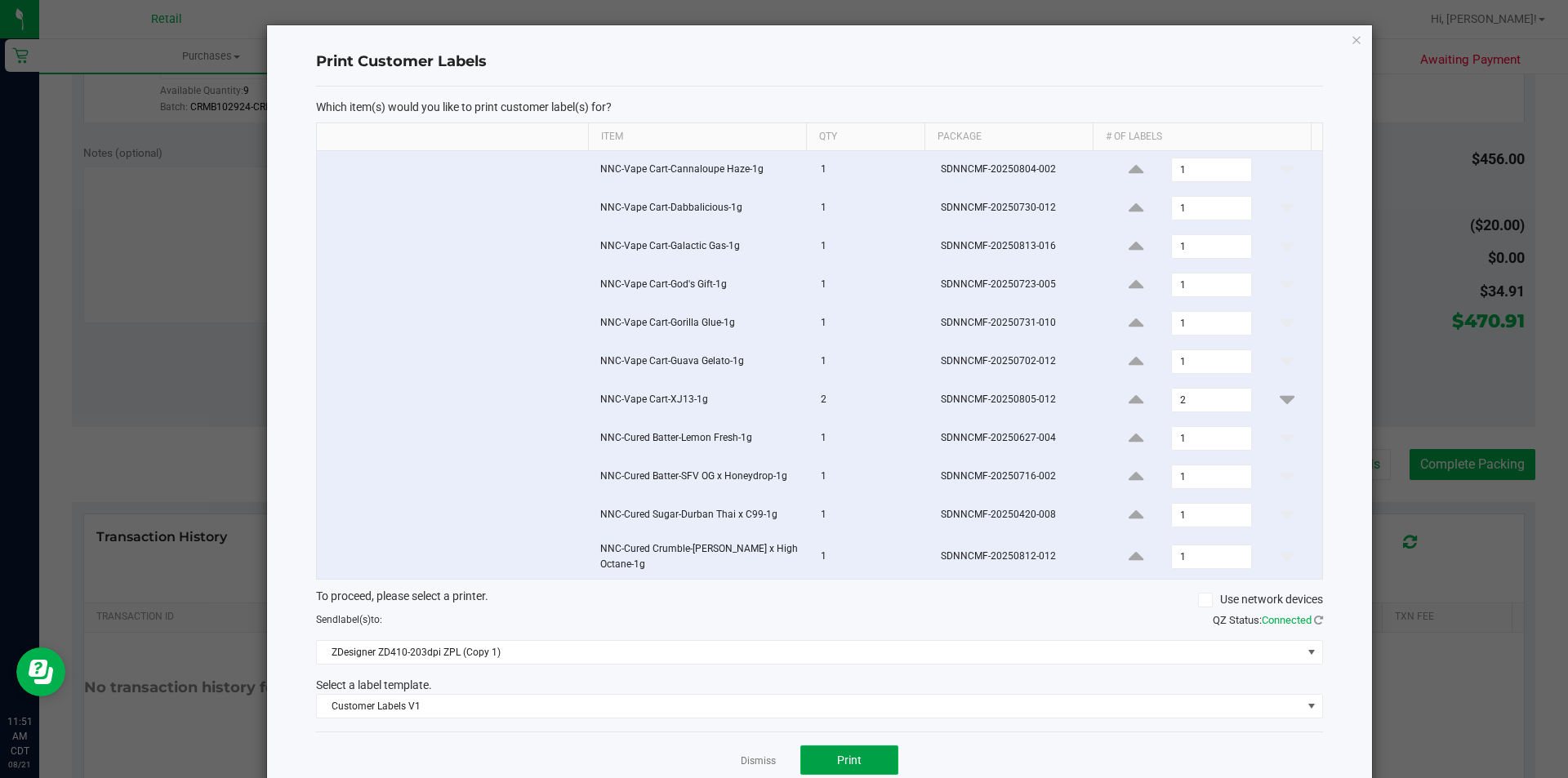
click at [837, 758] on span "Print" at bounding box center [849, 760] width 24 height 13
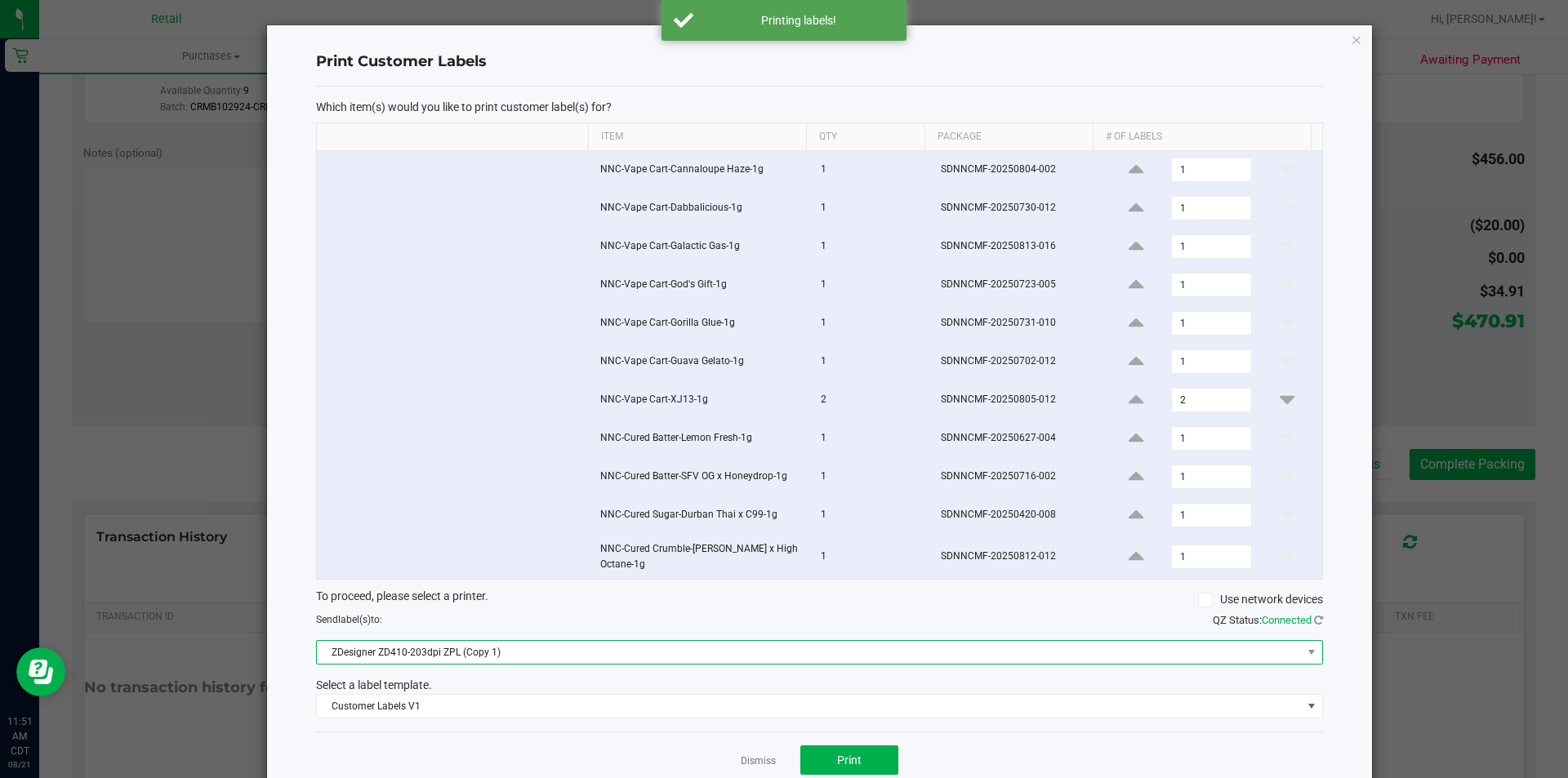
click at [877, 660] on span "ZDesigner ZD410-203dpi ZPL (Copy 1)" at bounding box center [809, 652] width 985 height 22
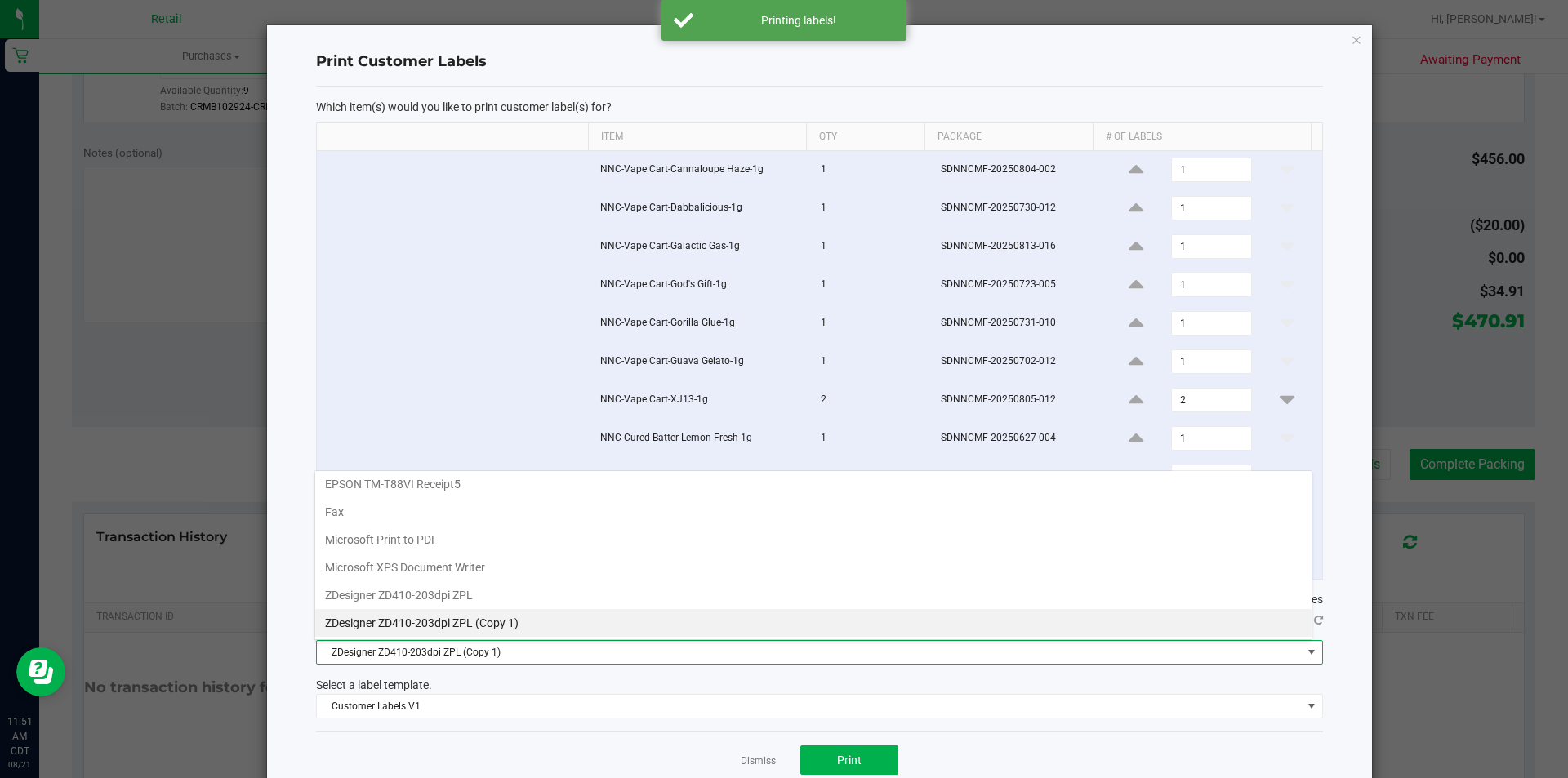
scroll to position [24, 998]
click at [577, 715] on span "Customer Labels V1" at bounding box center [809, 706] width 985 height 22
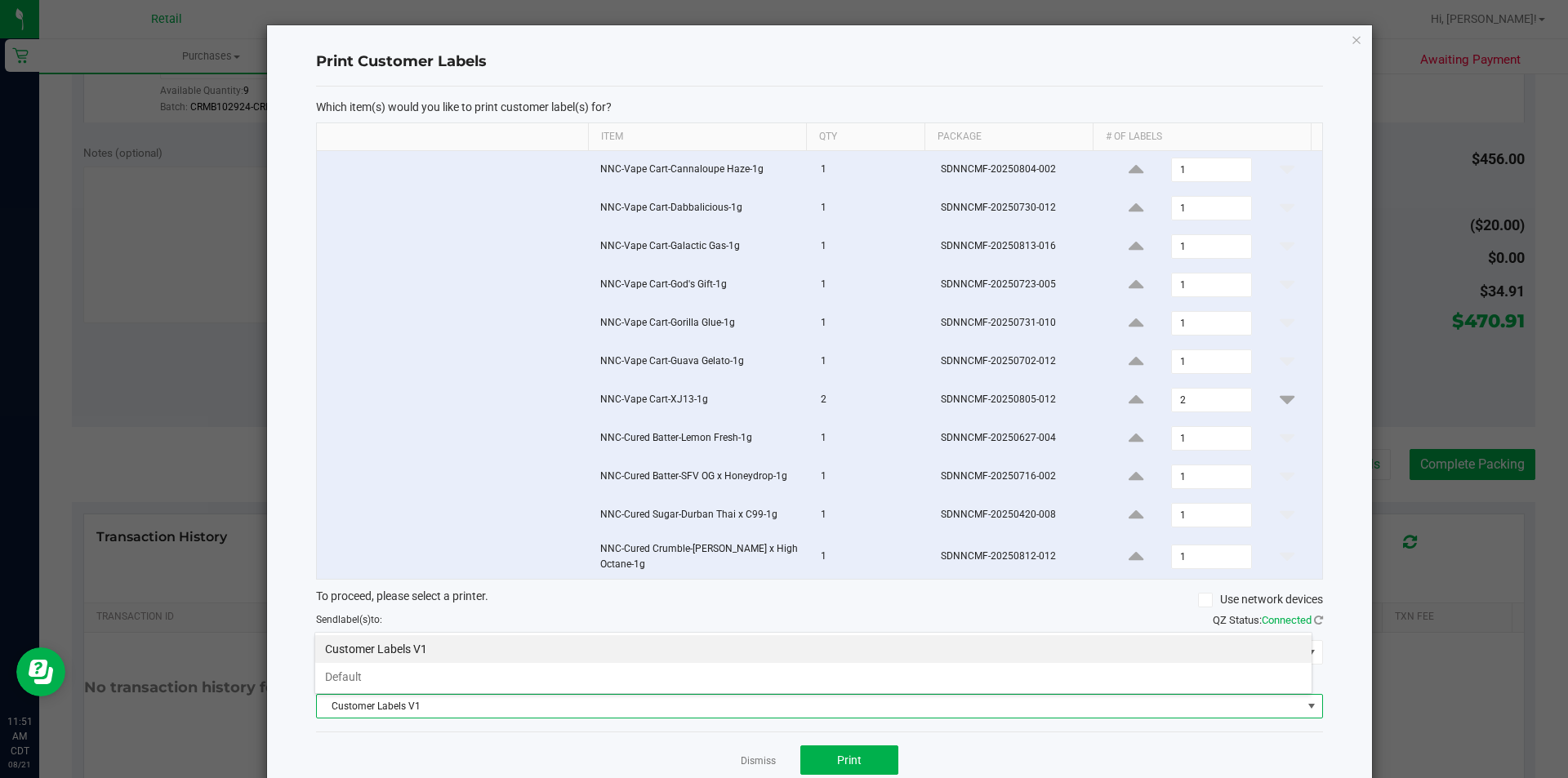
click at [603, 717] on span "Customer Labels V1" at bounding box center [809, 706] width 985 height 22
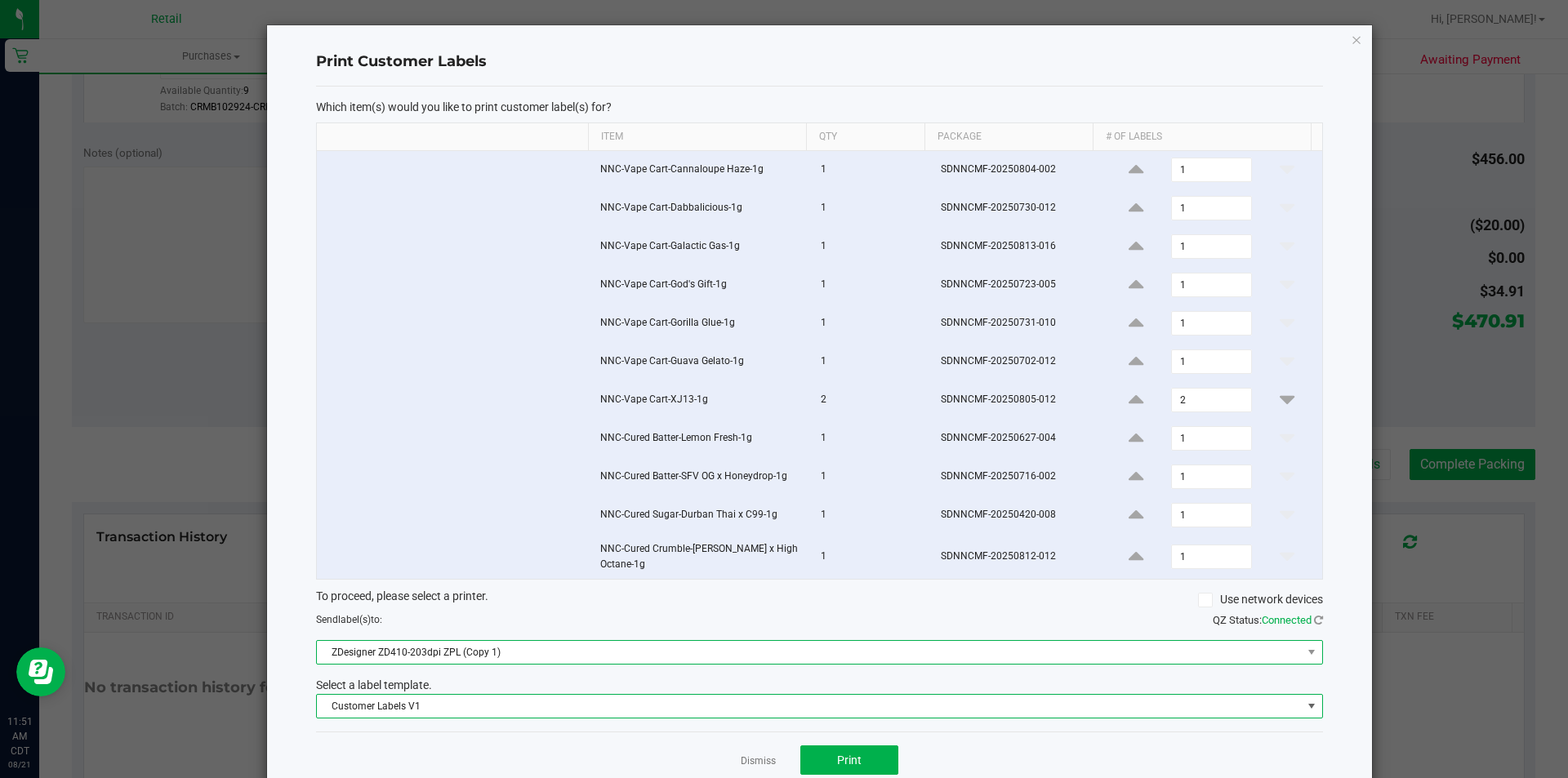
click at [575, 659] on span "ZDesigner ZD410-203dpi ZPL (Copy 1)" at bounding box center [809, 652] width 985 height 22
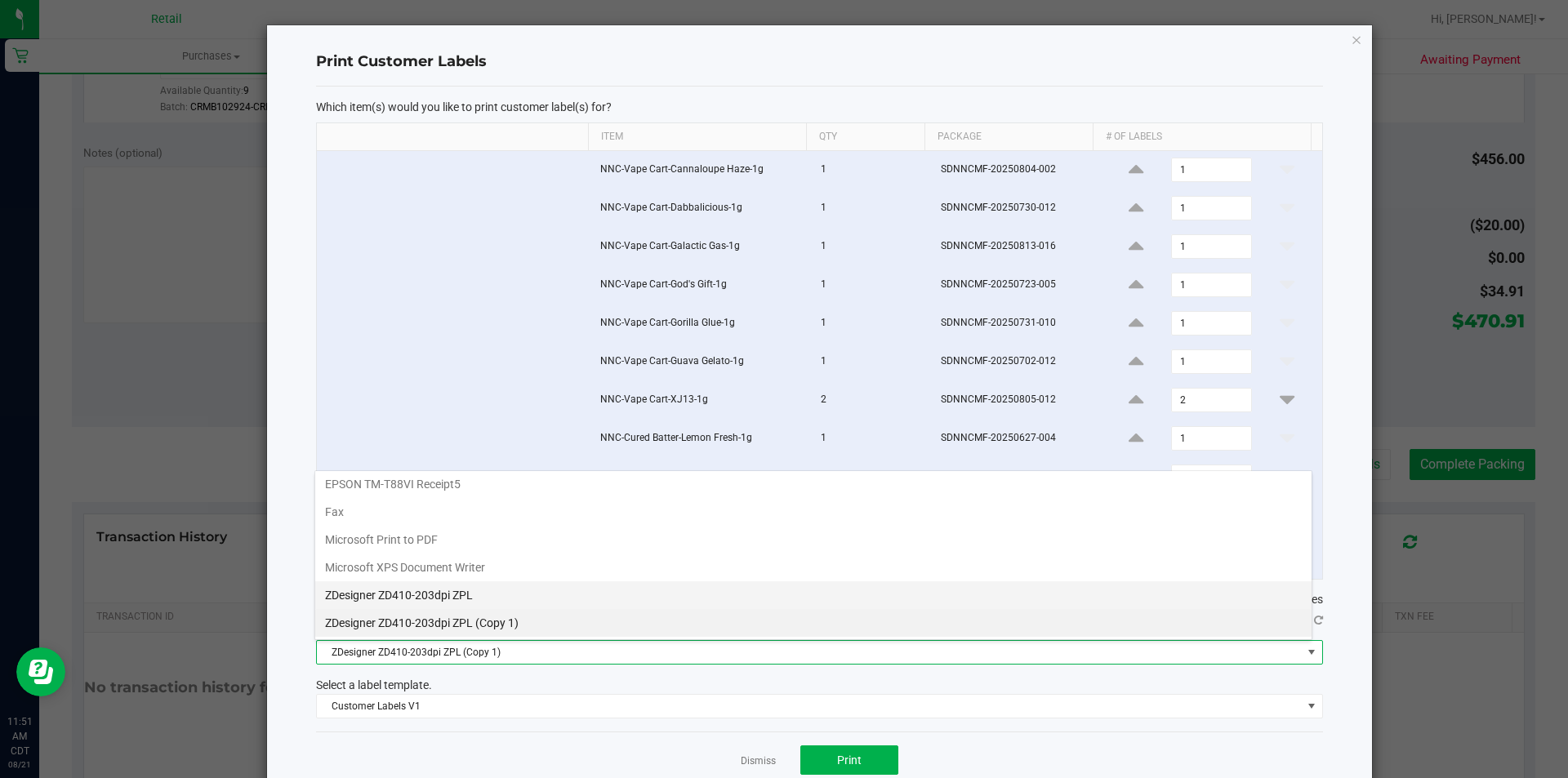
click at [510, 598] on ZPL "ZDesigner ZD410-203dpi ZPL" at bounding box center [813, 596] width 996 height 28
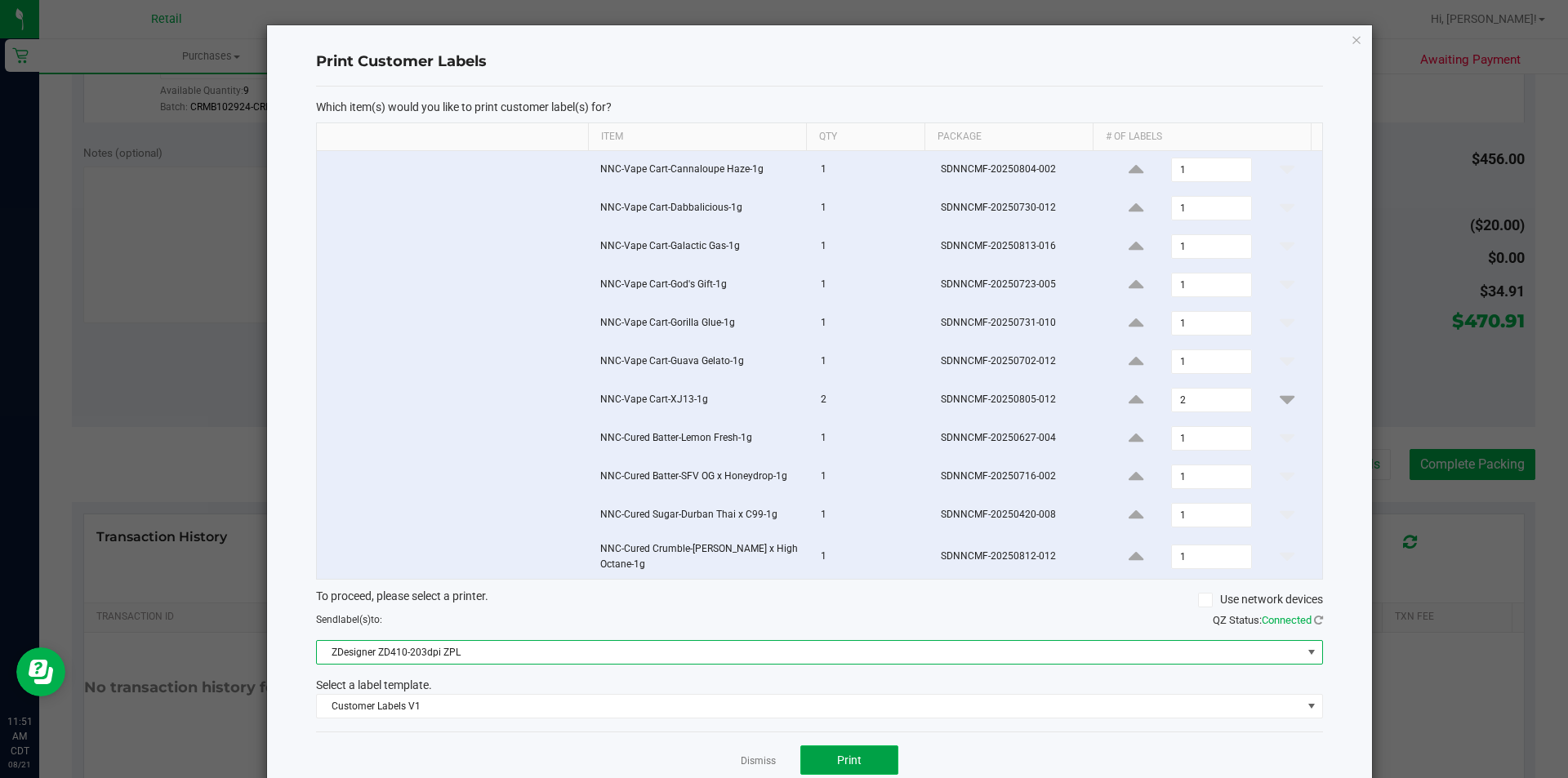
click at [841, 762] on span "Print" at bounding box center [849, 760] width 24 height 13
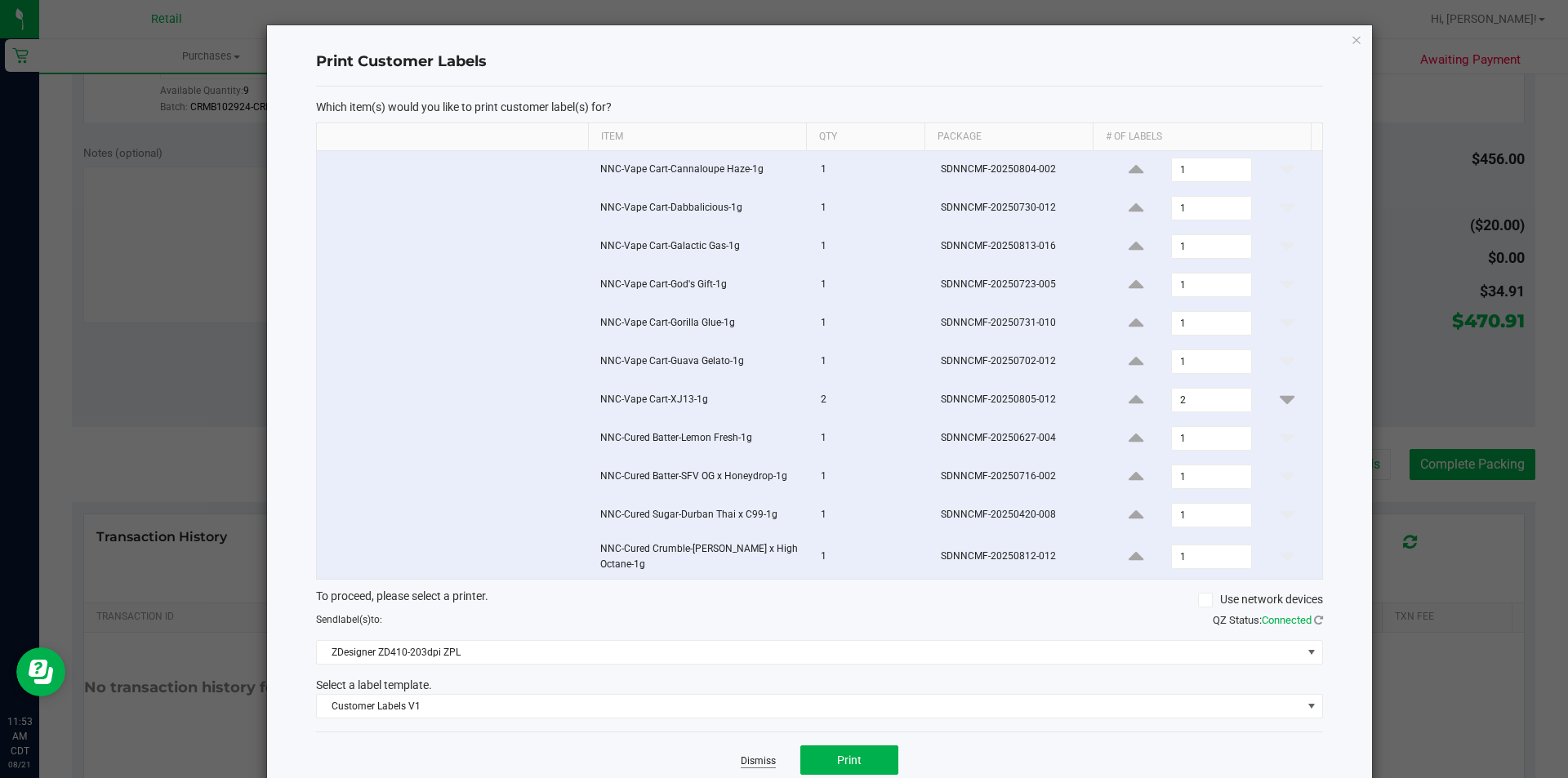
click at [744, 764] on link "Dismiss" at bounding box center [759, 761] width 36 height 14
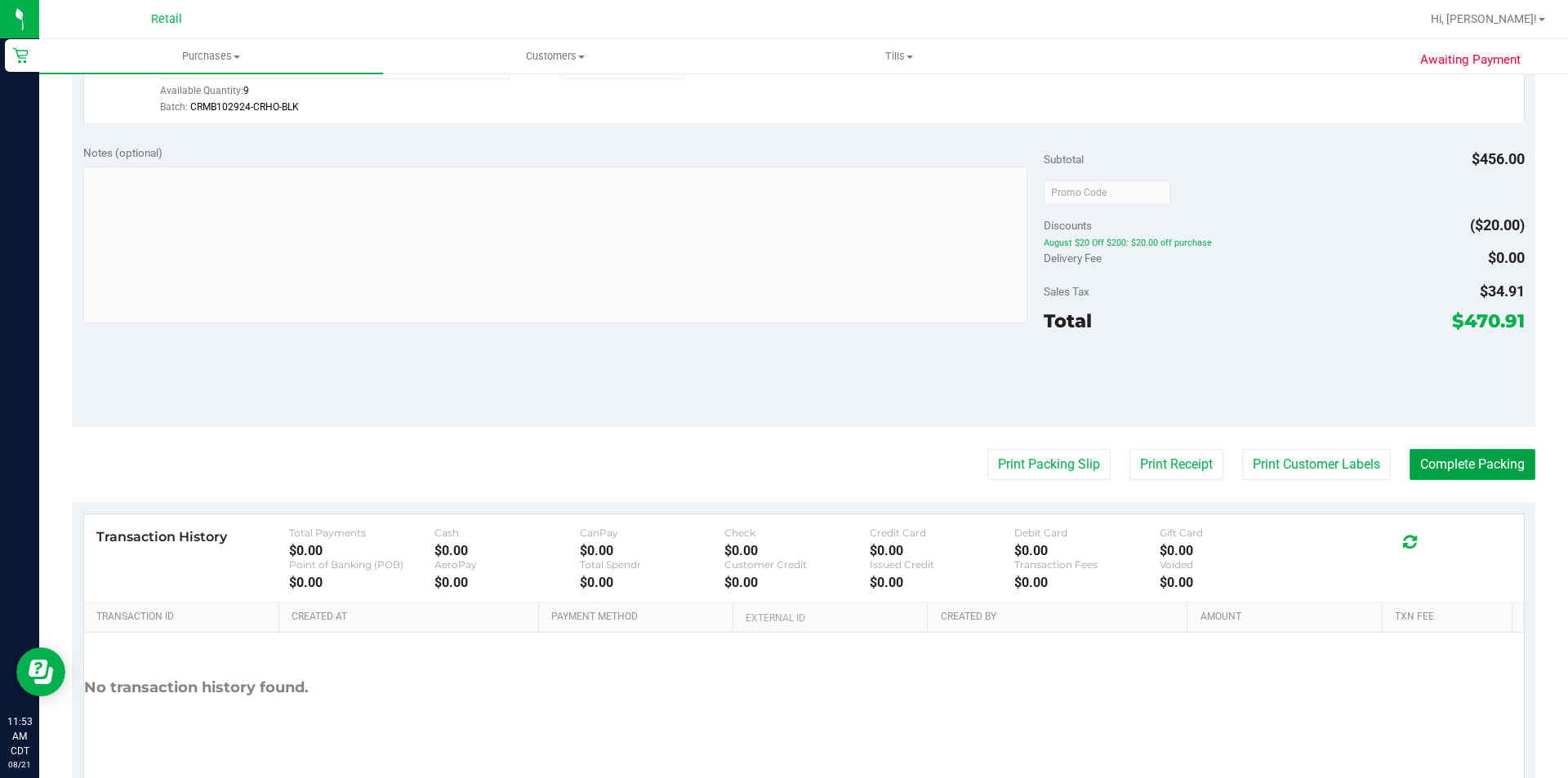
click at [1462, 452] on button "Complete Packing" at bounding box center [1473, 464] width 125 height 31
